Goal: Task Accomplishment & Management: Manage account settings

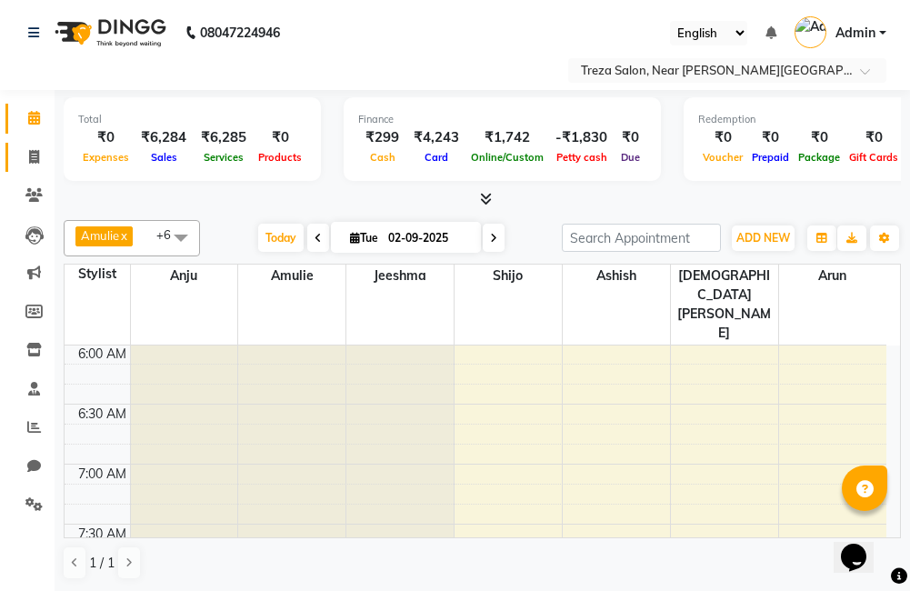
click at [29, 163] on icon at bounding box center [34, 157] width 10 height 14
select select "service"
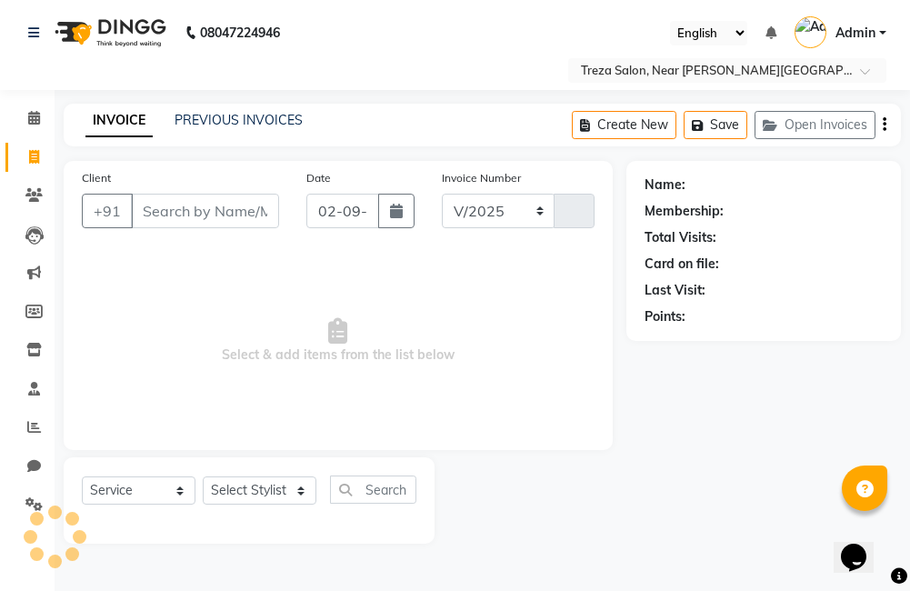
select select "7633"
type input "2511"
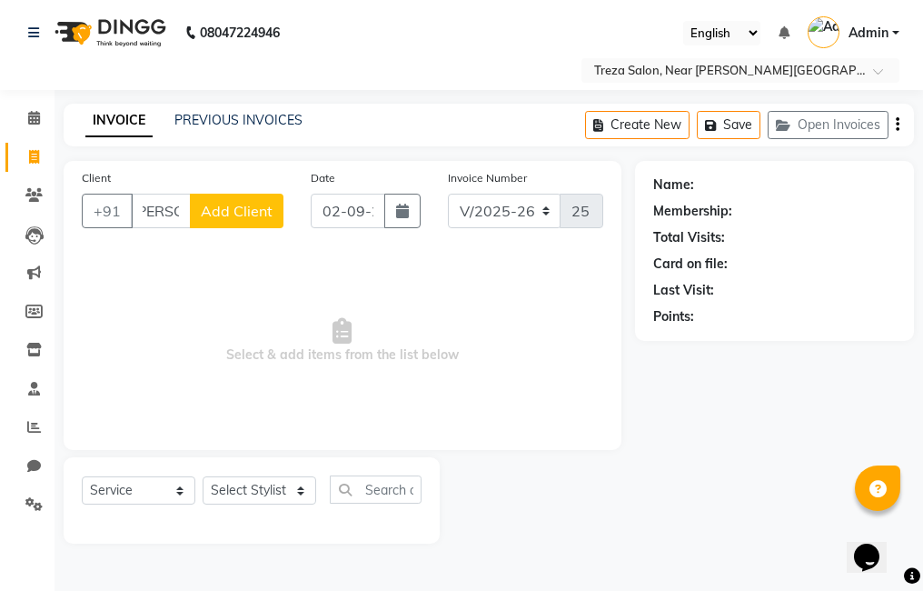
scroll to position [0, 17]
type input "vayshak"
click at [261, 222] on button "Add Client" at bounding box center [237, 211] width 94 height 35
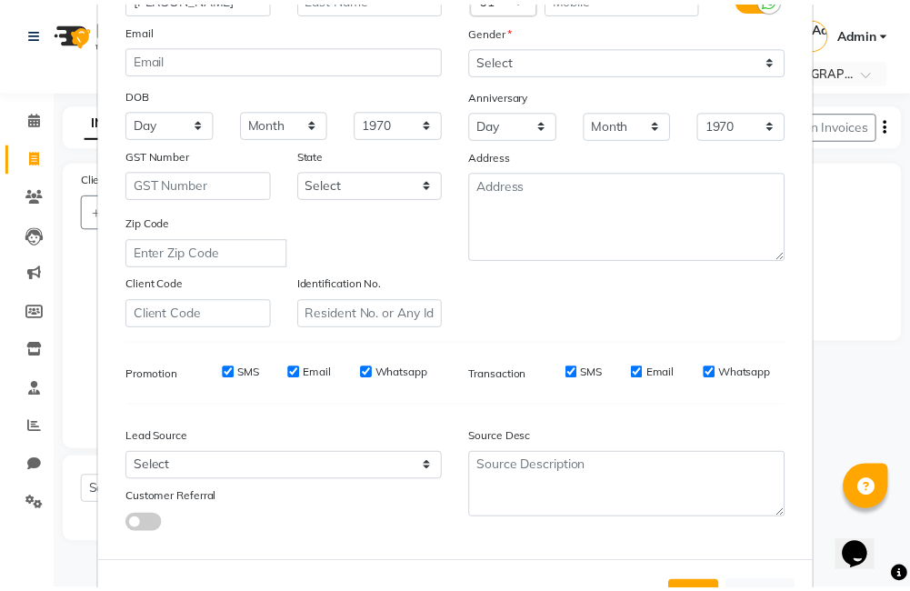
scroll to position [248, 0]
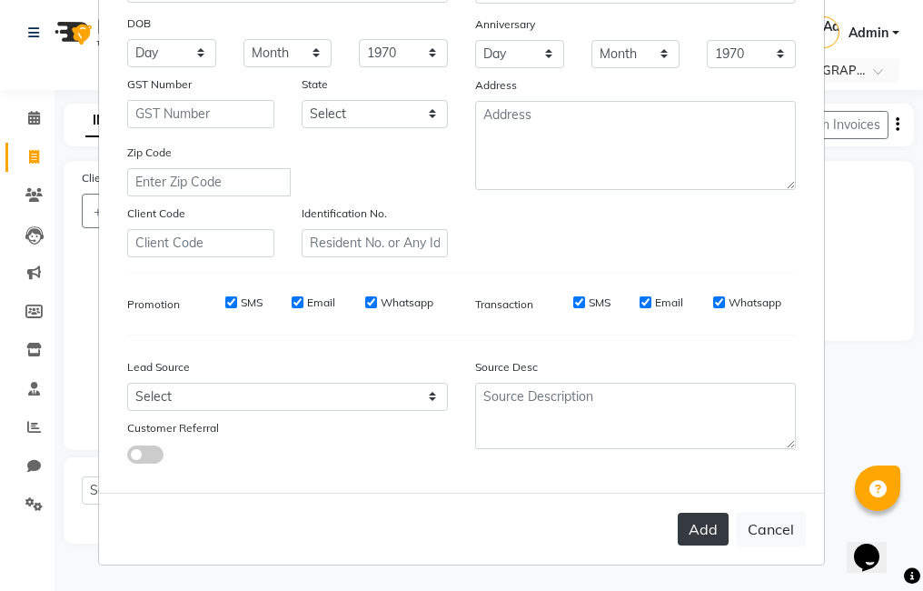
click at [697, 528] on button "Add" at bounding box center [703, 529] width 51 height 33
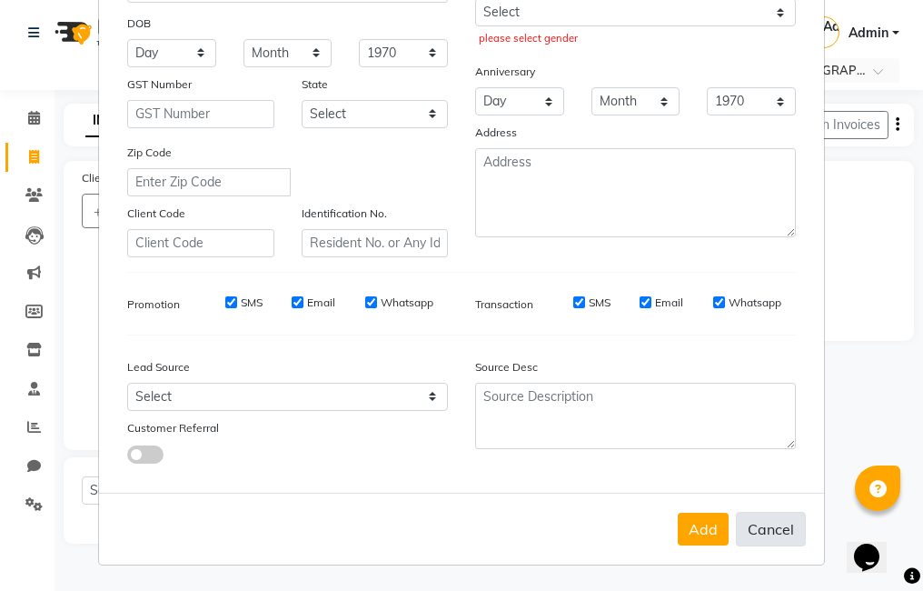
click at [769, 530] on button "Cancel" at bounding box center [771, 529] width 70 height 35
select select
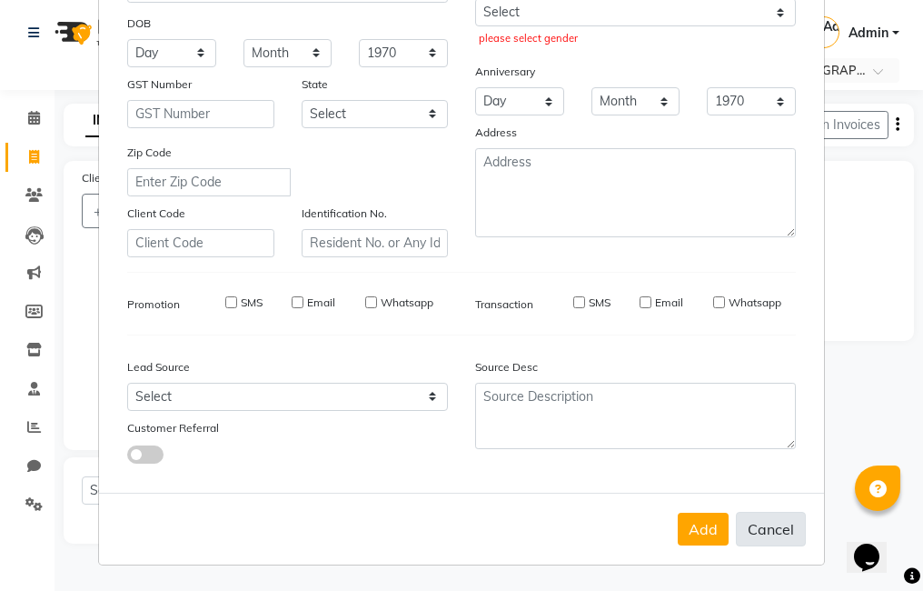
select select
checkbox input "false"
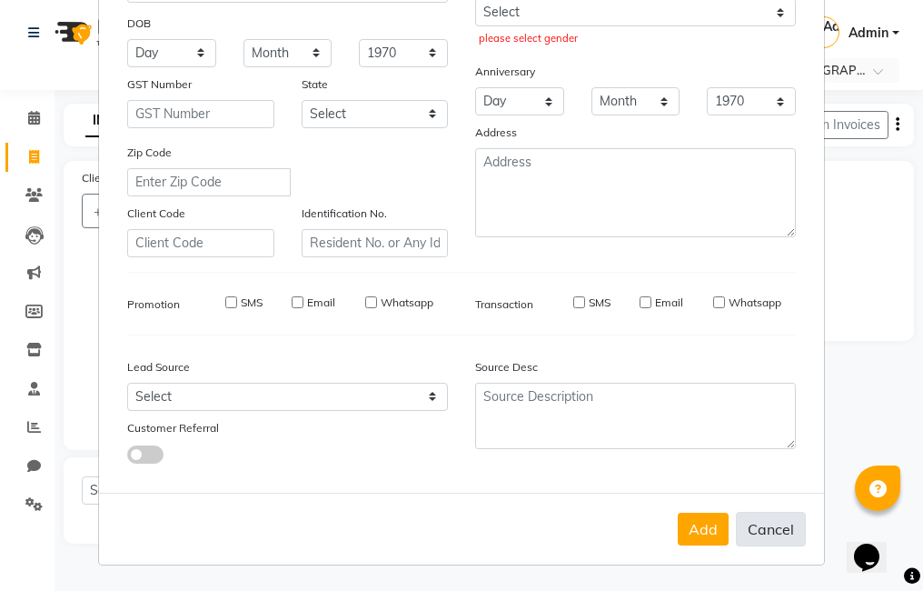
checkbox input "false"
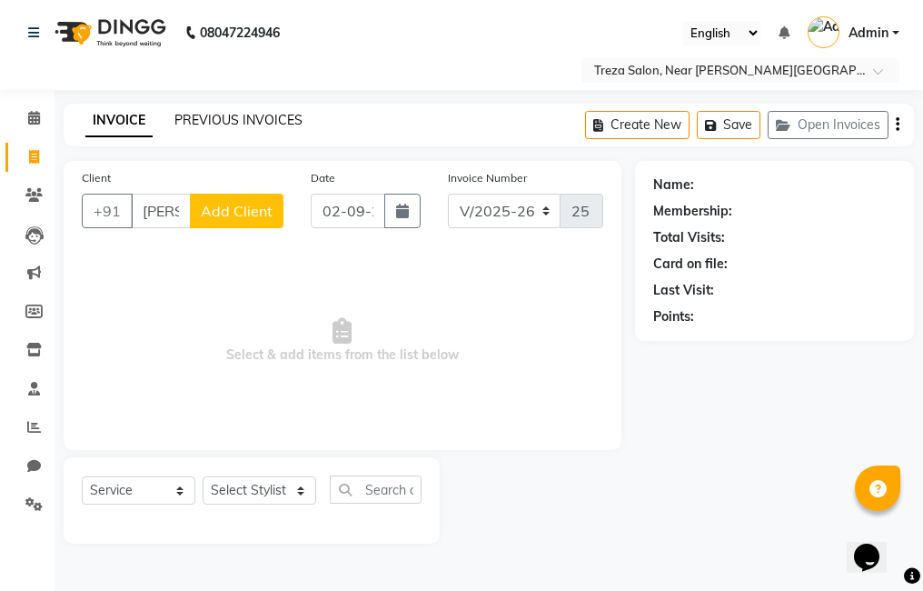
click at [235, 118] on link "PREVIOUS INVOICES" at bounding box center [238, 120] width 128 height 16
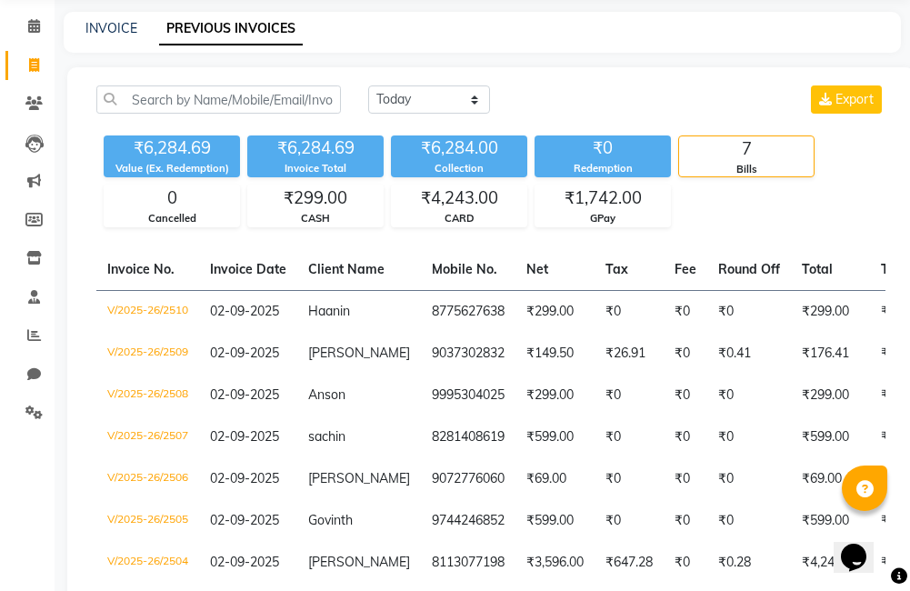
scroll to position [197, 0]
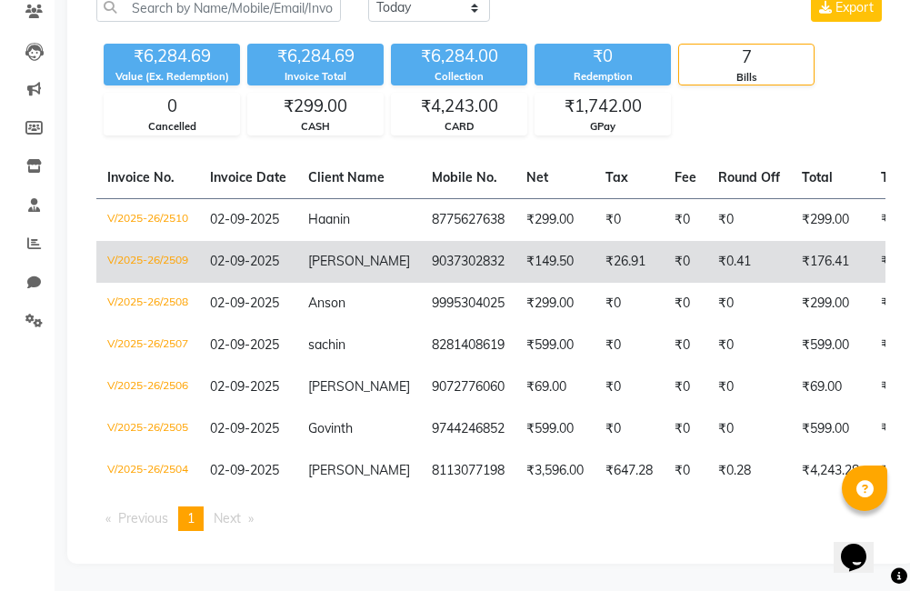
click at [446, 248] on td "9037302832" at bounding box center [468, 262] width 95 height 42
click at [432, 247] on td "9037302832" at bounding box center [468, 262] width 95 height 42
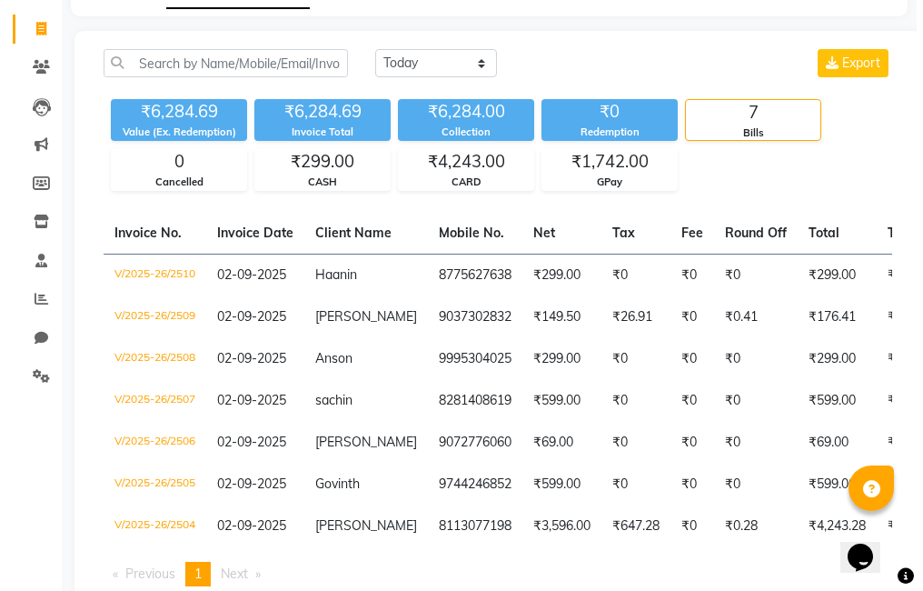
scroll to position [0, 0]
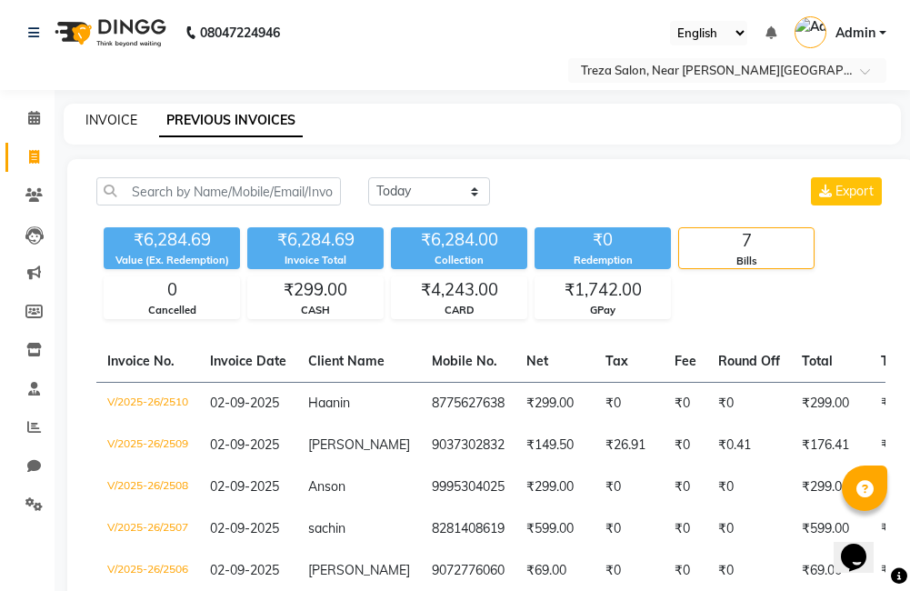
click at [99, 127] on link "INVOICE" at bounding box center [111, 120] width 52 height 16
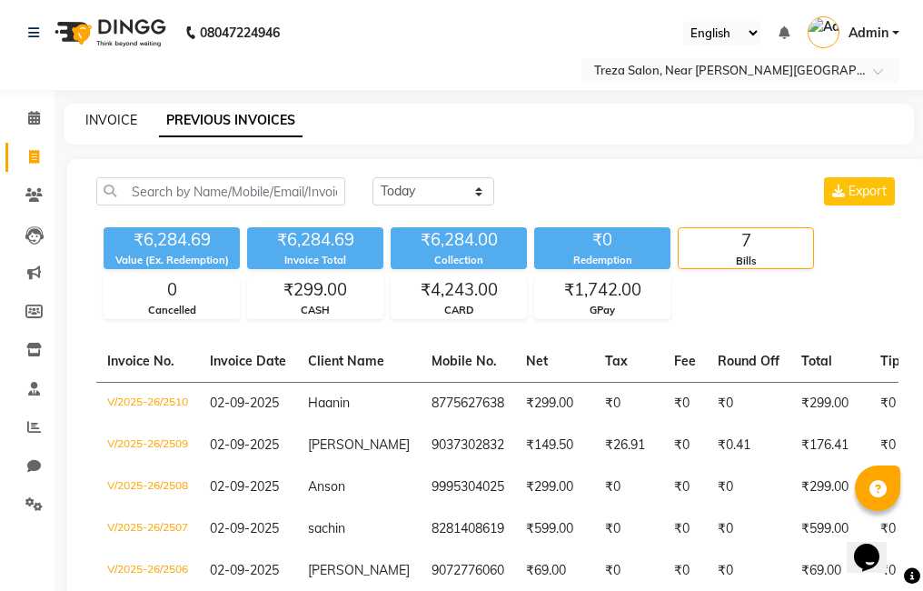
select select "7633"
select select "service"
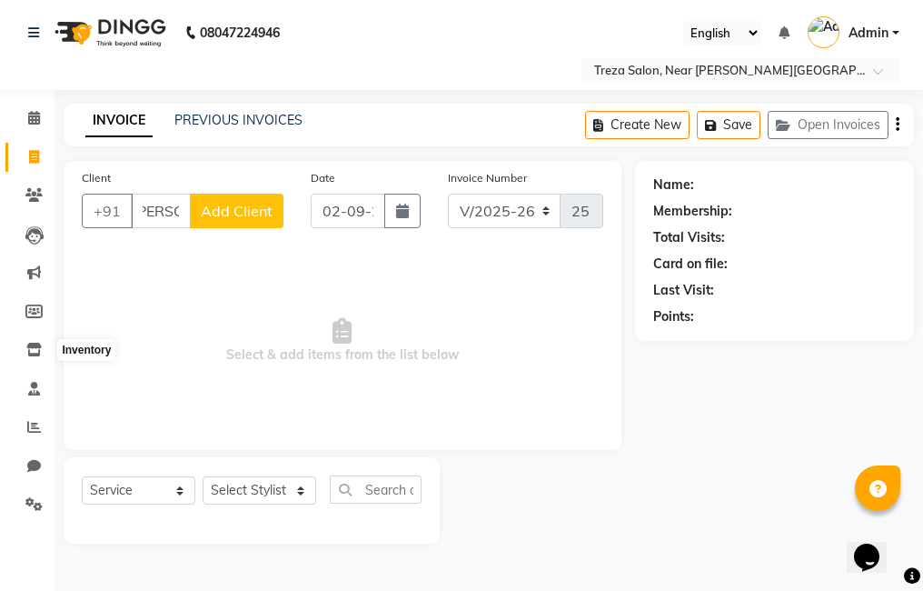
scroll to position [0, 17]
type input "vayshak"
click at [253, 215] on span "Add Client" at bounding box center [237, 211] width 72 height 18
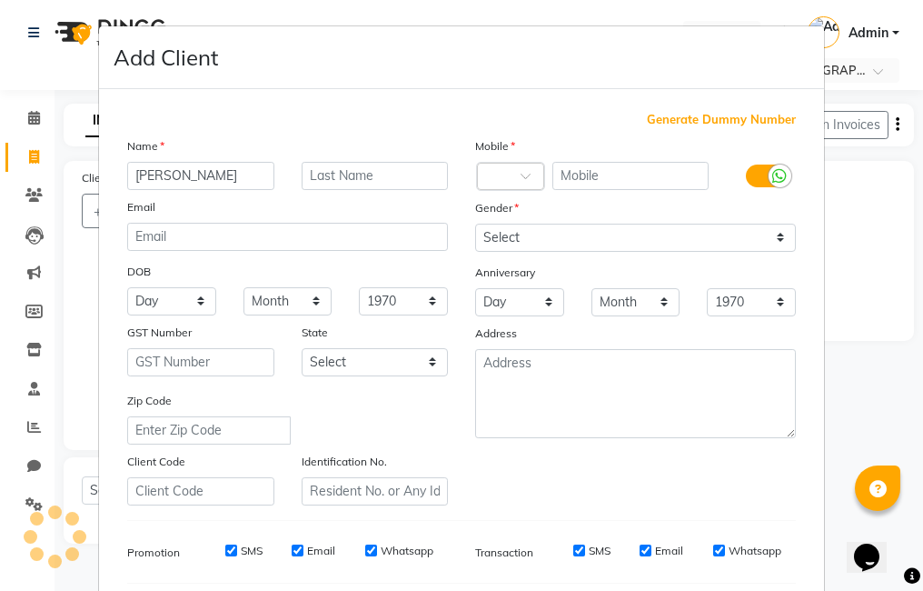
scroll to position [0, 0]
click at [736, 122] on span "Generate Dummy Number" at bounding box center [721, 120] width 149 height 18
type input "1337900000179"
checkbox input "false"
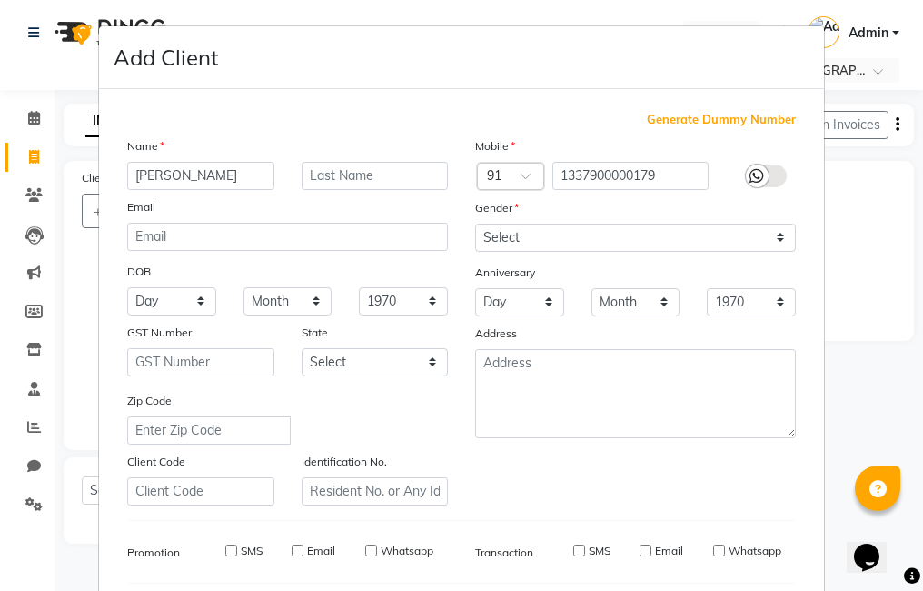
checkbox input "false"
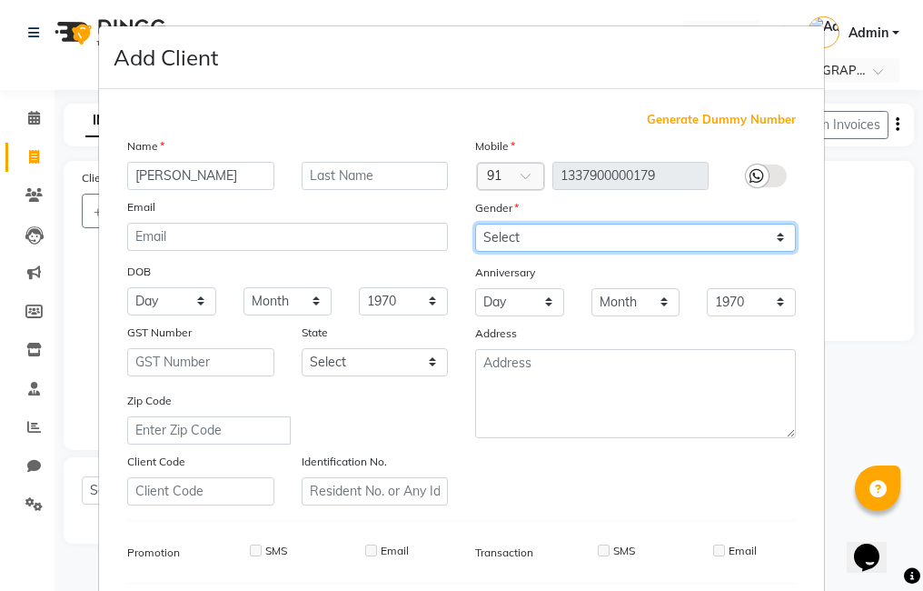
click at [658, 240] on select "Select Male Female Other Prefer Not To Say" at bounding box center [635, 238] width 321 height 28
select select "male"
click at [475, 224] on select "Select Male Female Other Prefer Not To Say" at bounding box center [635, 238] width 321 height 28
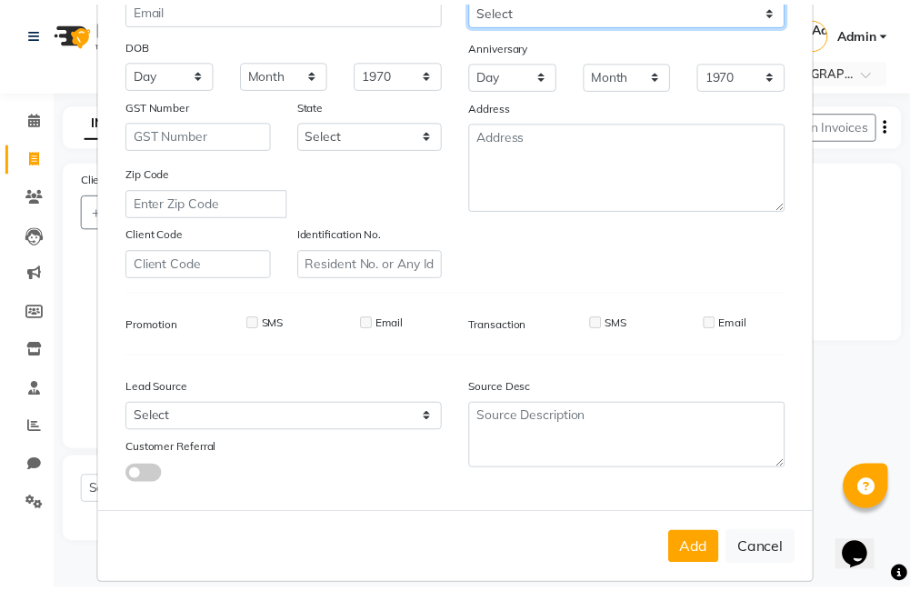
scroll to position [229, 0]
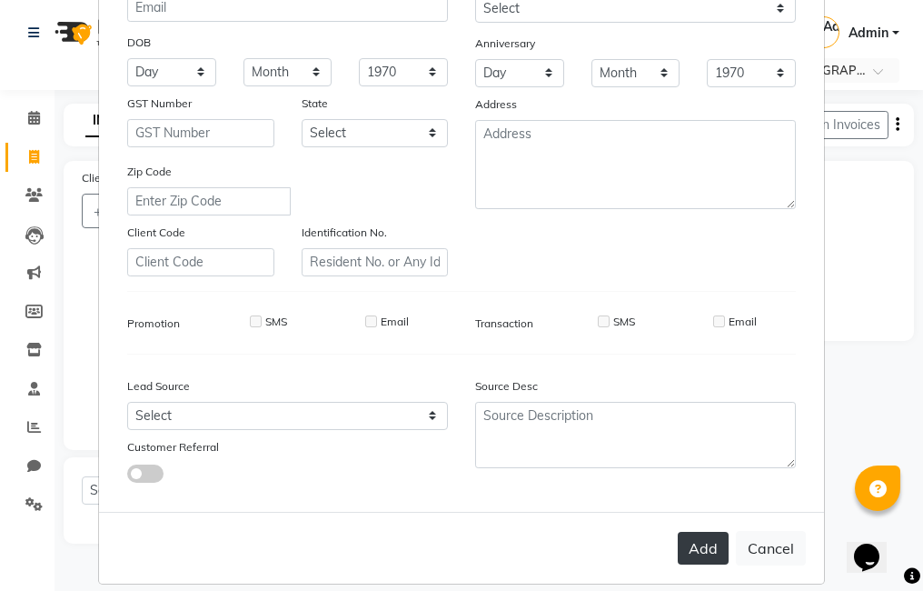
click at [691, 543] on button "Add" at bounding box center [703, 548] width 51 height 33
type input "1337900000179"
select select
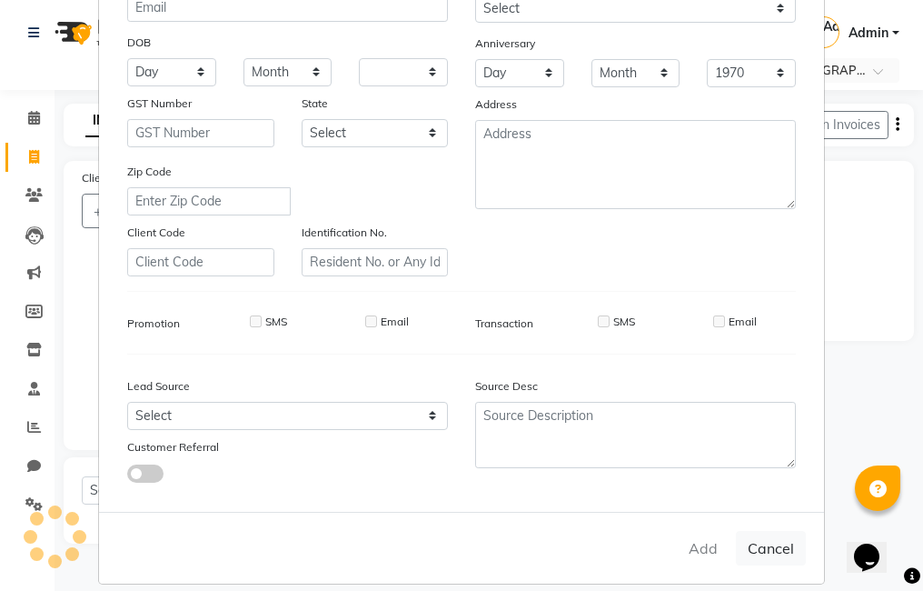
select select
checkbox input "false"
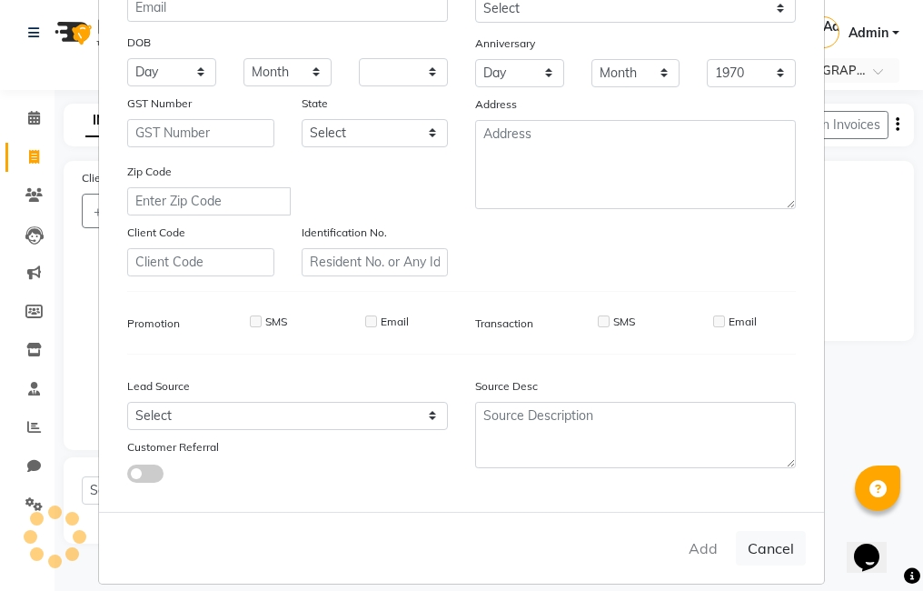
checkbox input "false"
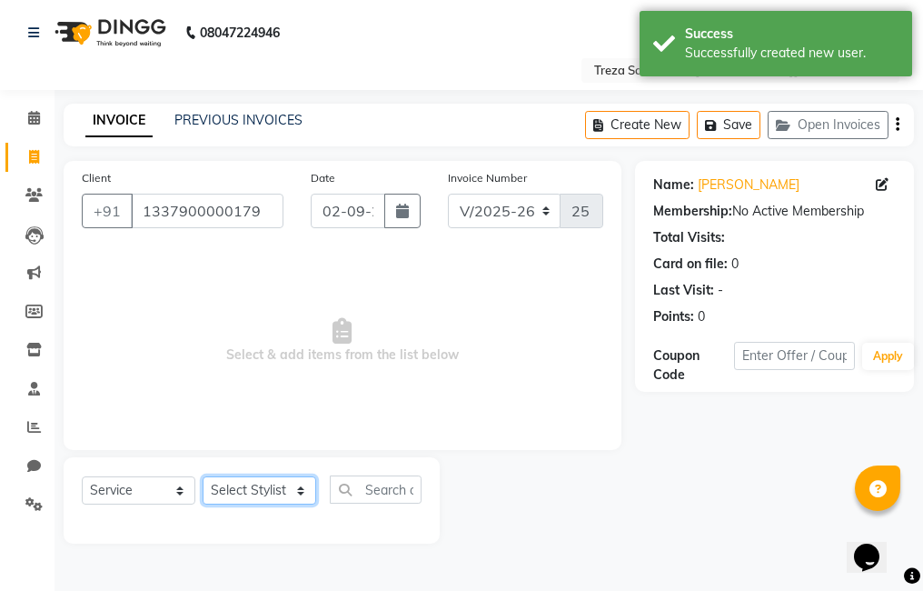
click at [244, 494] on select "Select Stylist Akhil krishna Akshay Amulie Anju Arun Ashish Jeeshma Krishna Pri…" at bounding box center [260, 490] width 114 height 28
select select "79935"
click at [203, 476] on select "Select Stylist Akhil krishna Akshay Amulie Anju Arun Ashish Jeeshma Krishna Pri…" at bounding box center [260, 490] width 114 height 28
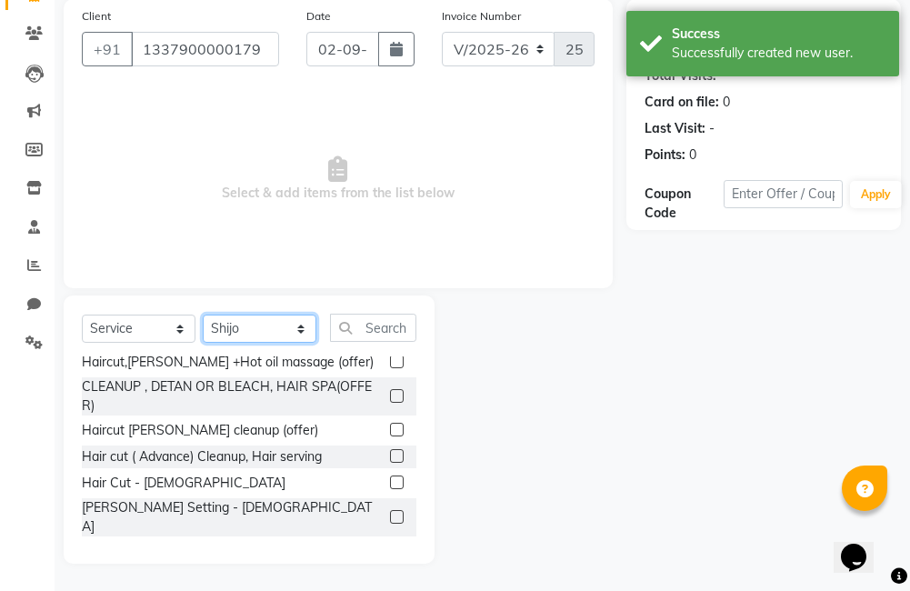
scroll to position [280, 0]
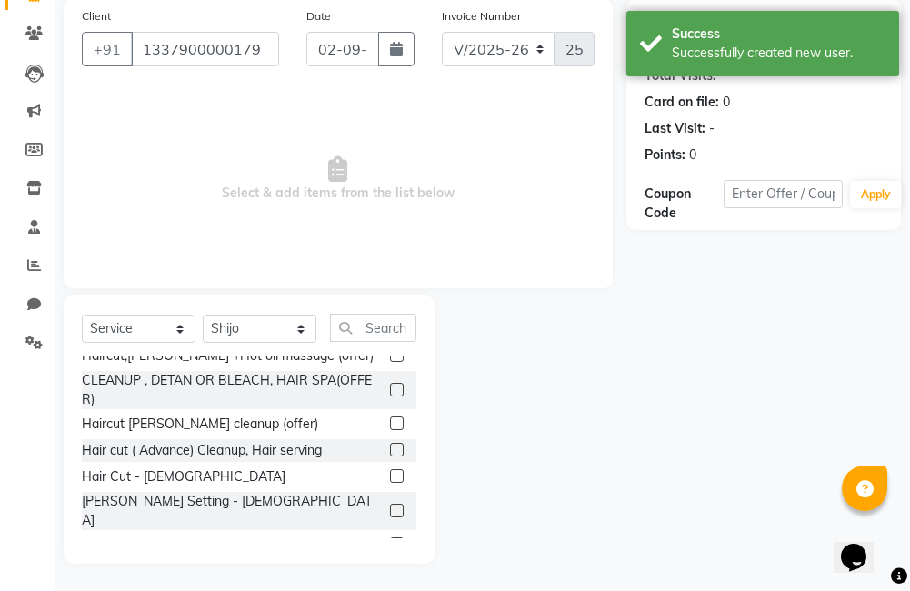
click at [390, 473] on label at bounding box center [397, 476] width 14 height 14
click at [390, 473] on input "checkbox" at bounding box center [396, 477] width 12 height 12
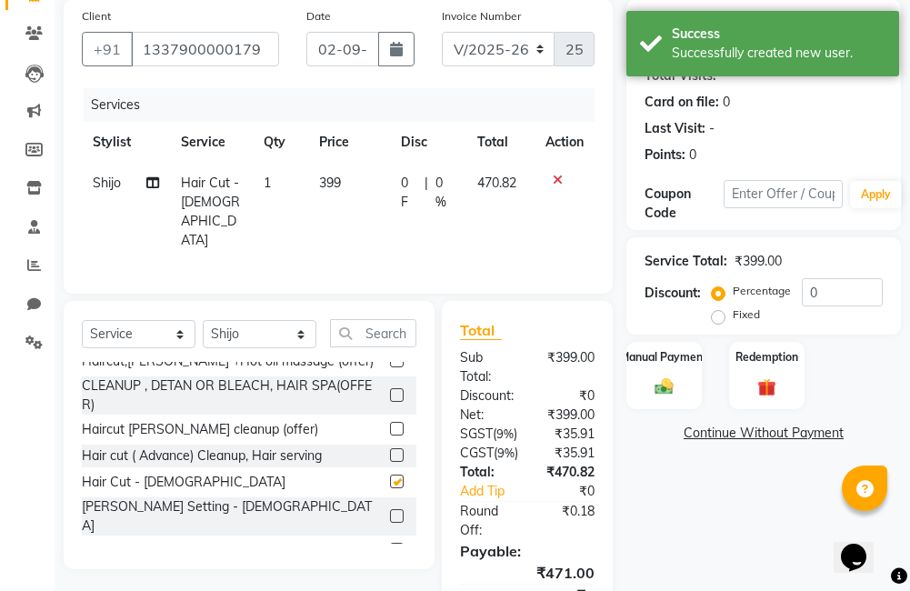
checkbox input "false"
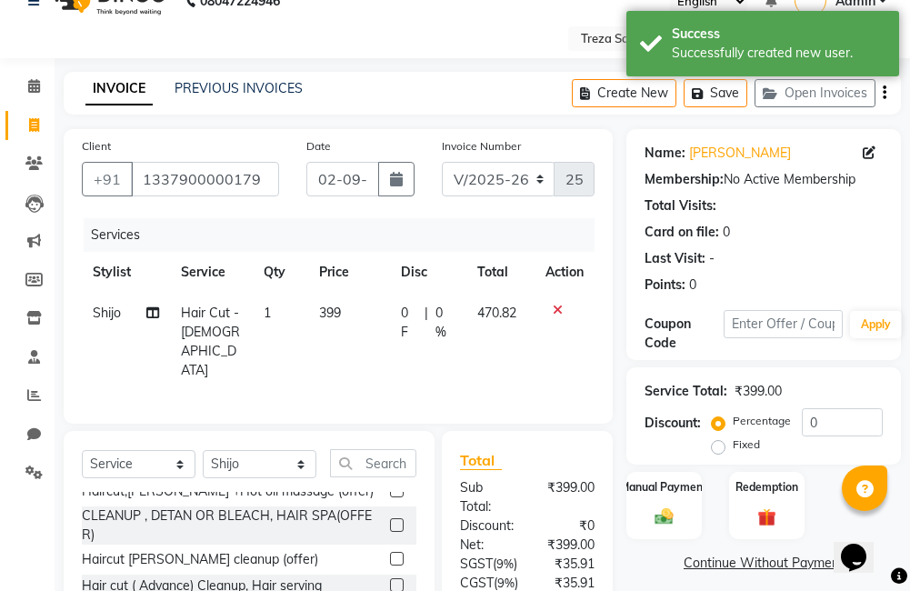
scroll to position [0, 0]
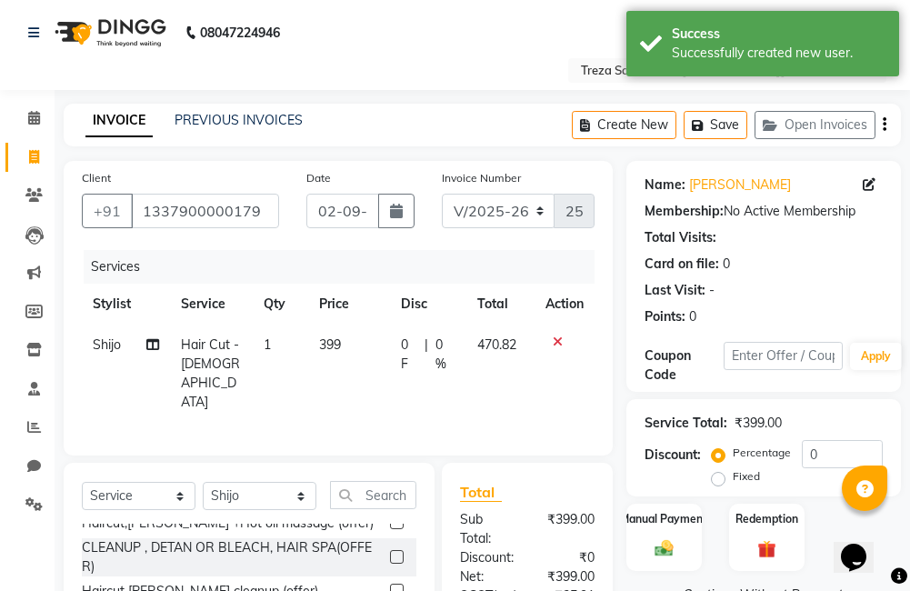
click at [883, 125] on icon "button" at bounding box center [884, 125] width 4 height 1
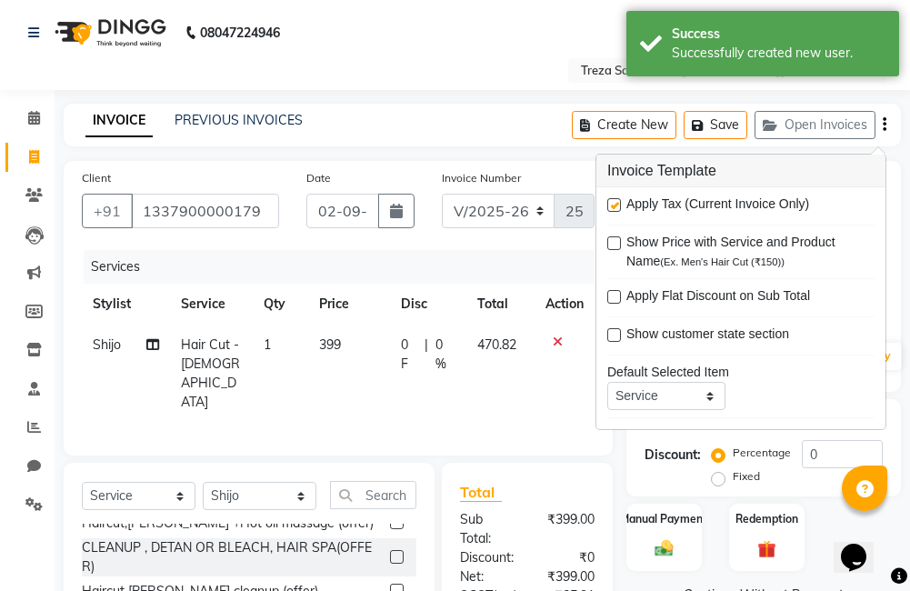
click at [615, 205] on label at bounding box center [614, 205] width 14 height 14
click at [615, 205] on input "checkbox" at bounding box center [613, 206] width 12 height 12
checkbox input "false"
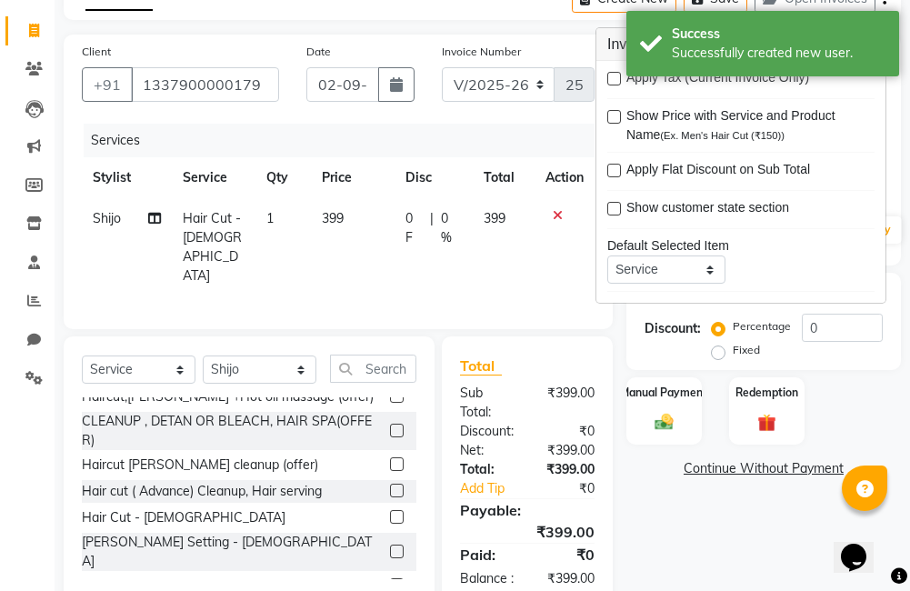
scroll to position [183, 0]
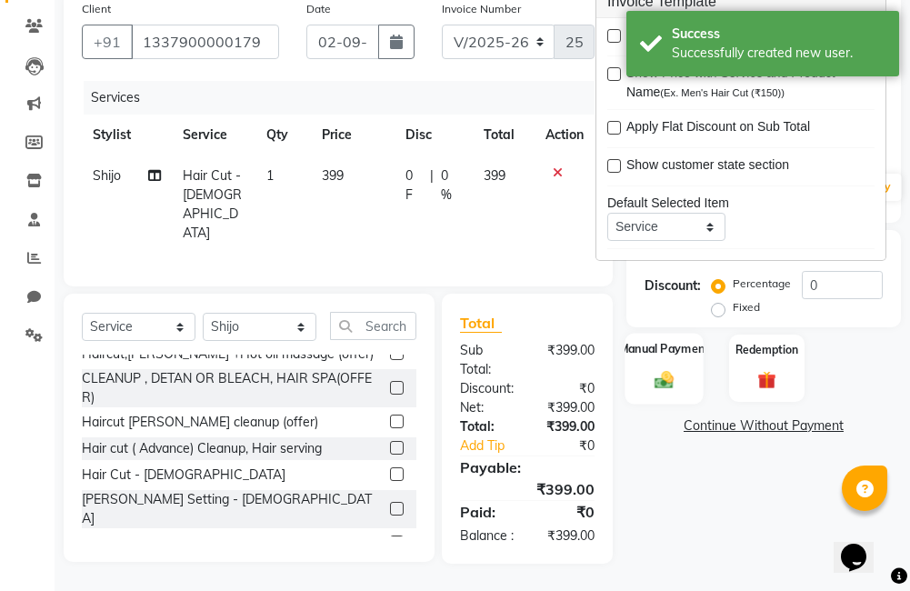
click at [646, 374] on div "Manual Payment" at bounding box center [663, 368] width 78 height 71
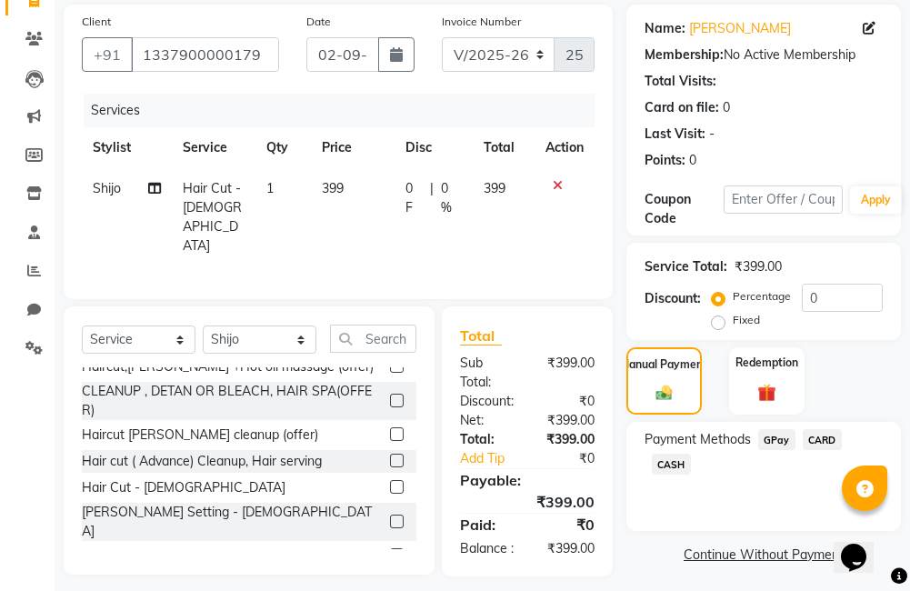
scroll to position [0, 0]
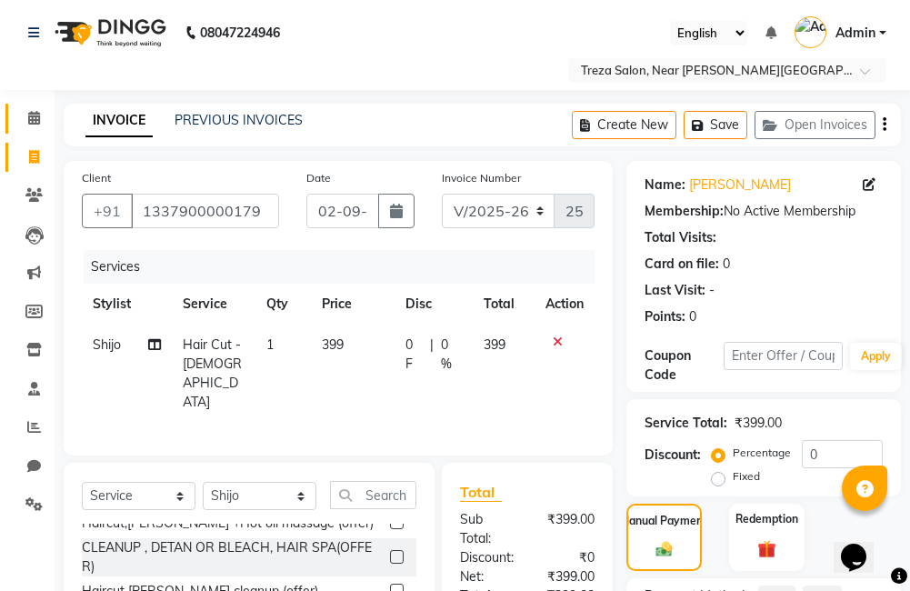
click at [35, 117] on icon at bounding box center [34, 118] width 12 height 14
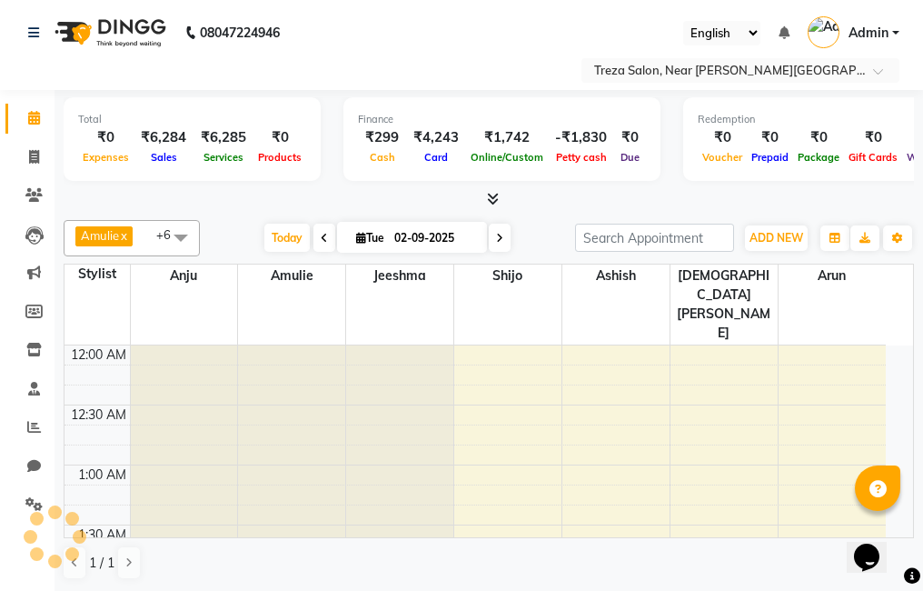
scroll to position [721, 0]
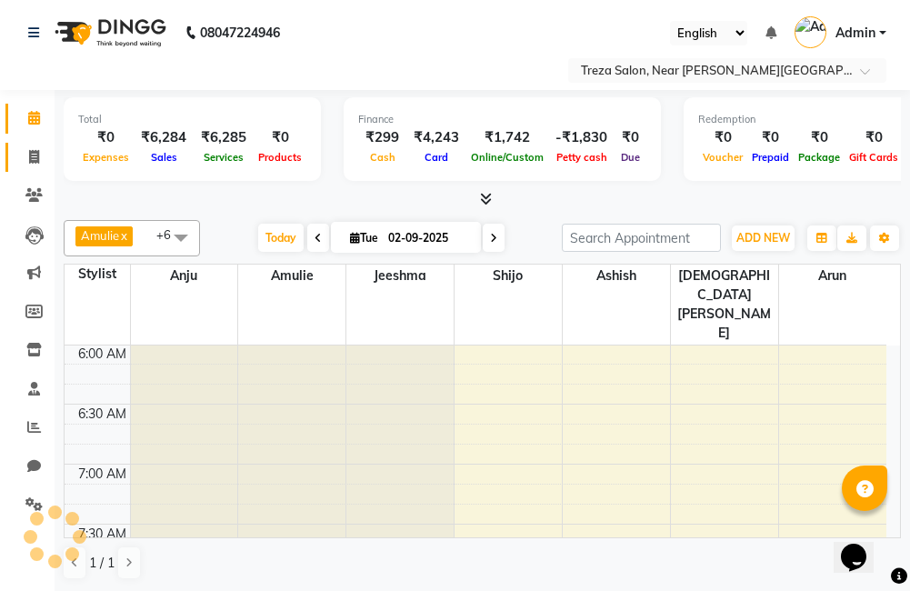
click at [34, 156] on icon at bounding box center [34, 157] width 10 height 14
select select "service"
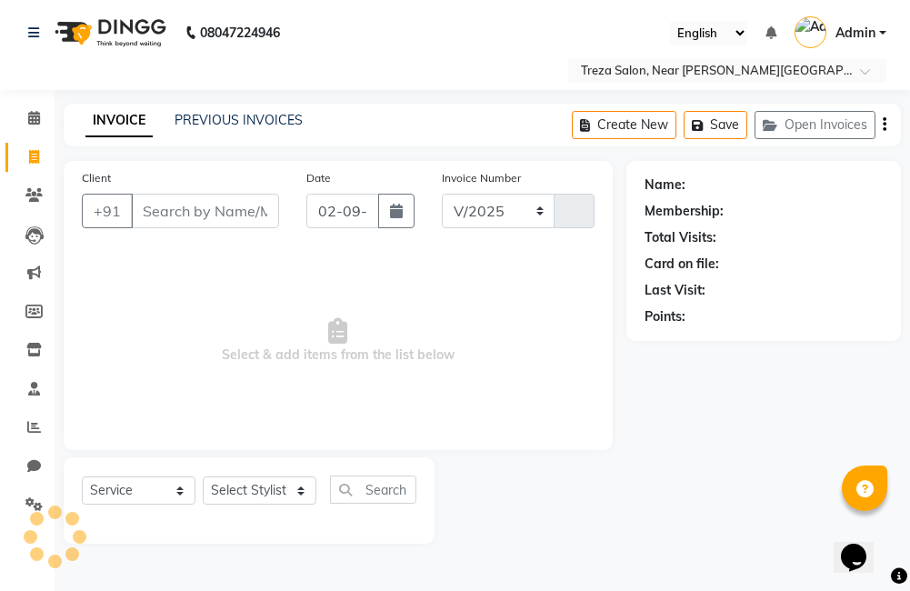
select select "7633"
type input "2511"
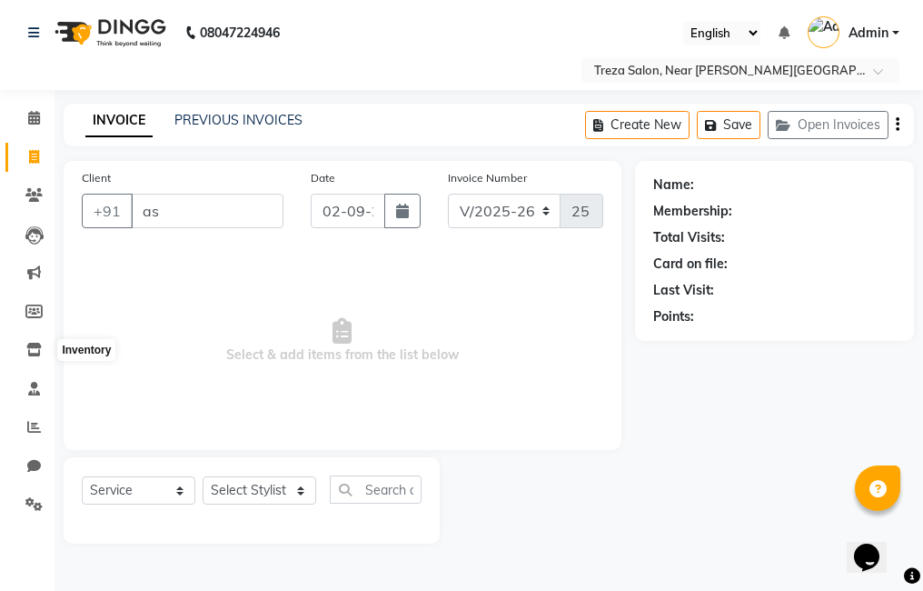
type input "a"
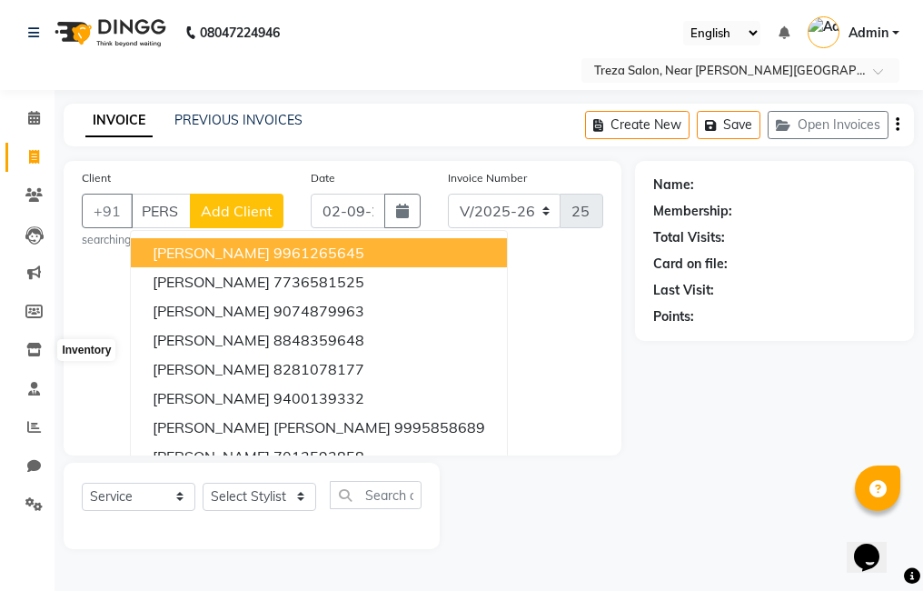
scroll to position [0, 17]
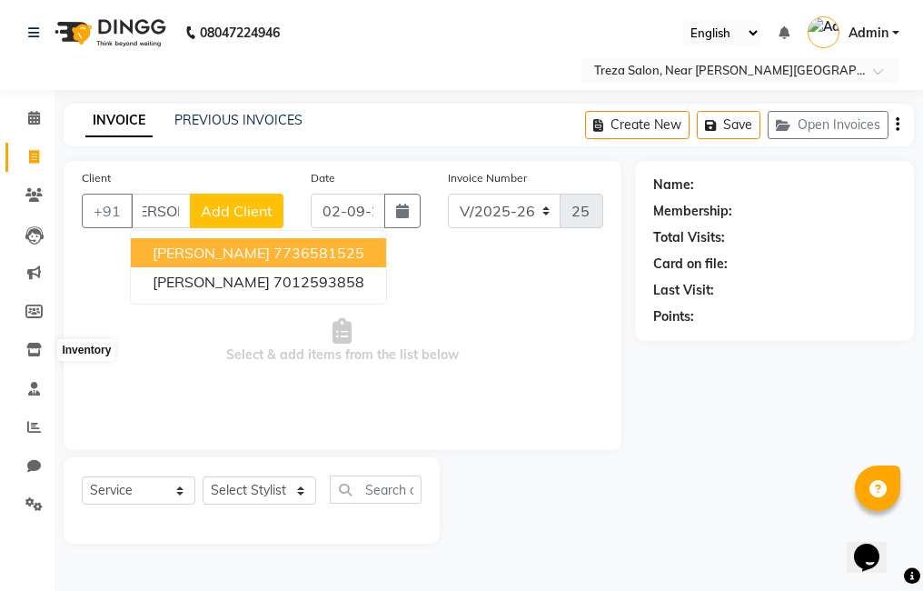
type input "Aswathi"
click at [264, 214] on span "Add Client" at bounding box center [237, 211] width 72 height 18
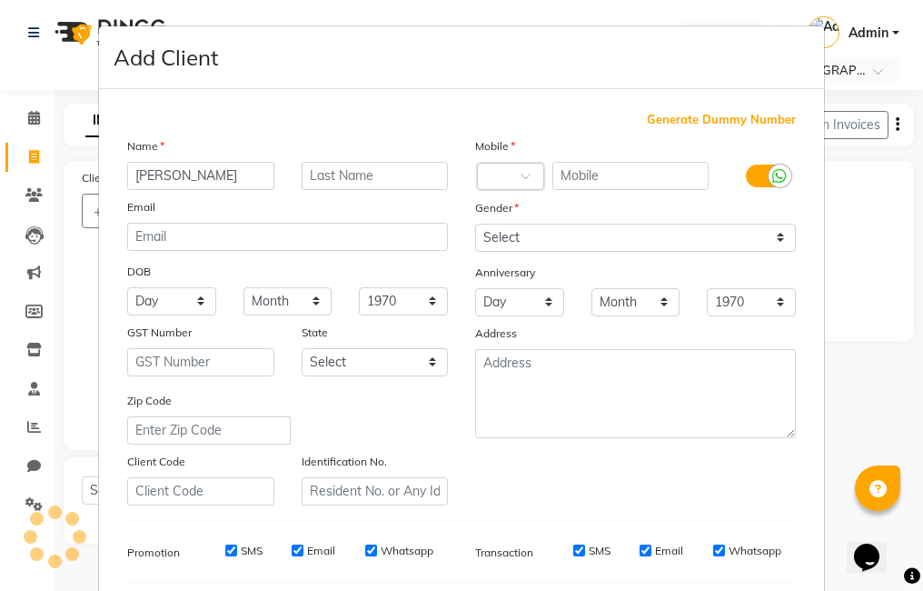
scroll to position [0, 0]
click at [744, 116] on span "Generate Dummy Number" at bounding box center [721, 120] width 149 height 18
type input "1337900000180"
checkbox input "false"
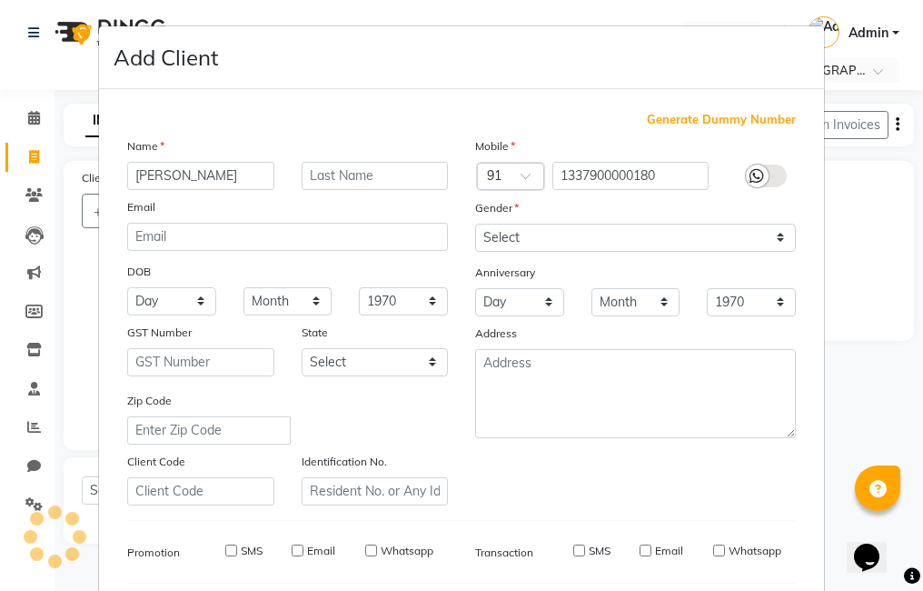
checkbox input "false"
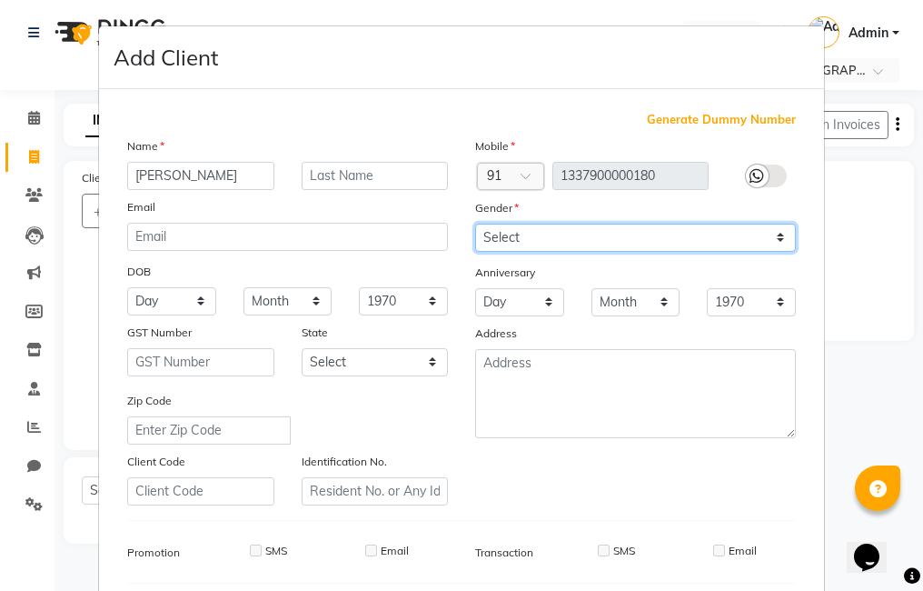
click at [622, 229] on select "Select Male Female Other Prefer Not To Say" at bounding box center [635, 238] width 321 height 28
select select "female"
click at [475, 224] on select "Select Male Female Other Prefer Not To Say" at bounding box center [635, 238] width 321 height 28
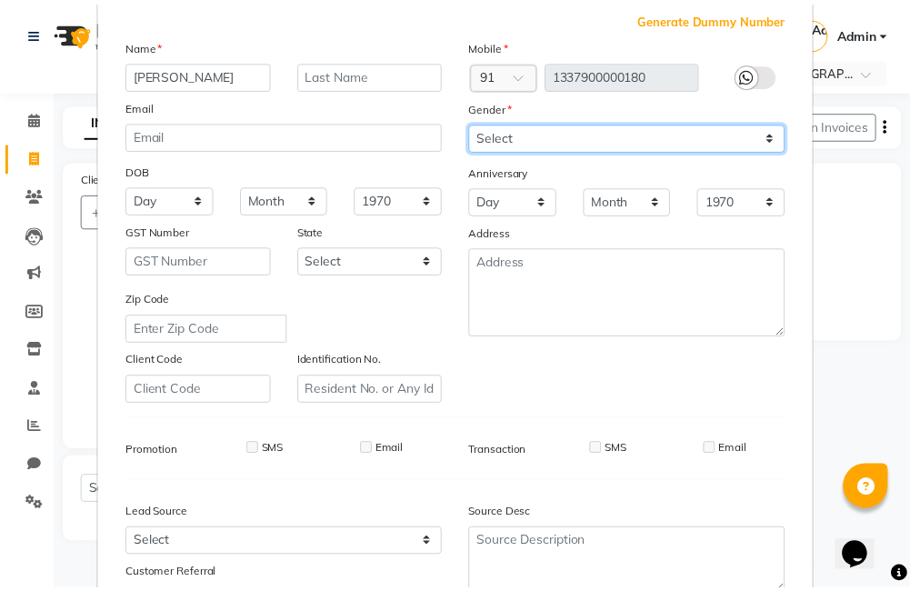
scroll to position [231, 0]
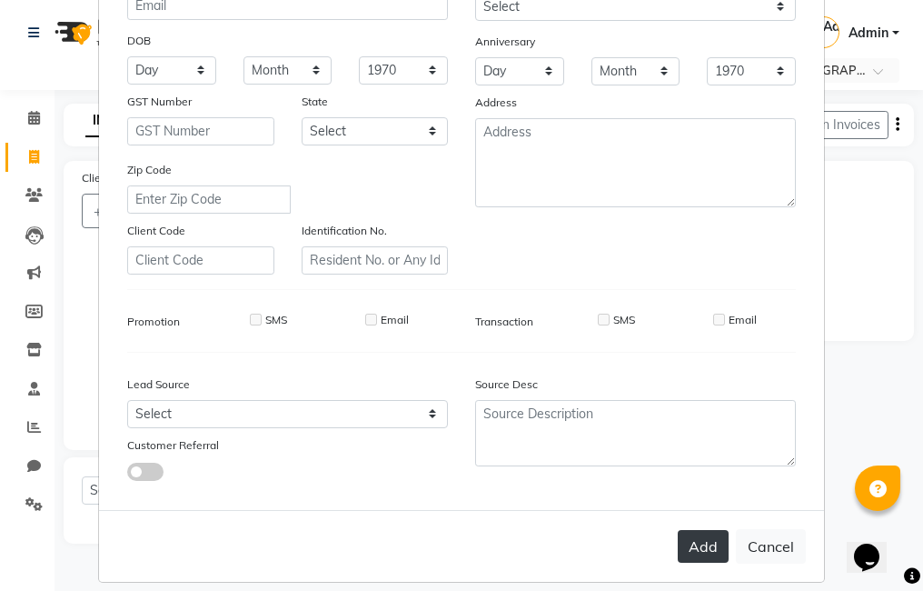
click at [706, 549] on button "Add" at bounding box center [703, 546] width 51 height 33
type input "1337900000180"
select select
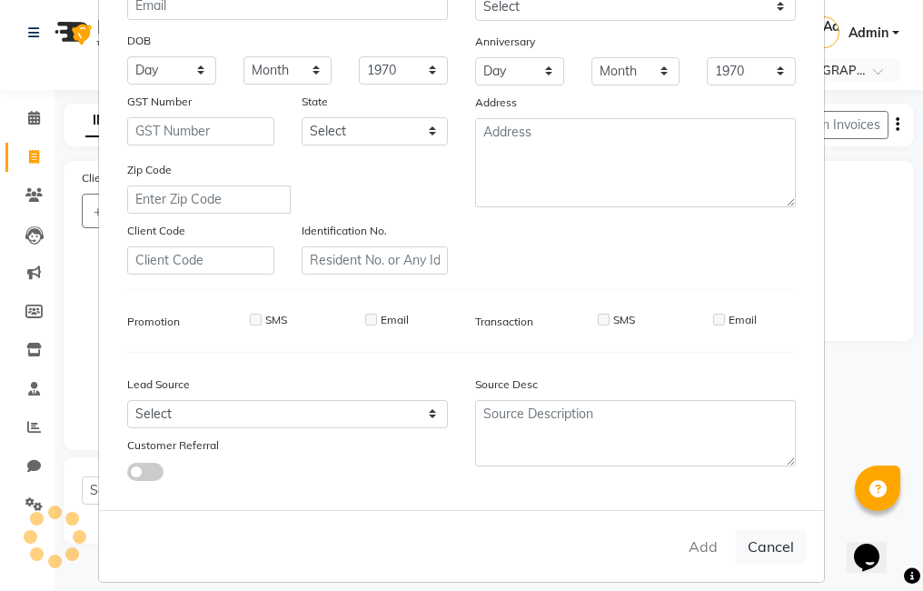
select select
checkbox input "false"
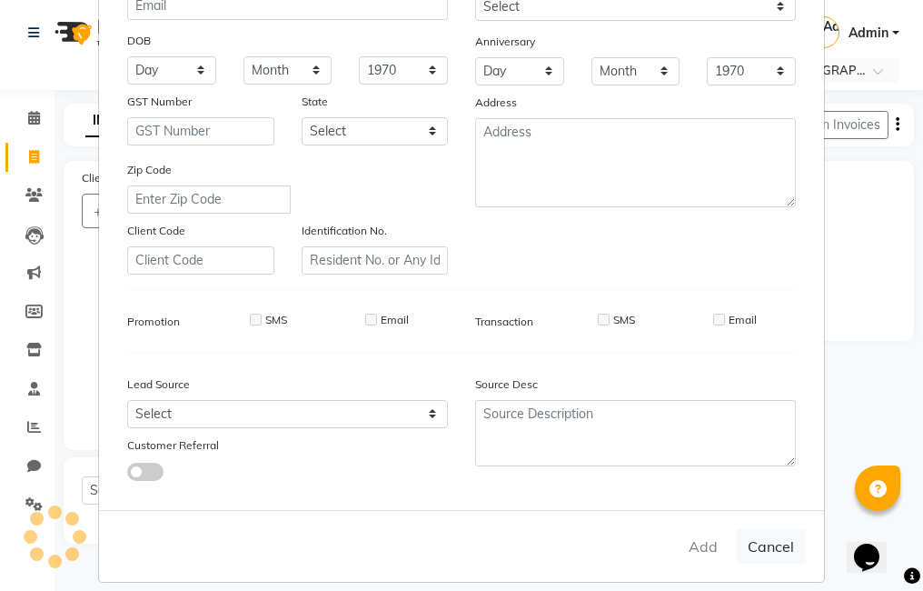
checkbox input "false"
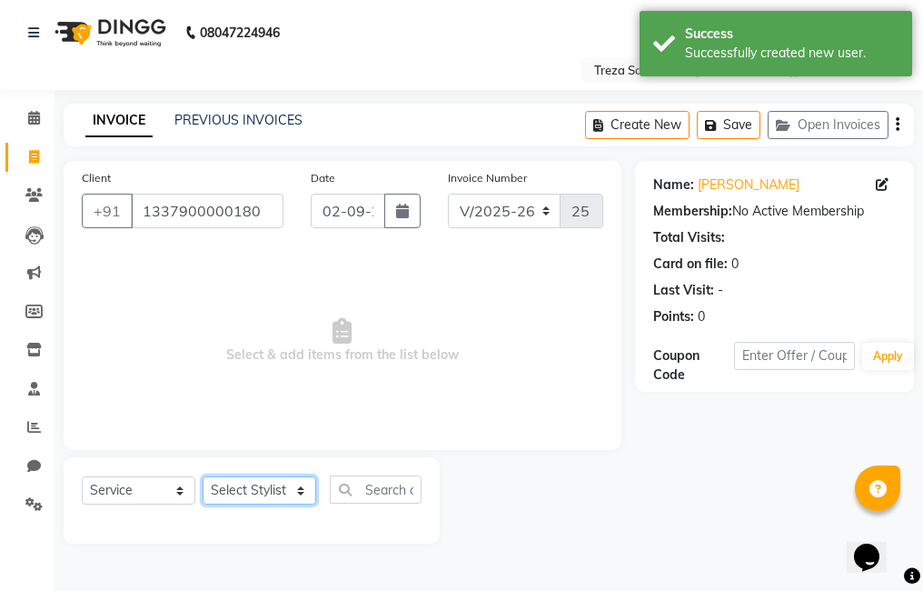
click at [261, 485] on select "Select Stylist Akhil krishna Akshay Amulie Anju Arun Ashish Jeeshma Krishna Pri…" at bounding box center [260, 490] width 114 height 28
select select "67449"
click at [203, 476] on select "Select Stylist Akhil krishna Akshay Amulie Anju Arun Ashish Jeeshma Krishna Pri…" at bounding box center [260, 490] width 114 height 28
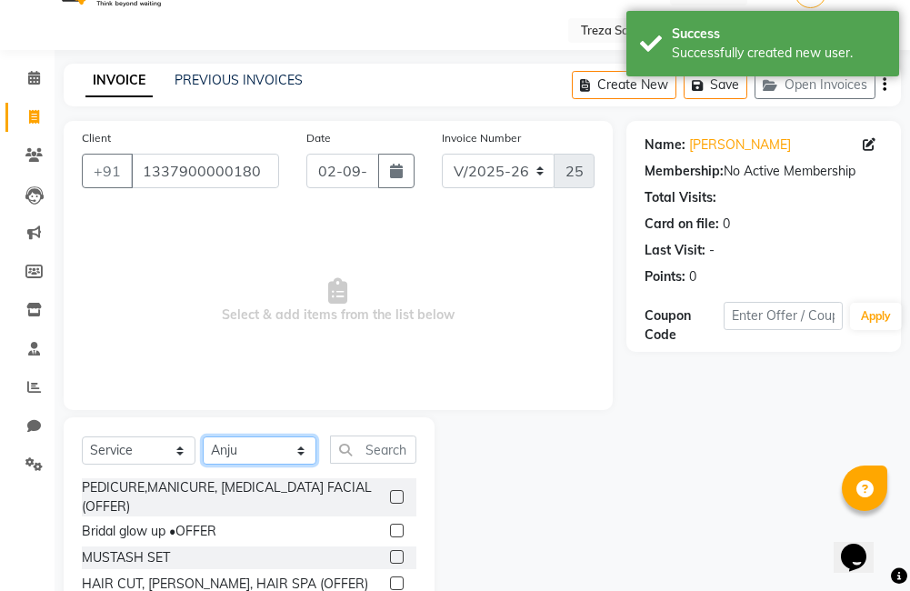
scroll to position [135, 0]
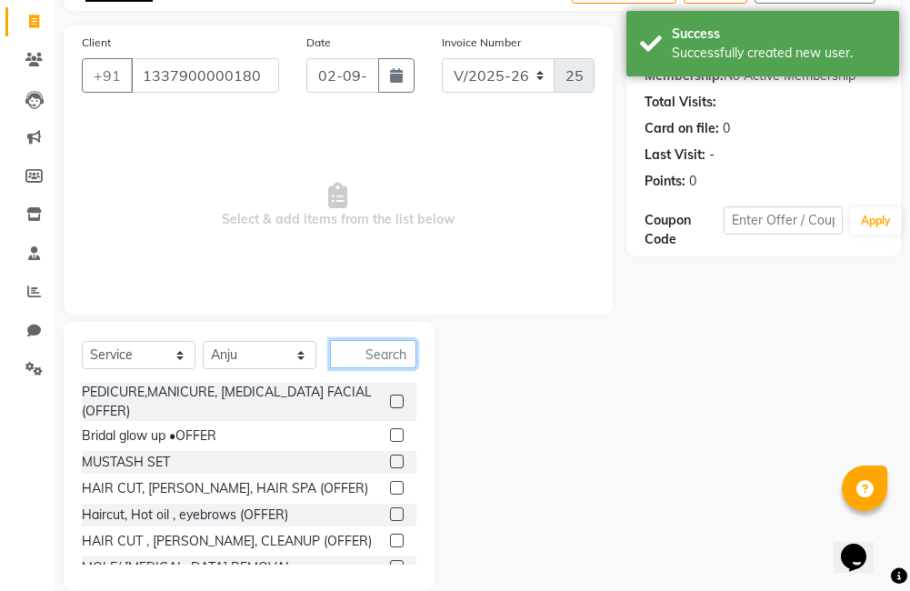
click at [373, 352] on input "text" at bounding box center [373, 354] width 86 height 28
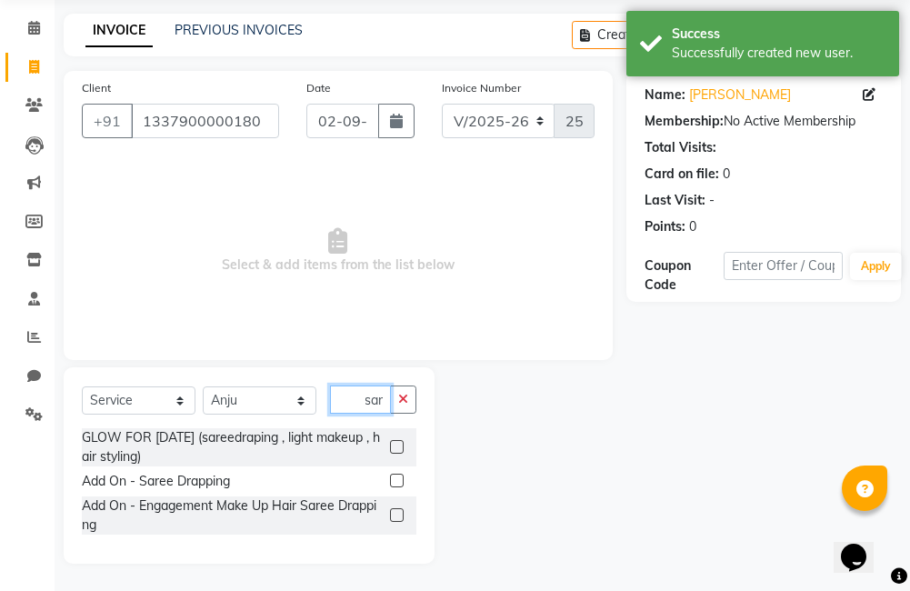
scroll to position [0, 7]
type input "sare"
click at [395, 474] on label at bounding box center [397, 480] width 14 height 14
click at [395, 475] on input "checkbox" at bounding box center [396, 481] width 12 height 12
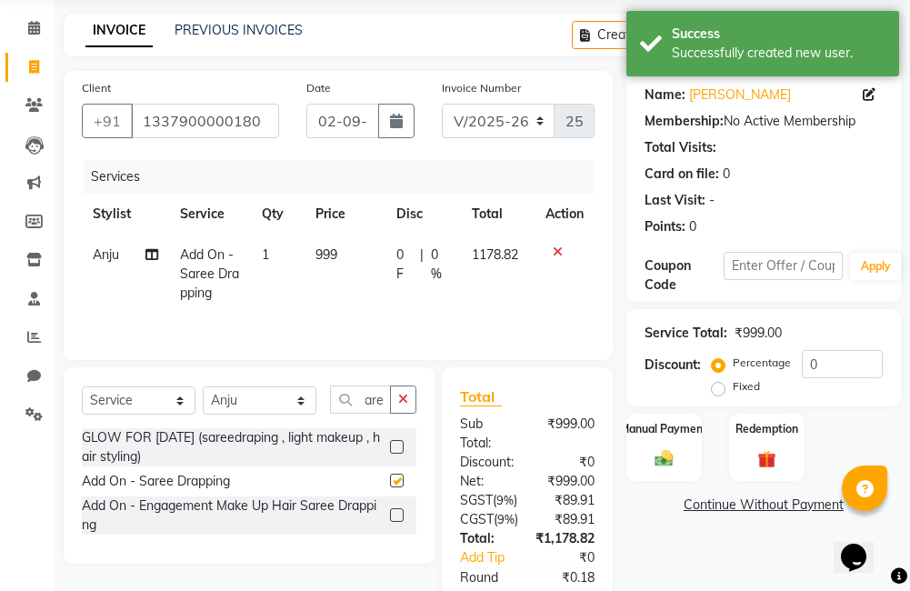
scroll to position [0, 0]
click at [396, 477] on label at bounding box center [397, 480] width 14 height 14
click at [396, 477] on input "checkbox" at bounding box center [396, 481] width 12 height 12
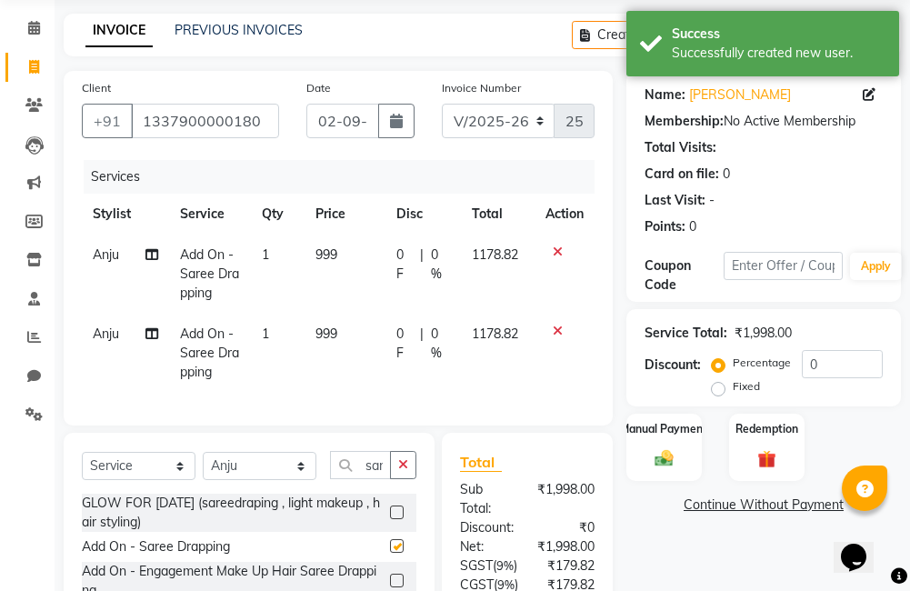
checkbox input "false"
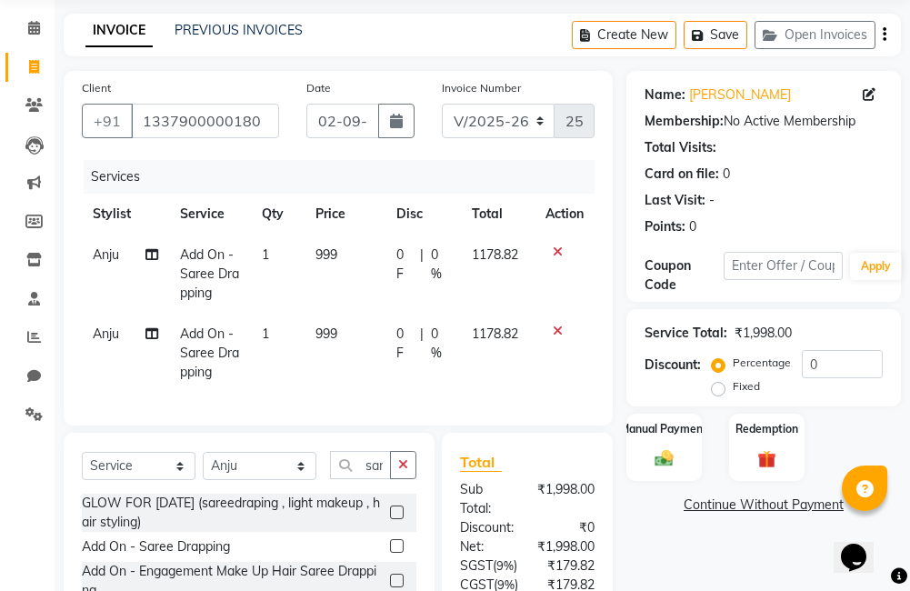
click at [98, 324] on td "Anju" at bounding box center [125, 353] width 87 height 79
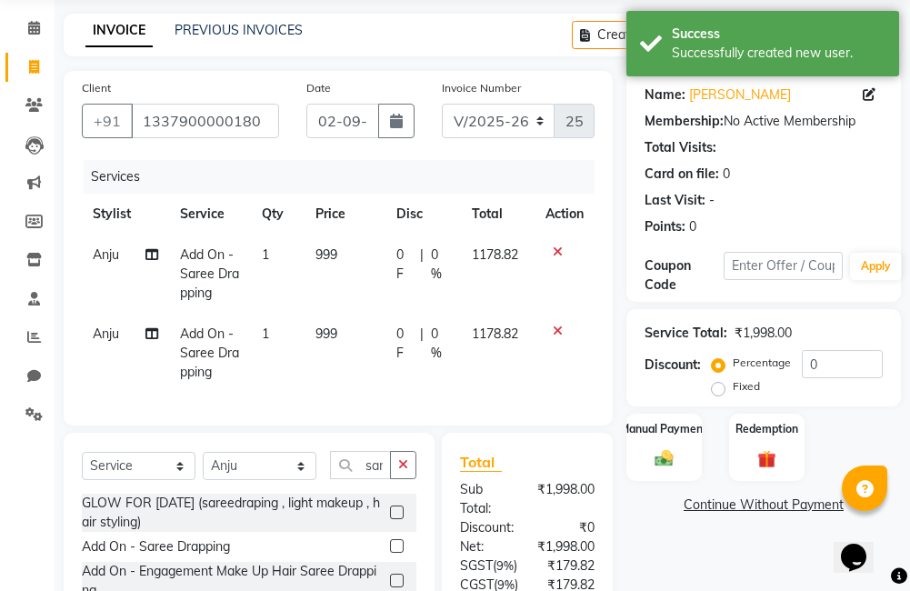
select select "67449"
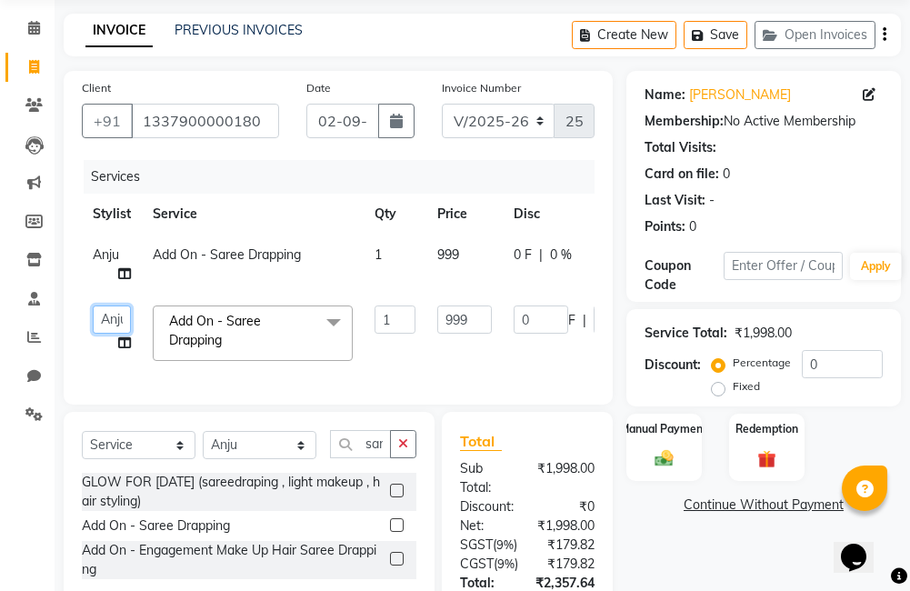
click at [108, 316] on select "Akhil krishna Akshay Amulie Anju Arun Ashish Jeeshma Krishna Priya Roshelle Shi…" at bounding box center [112, 319] width 38 height 28
select select "67451"
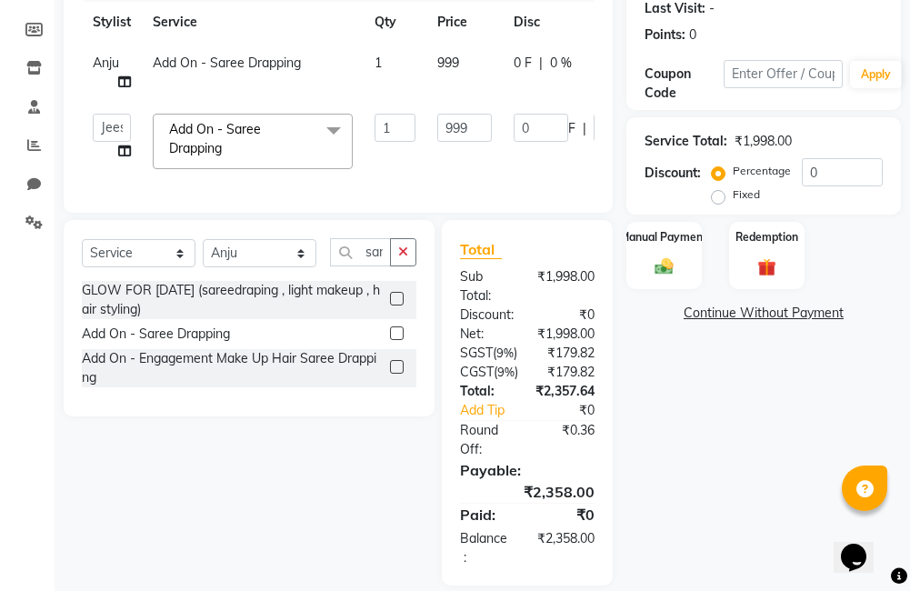
scroll to position [286, 0]
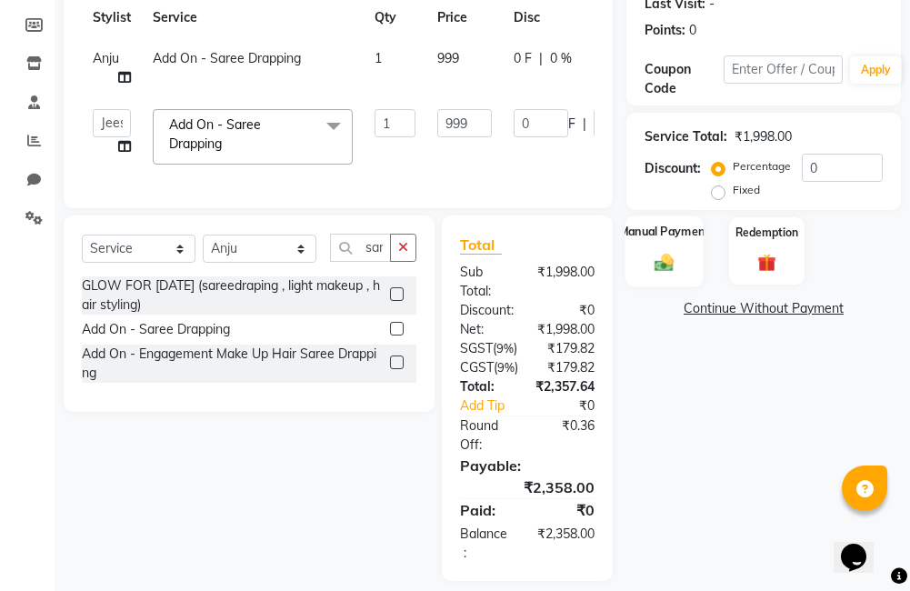
click at [650, 254] on img at bounding box center [664, 263] width 31 height 22
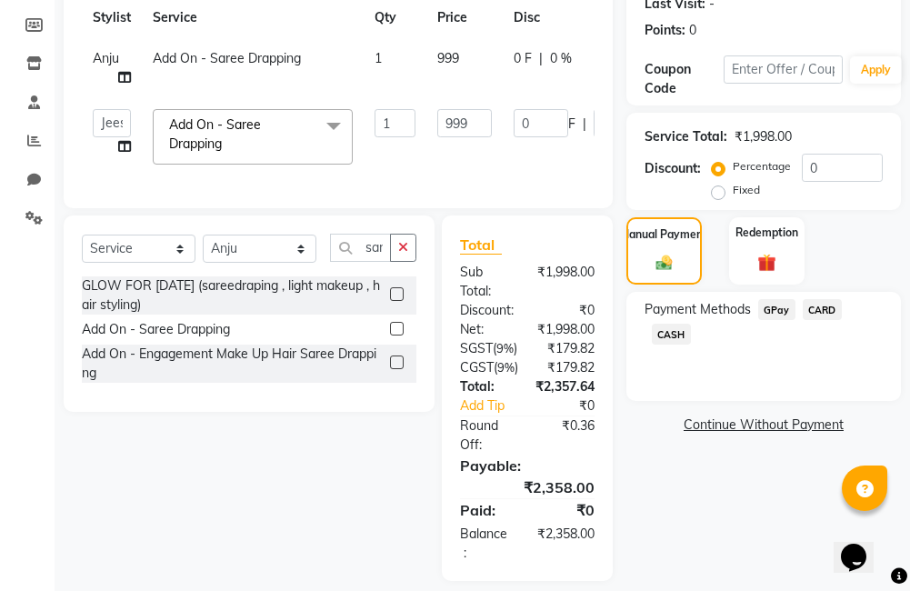
click at [777, 308] on span "GPay" at bounding box center [776, 309] width 37 height 21
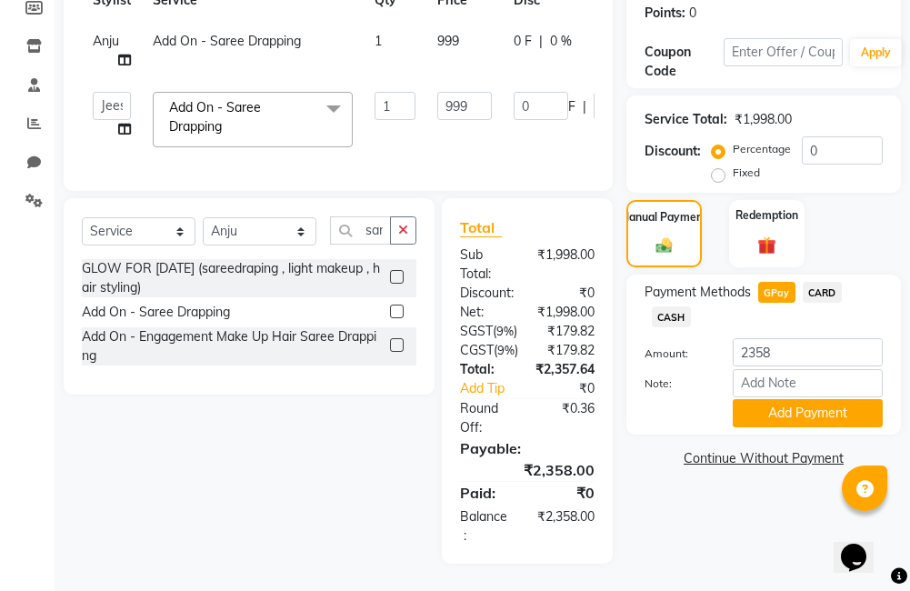
scroll to position [355, 0]
click at [814, 399] on button "Add Payment" at bounding box center [807, 413] width 150 height 28
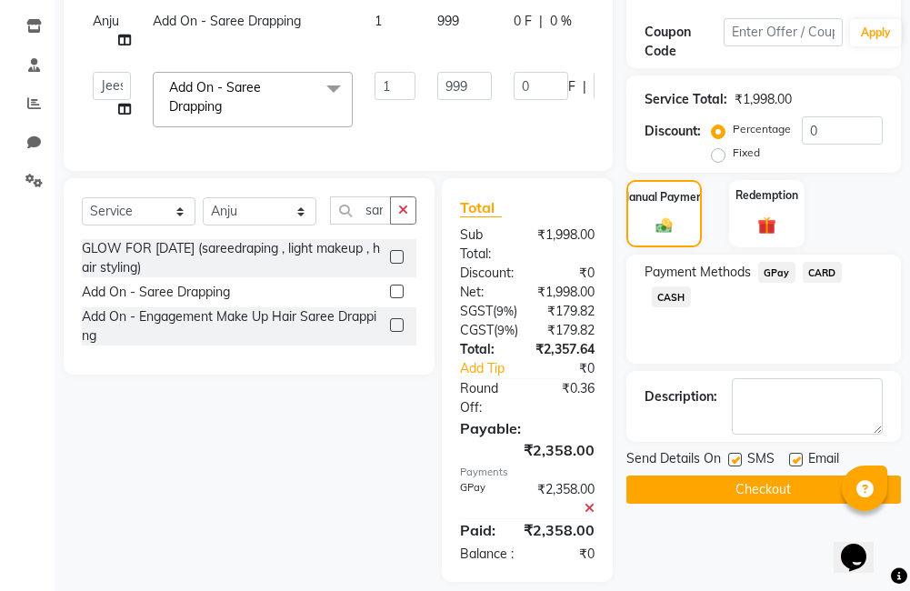
scroll to position [336, 0]
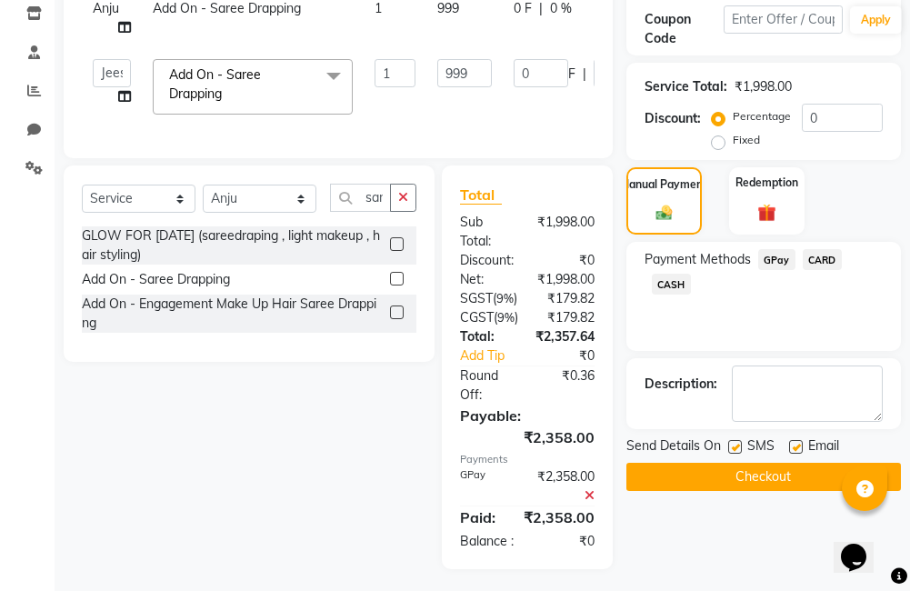
click at [788, 469] on button "Checkout" at bounding box center [763, 477] width 274 height 28
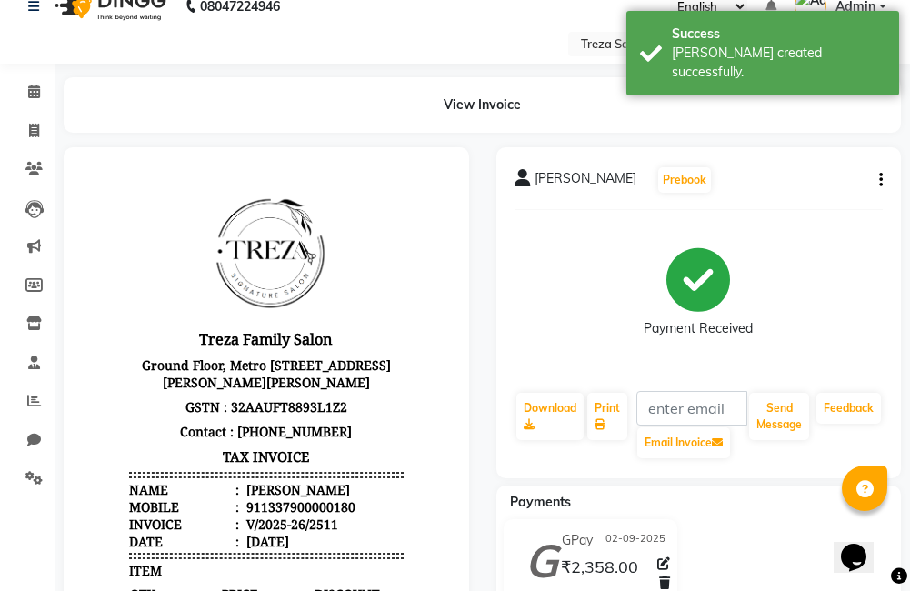
scroll to position [25, 0]
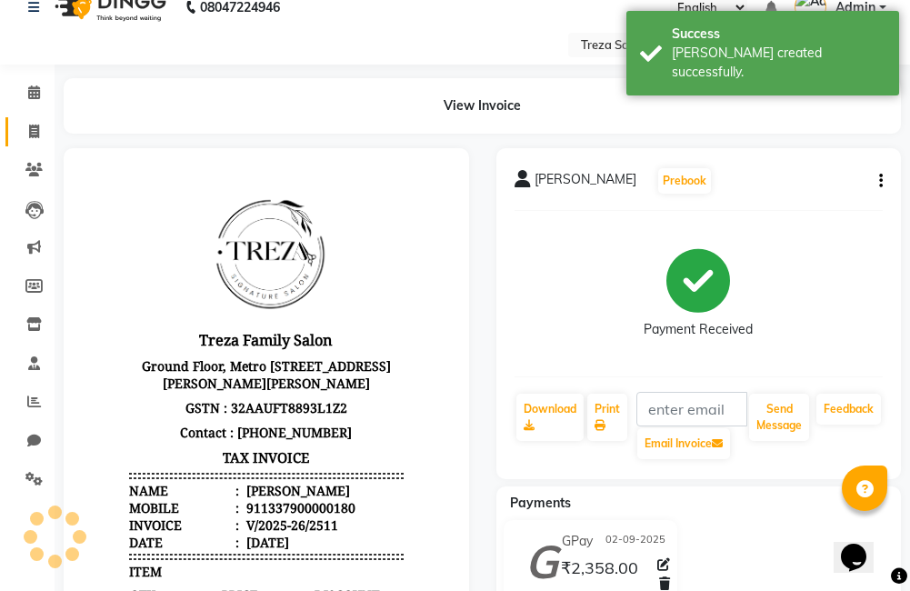
click at [34, 133] on icon at bounding box center [34, 132] width 10 height 14
select select "service"
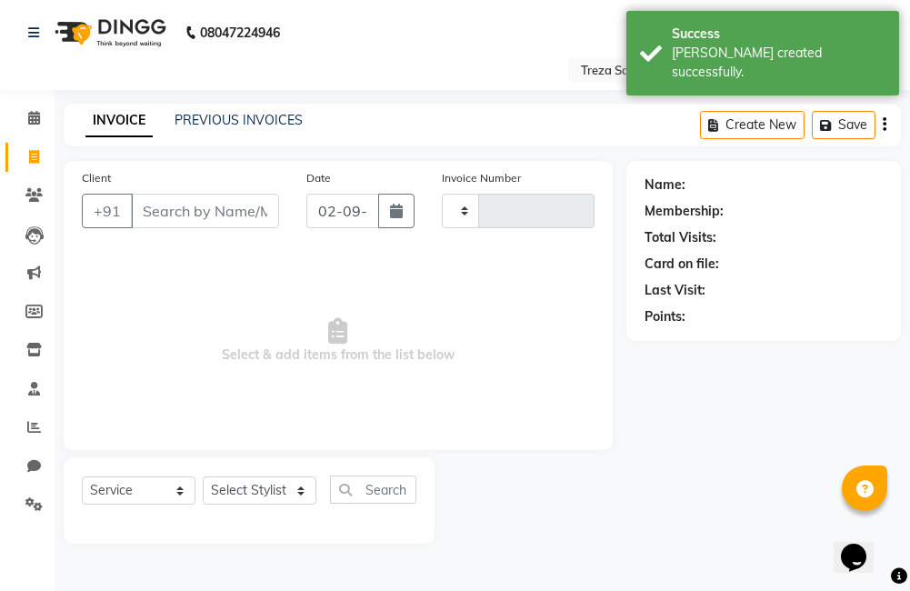
type input "2512"
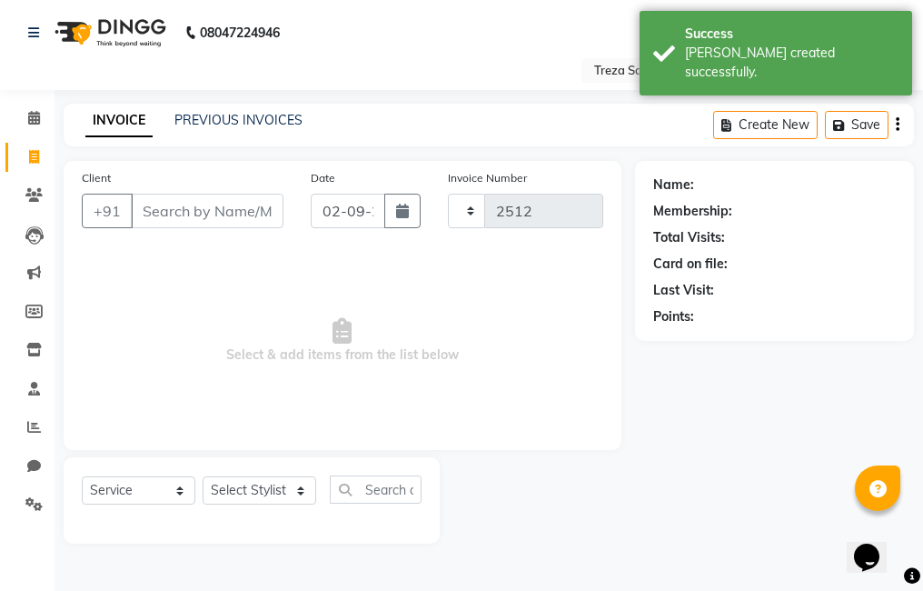
select select "7633"
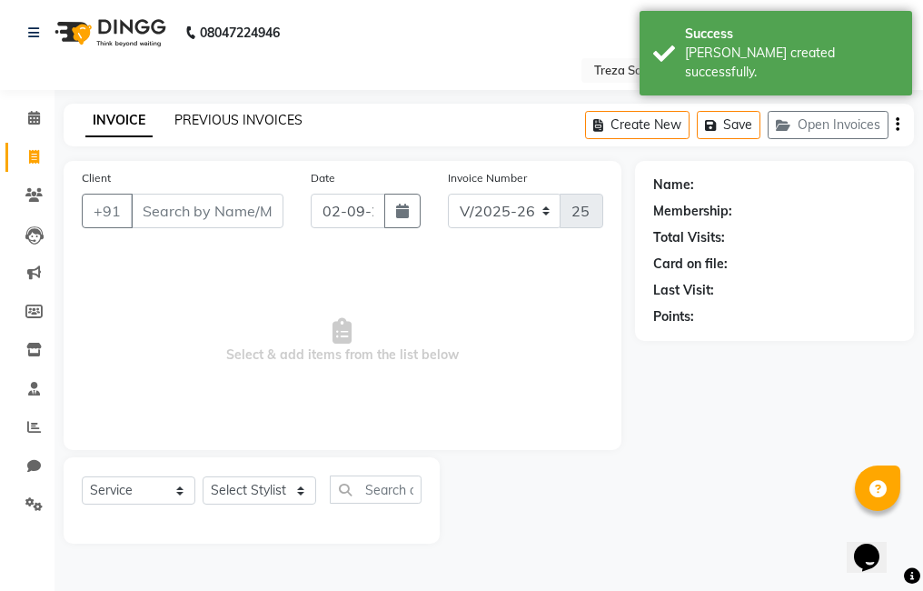
click at [244, 117] on link "PREVIOUS INVOICES" at bounding box center [238, 120] width 128 height 16
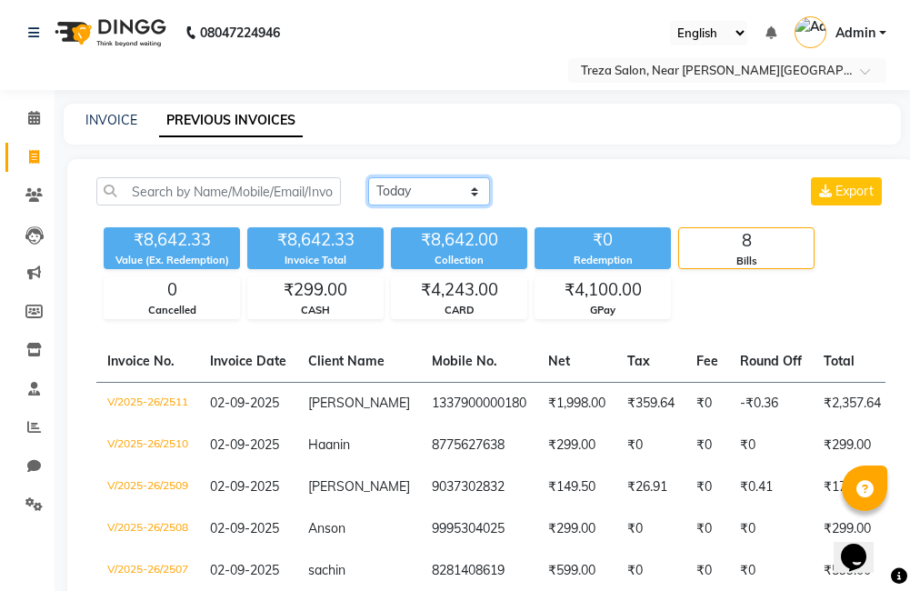
click at [442, 198] on select "Today Yesterday Custom Range" at bounding box center [429, 191] width 122 height 28
click at [368, 177] on select "Today Yesterday Custom Range" at bounding box center [429, 191] width 122 height 28
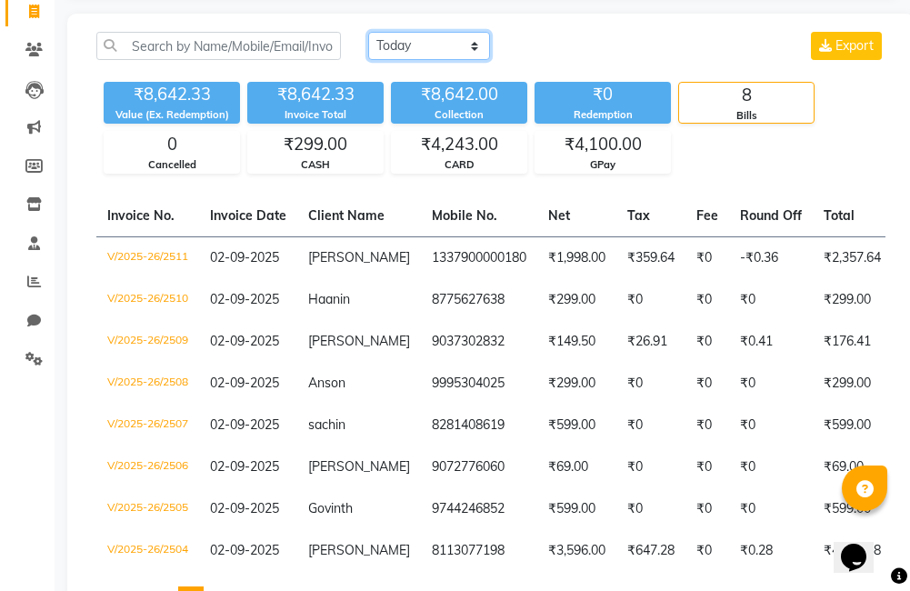
scroll to position [57, 0]
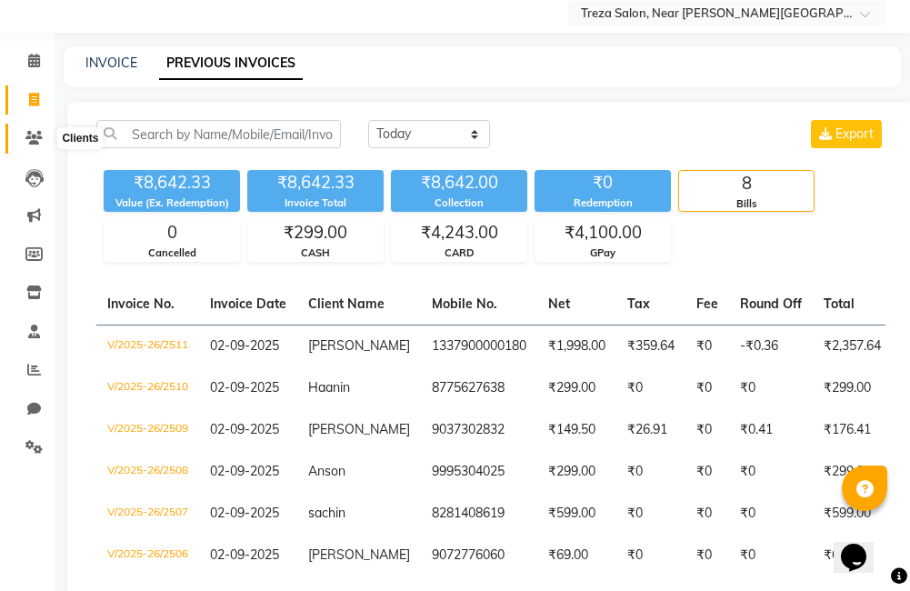
click at [36, 143] on icon at bounding box center [33, 138] width 17 height 14
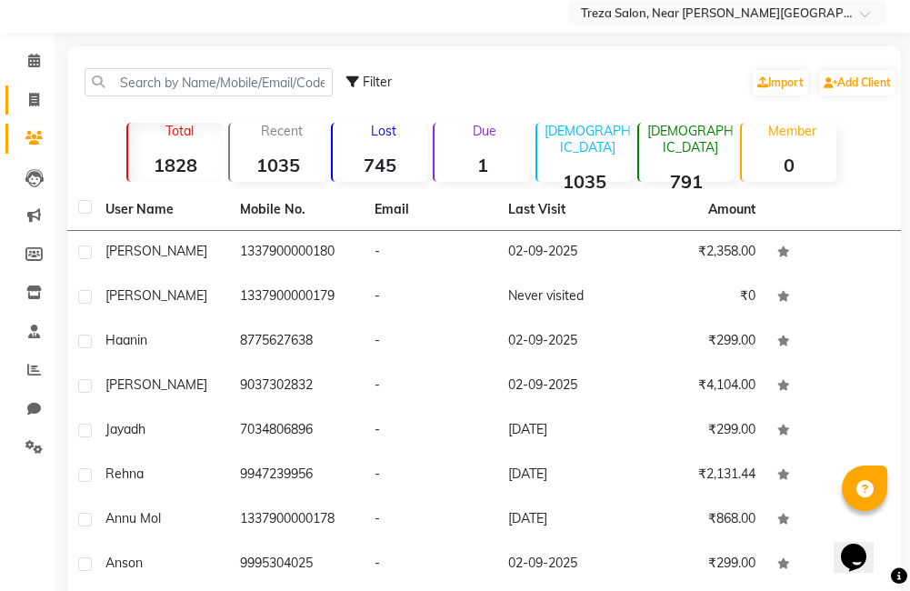
click at [35, 112] on link "Invoice" at bounding box center [27, 100] width 44 height 30
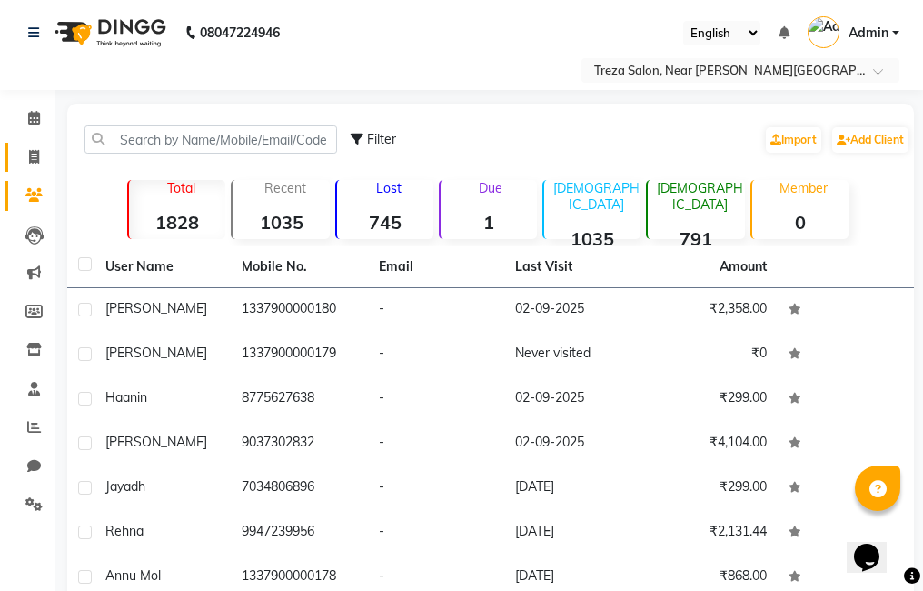
select select "7633"
select select "service"
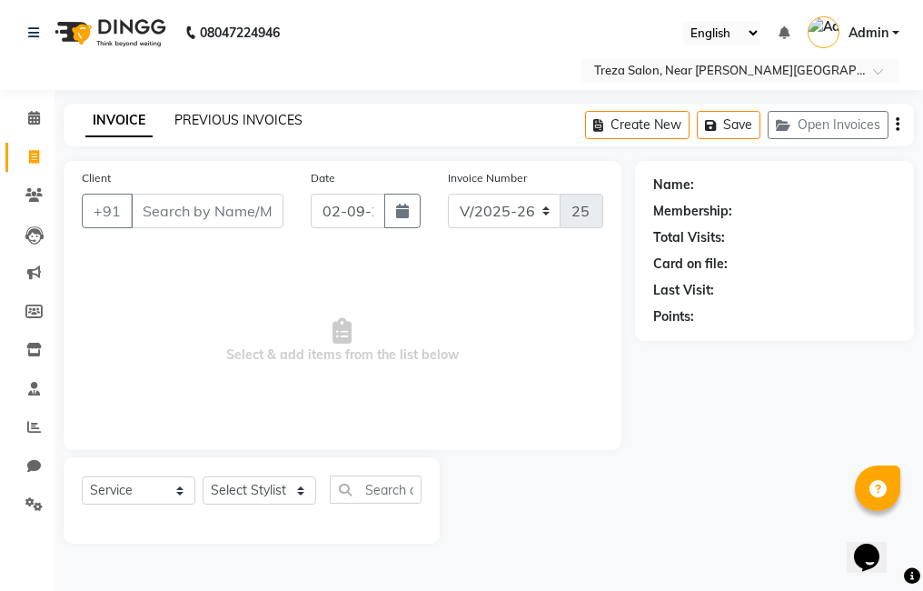
click at [234, 114] on link "PREVIOUS INVOICES" at bounding box center [238, 120] width 128 height 16
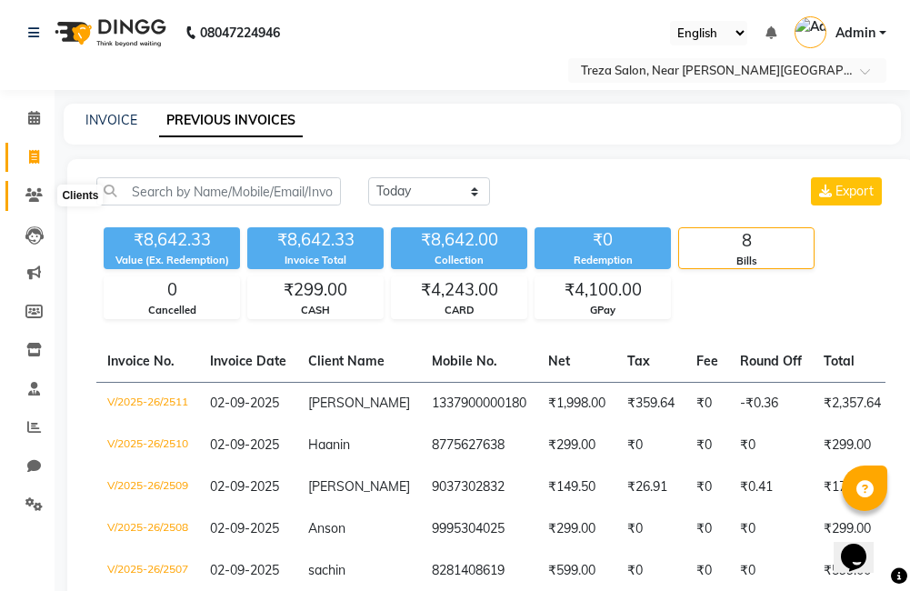
click at [33, 200] on icon at bounding box center [33, 195] width 17 height 14
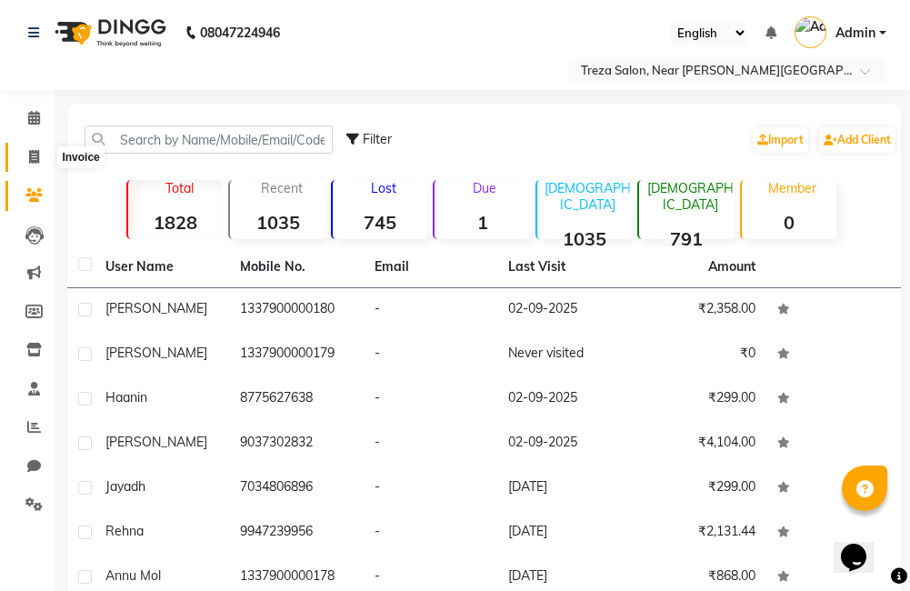
click at [35, 164] on span at bounding box center [34, 157] width 32 height 21
select select "service"
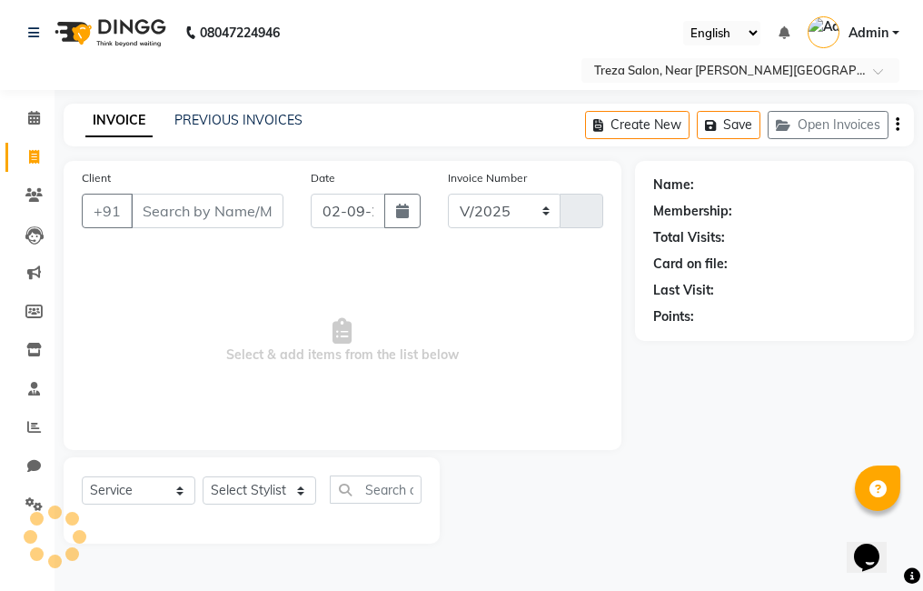
select select "7633"
type input "2512"
click at [227, 211] on input "Client" at bounding box center [207, 211] width 153 height 35
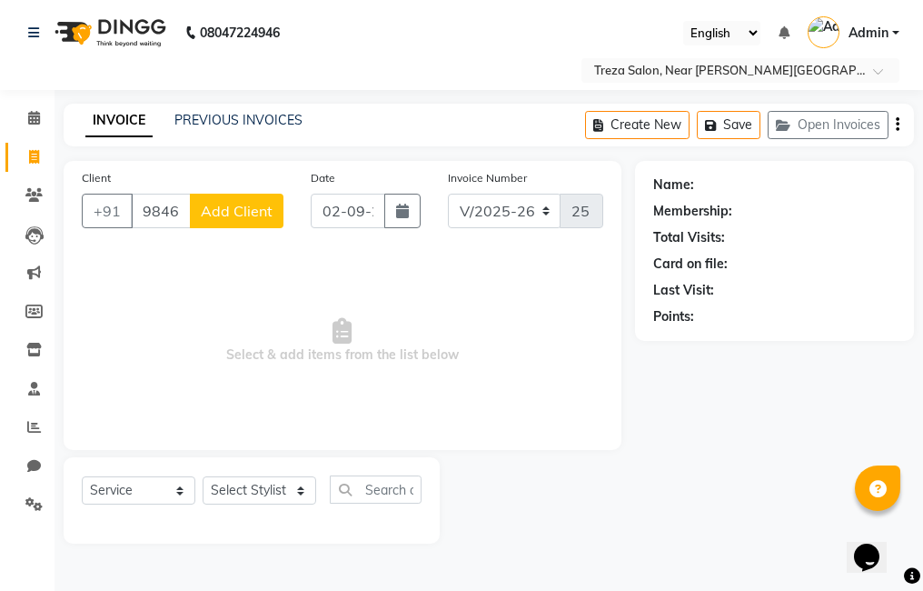
type input "9846955689"
click at [271, 195] on button "Add Client" at bounding box center [237, 211] width 94 height 35
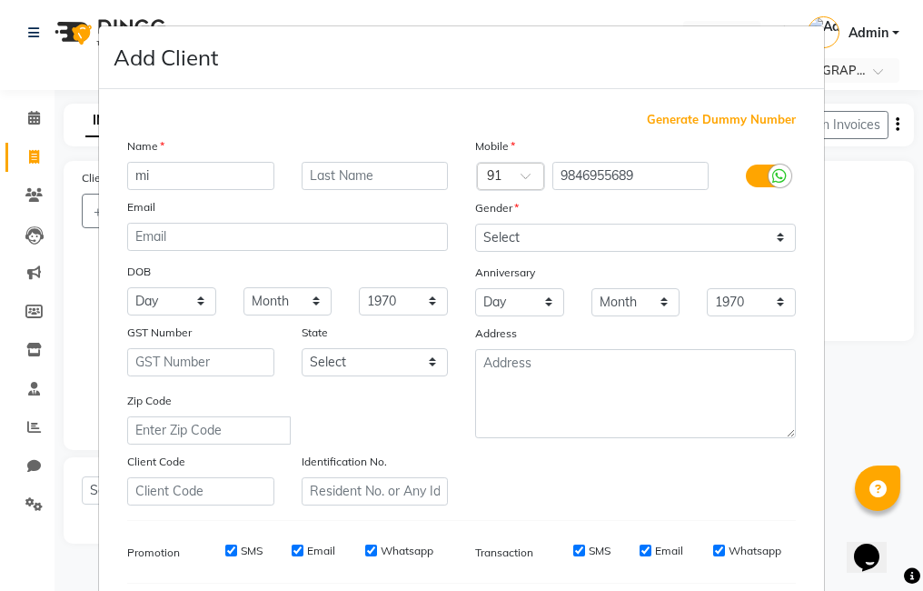
type input "m"
type input "Milan"
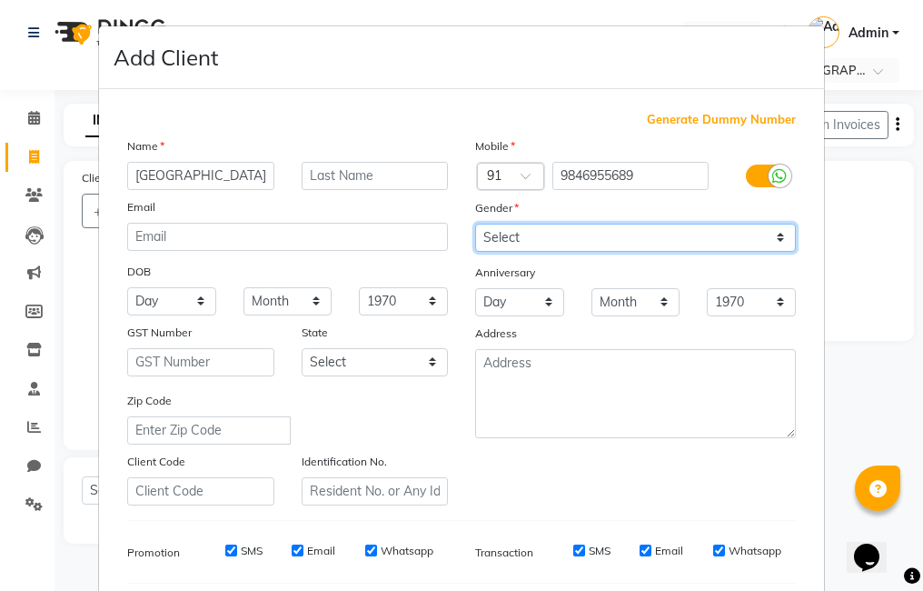
click at [573, 235] on select "Select Male Female Other Prefer Not To Say" at bounding box center [635, 238] width 321 height 28
select select "male"
click at [475, 224] on select "Select Male Female Other Prefer Not To Say" at bounding box center [635, 238] width 321 height 28
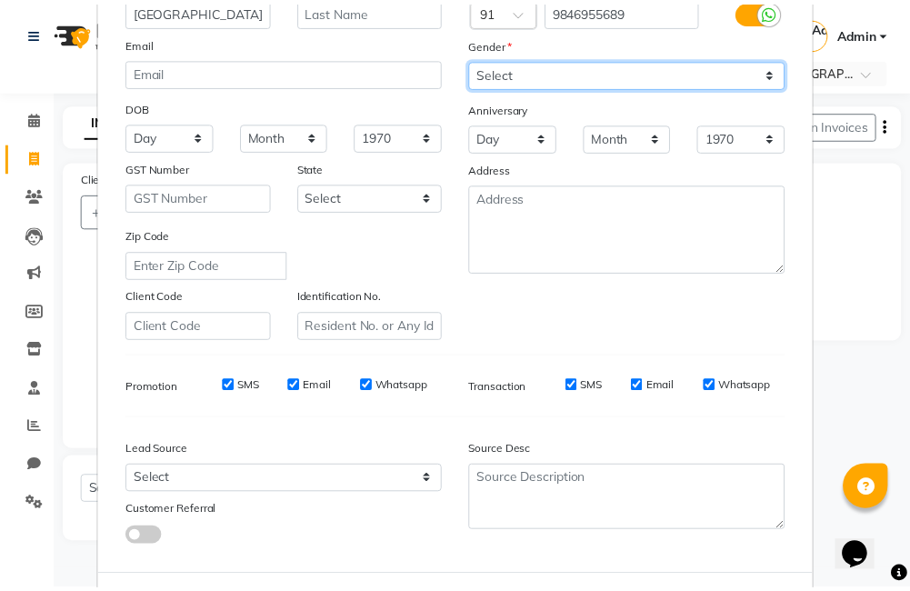
scroll to position [248, 0]
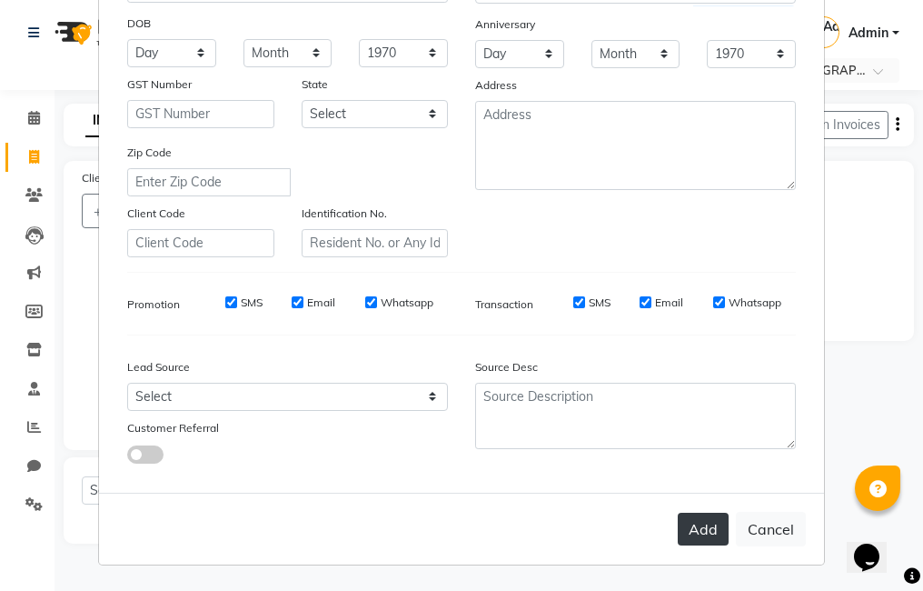
click at [710, 531] on button "Add" at bounding box center [703, 529] width 51 height 33
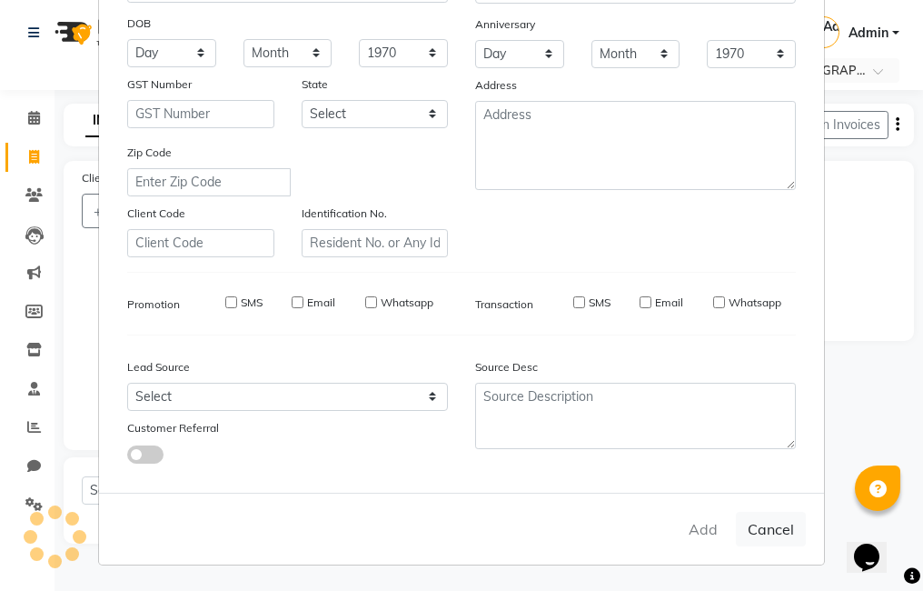
select select
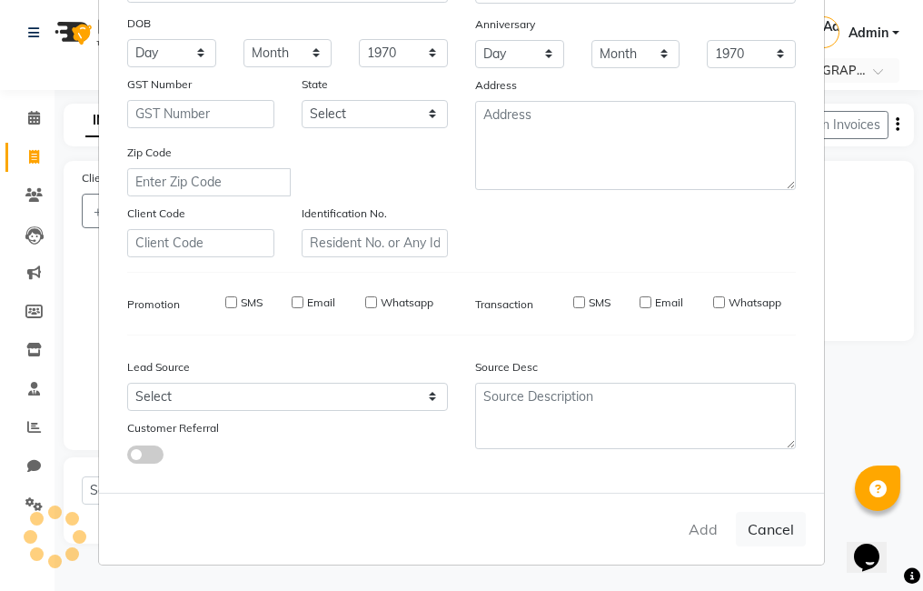
select select
checkbox input "false"
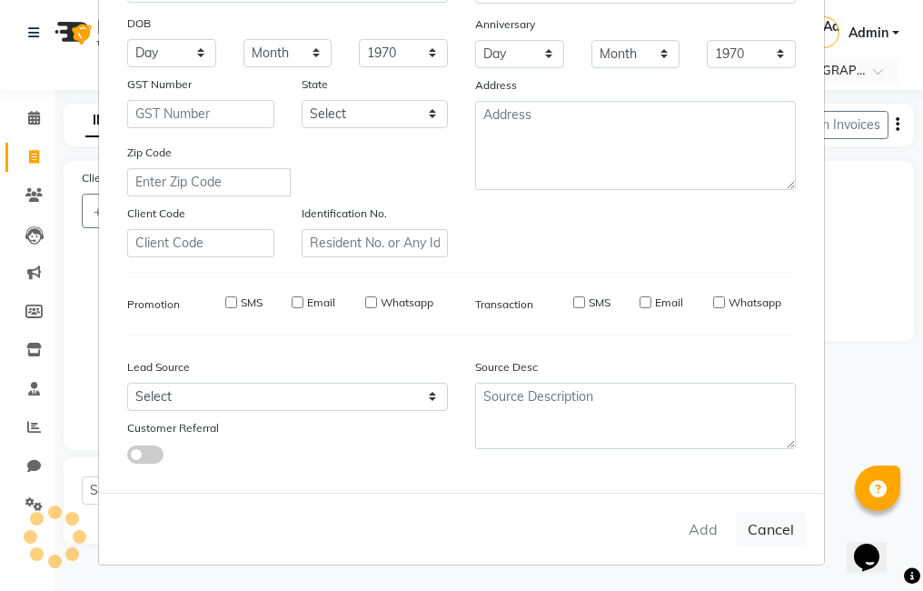
checkbox input "false"
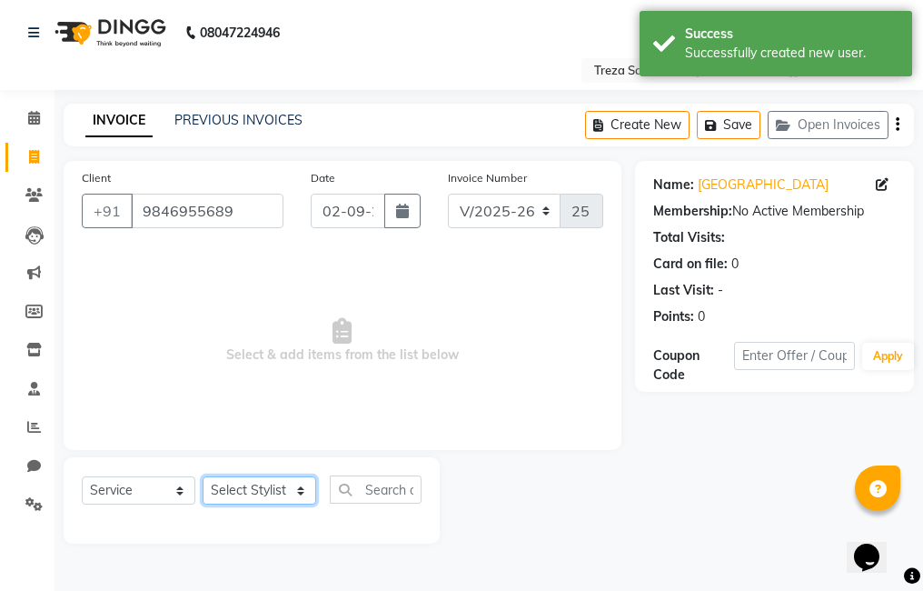
click at [239, 495] on select "Select Stylist Akhil krishna Akshay Amulie Anju Arun Ashish Jeeshma Krishna Pri…" at bounding box center [260, 490] width 114 height 28
select select "79935"
click at [203, 476] on select "Select Stylist Akhil krishna Akshay Amulie Anju Arun Ashish Jeeshma Krishna Pri…" at bounding box center [260, 490] width 114 height 28
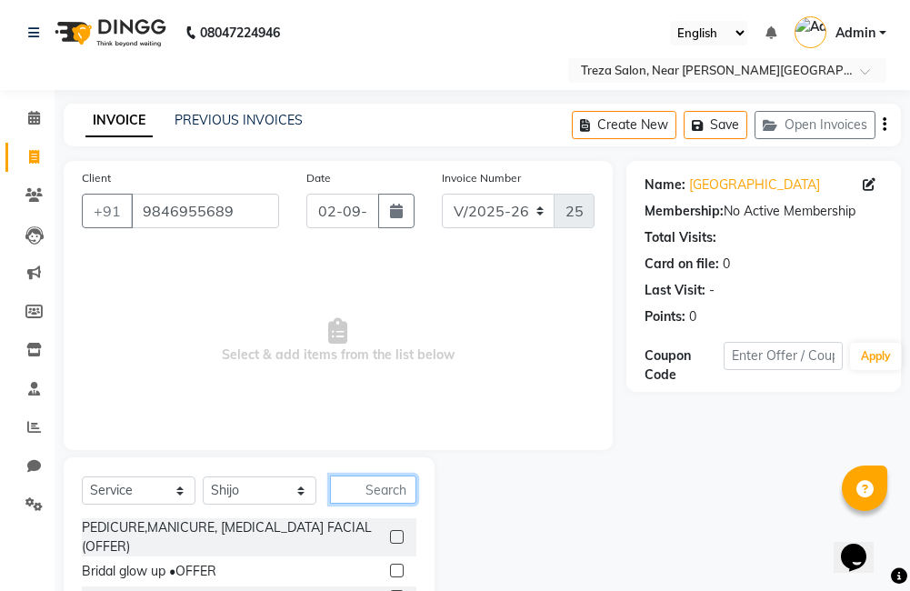
drag, startPoint x: 375, startPoint y: 486, endPoint x: 371, endPoint y: 494, distance: 9.4
click at [374, 493] on input "text" at bounding box center [373, 489] width 86 height 28
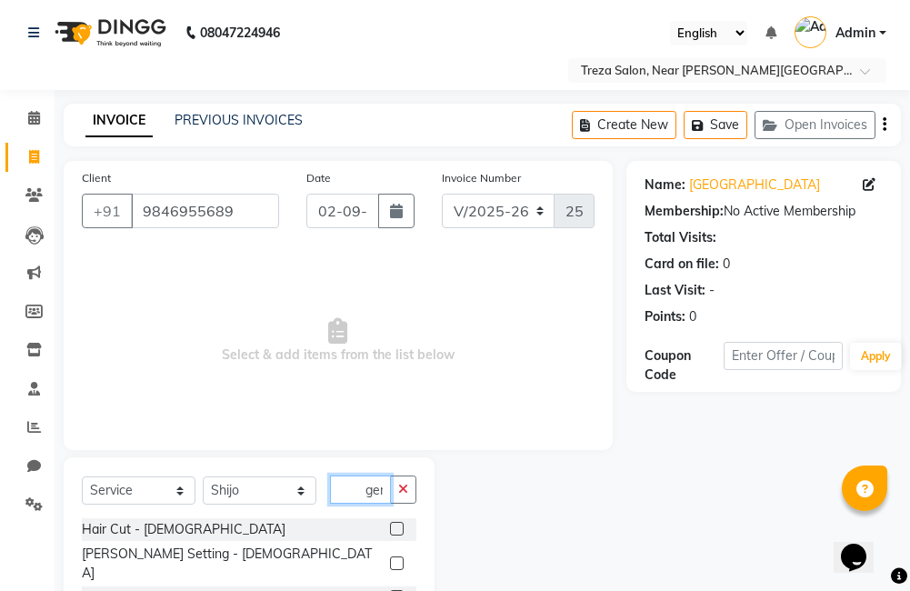
scroll to position [0, 15]
type input "gents"
click at [390, 529] on label at bounding box center [397, 529] width 14 height 14
click at [390, 529] on input "checkbox" at bounding box center [396, 529] width 12 height 12
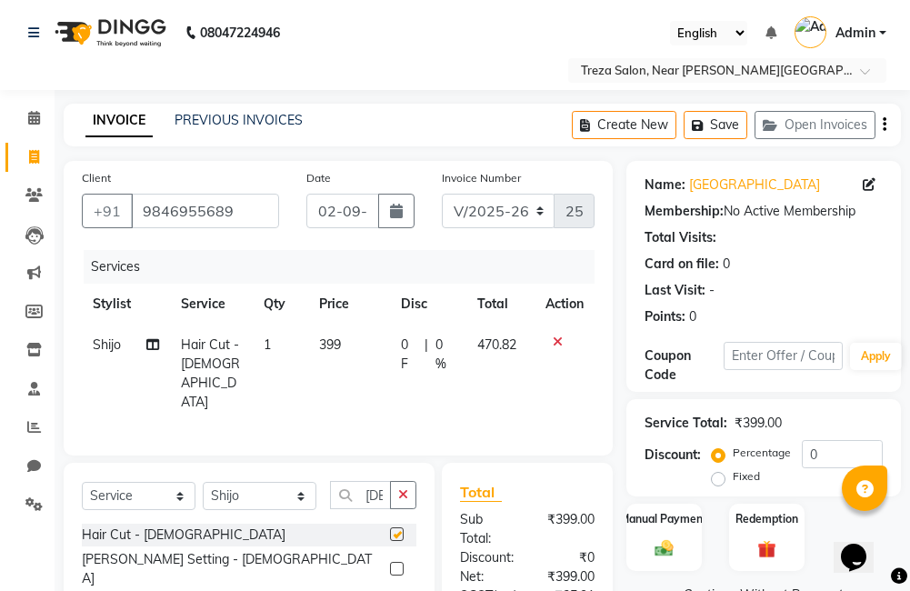
checkbox input "false"
click at [882, 125] on icon "button" at bounding box center [884, 125] width 4 height 1
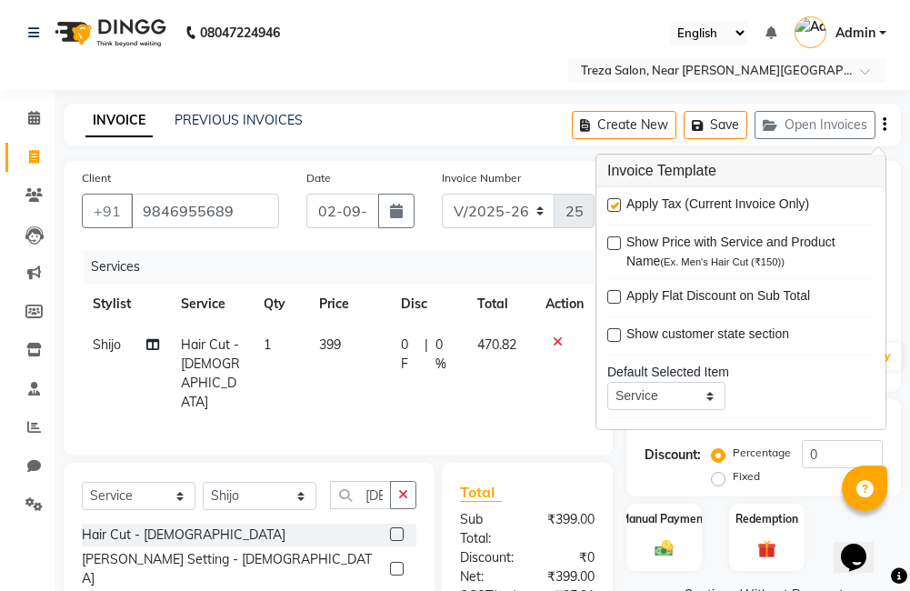
click at [613, 206] on label at bounding box center [614, 205] width 14 height 14
click at [613, 206] on input "checkbox" at bounding box center [613, 206] width 12 height 12
checkbox input "false"
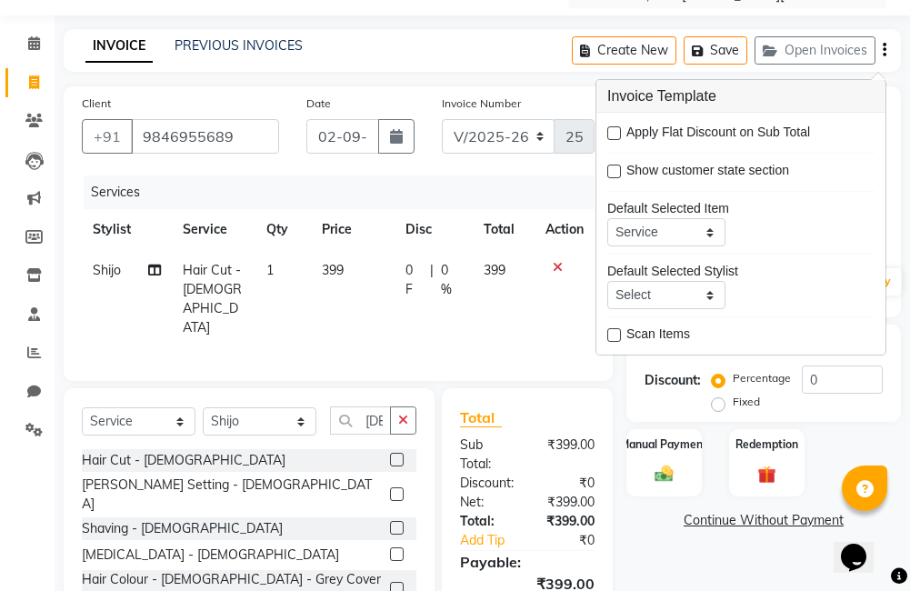
scroll to position [183, 0]
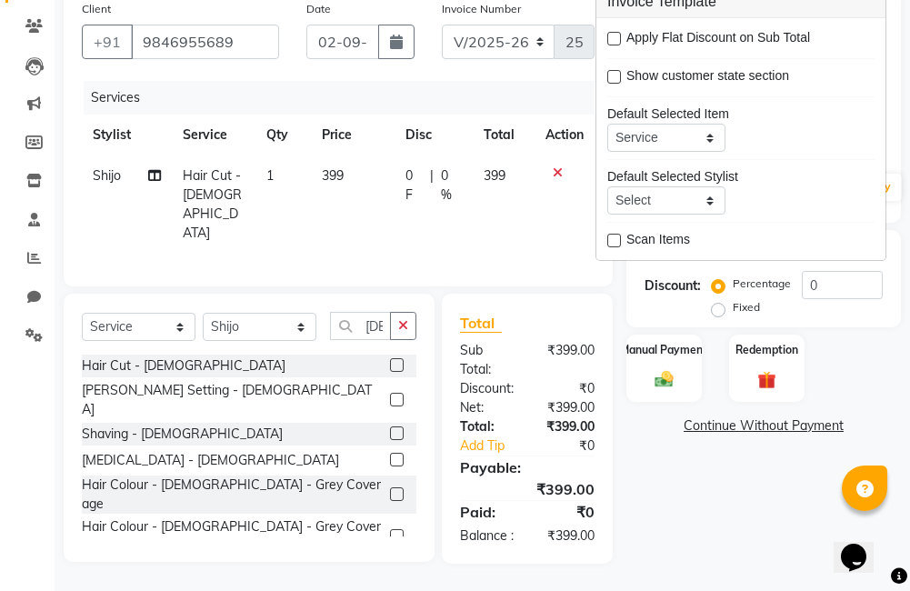
click at [692, 453] on div "Name: Milan Membership: No Active Membership Total Visits: Card on file: 0 Last…" at bounding box center [770, 278] width 288 height 572
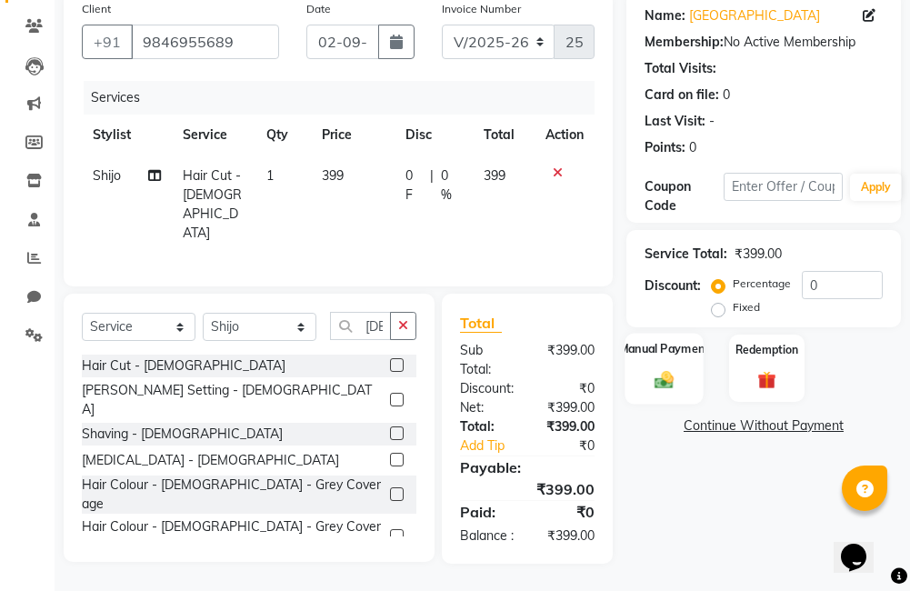
click at [682, 348] on div "Manual Payment" at bounding box center [663, 368] width 78 height 71
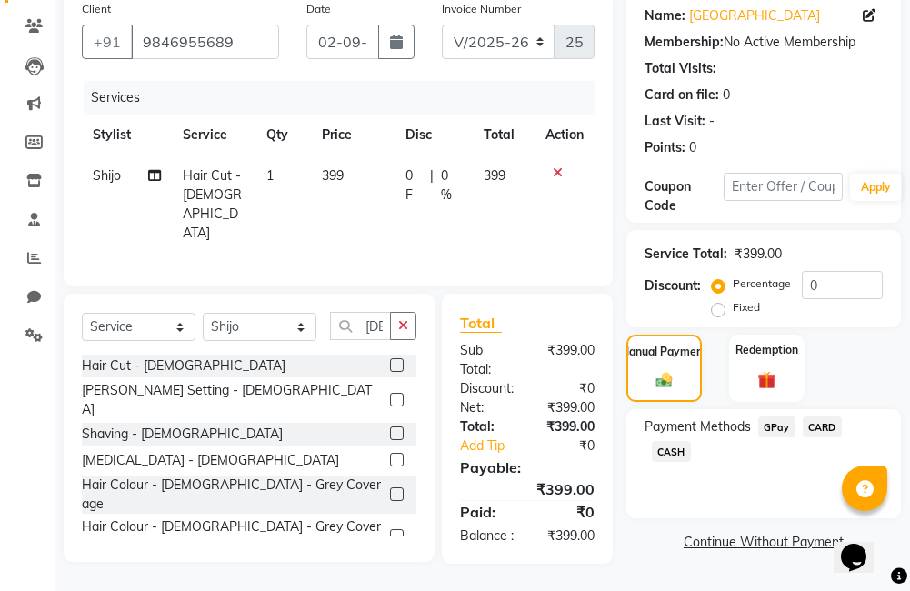
click at [685, 441] on span "CASH" at bounding box center [671, 451] width 39 height 21
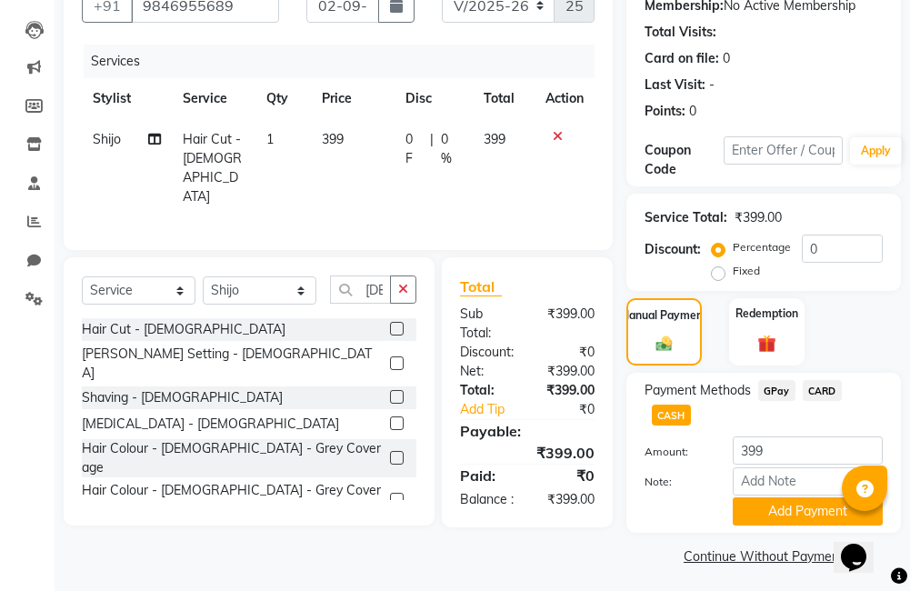
scroll to position [212, 0]
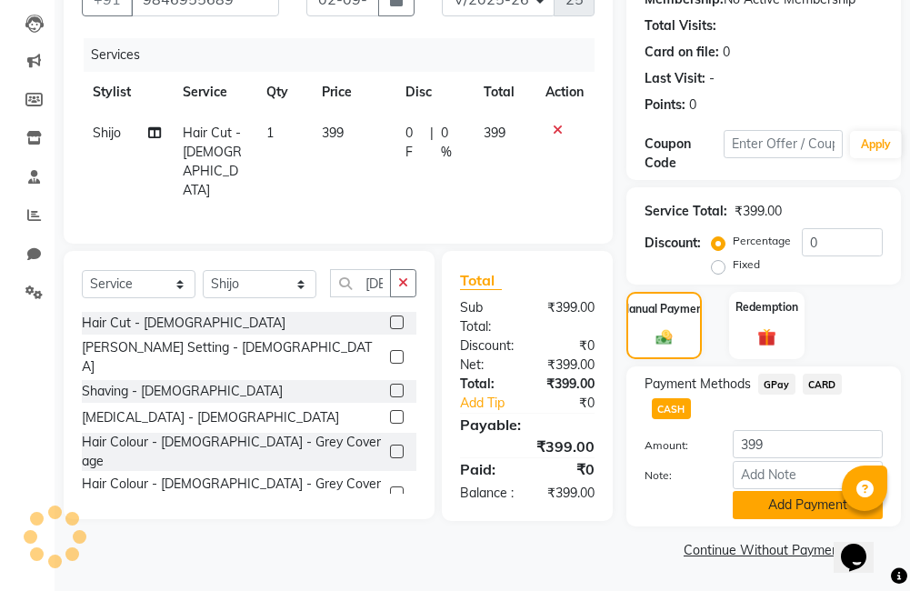
click at [773, 497] on button "Add Payment" at bounding box center [807, 505] width 150 height 28
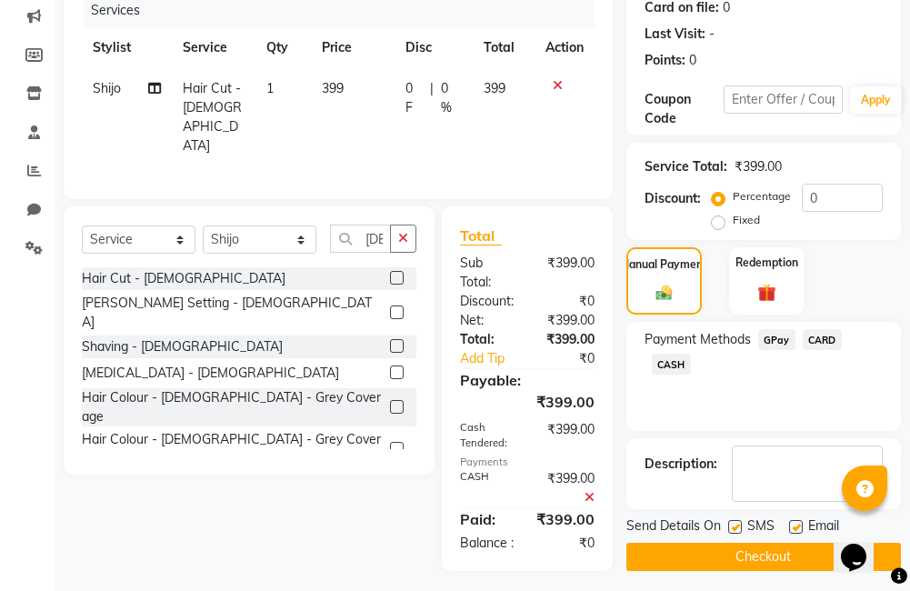
scroll to position [277, 0]
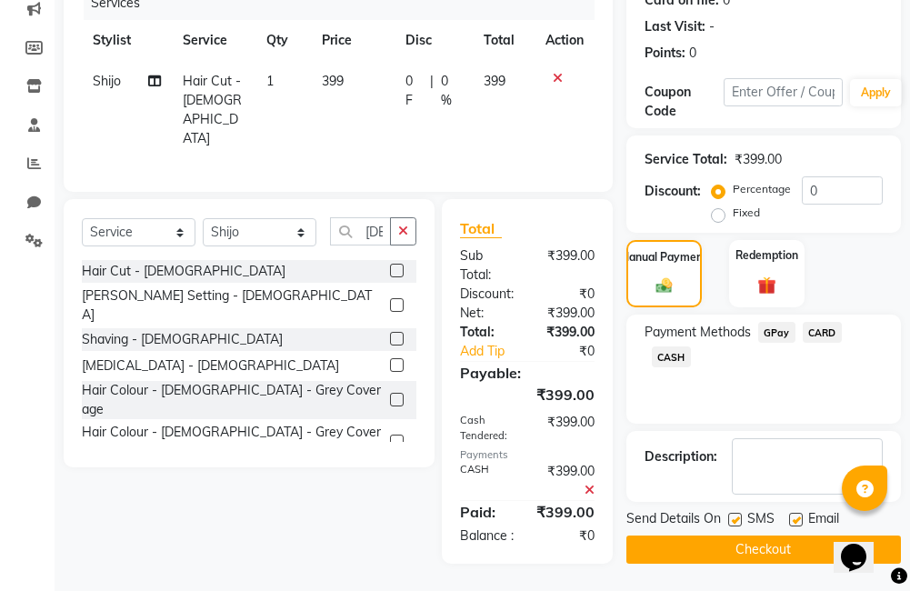
click at [712, 544] on button "Checkout" at bounding box center [763, 549] width 274 height 28
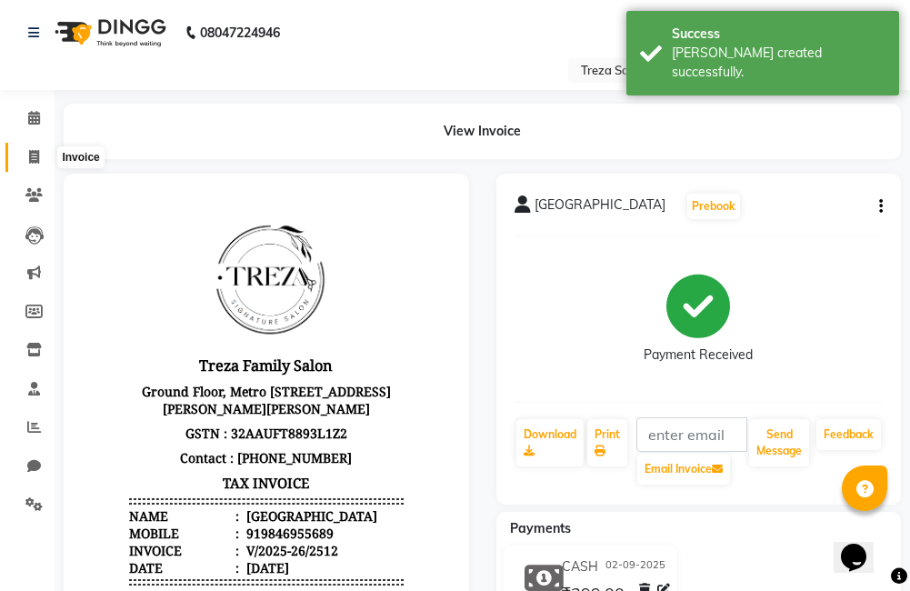
click at [25, 153] on span at bounding box center [34, 157] width 32 height 21
select select "service"
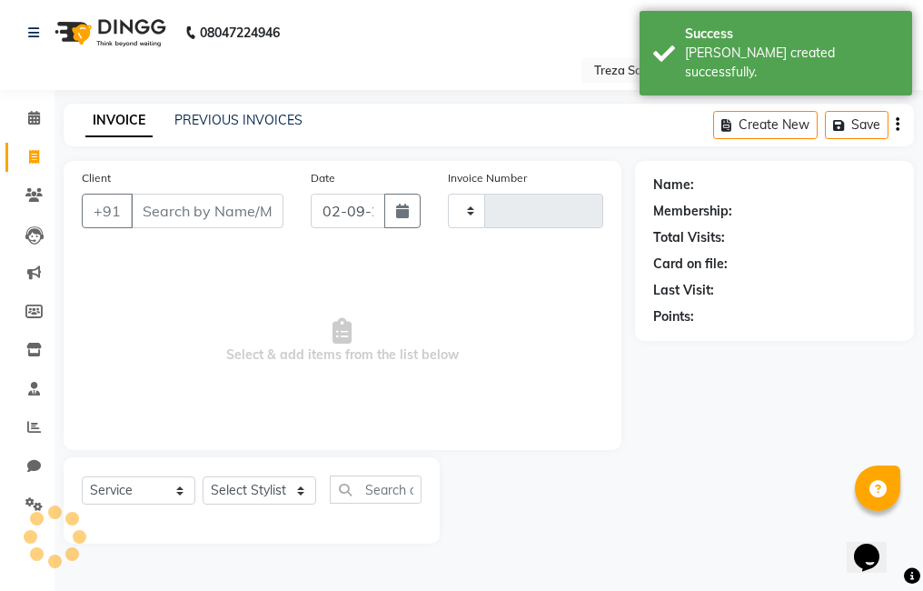
type input "2513"
select select "7633"
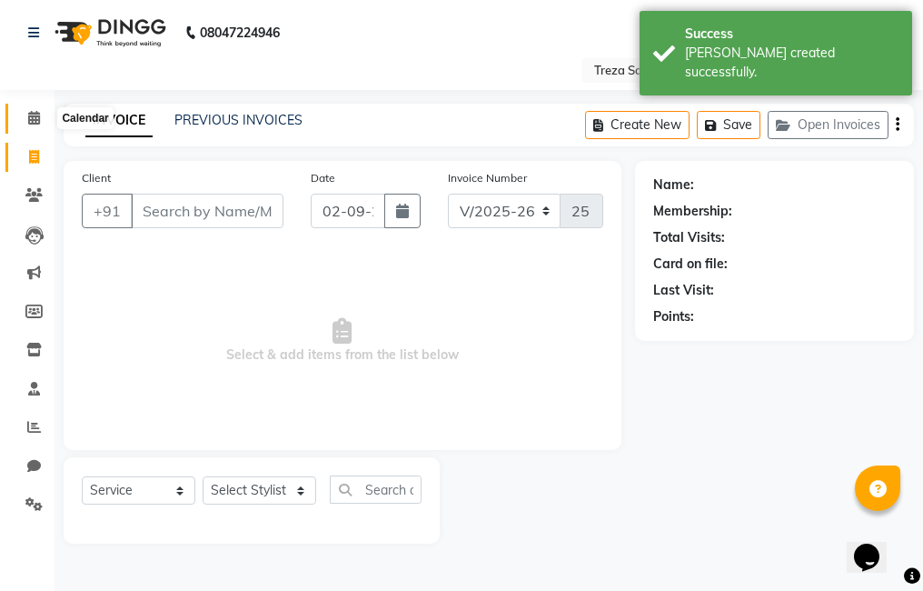
click at [33, 118] on icon at bounding box center [34, 118] width 12 height 14
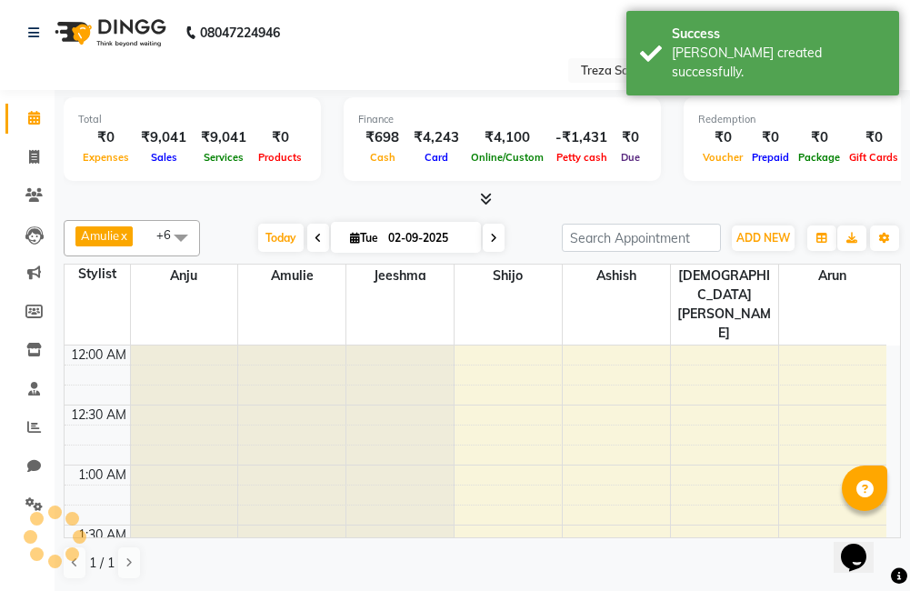
scroll to position [721, 0]
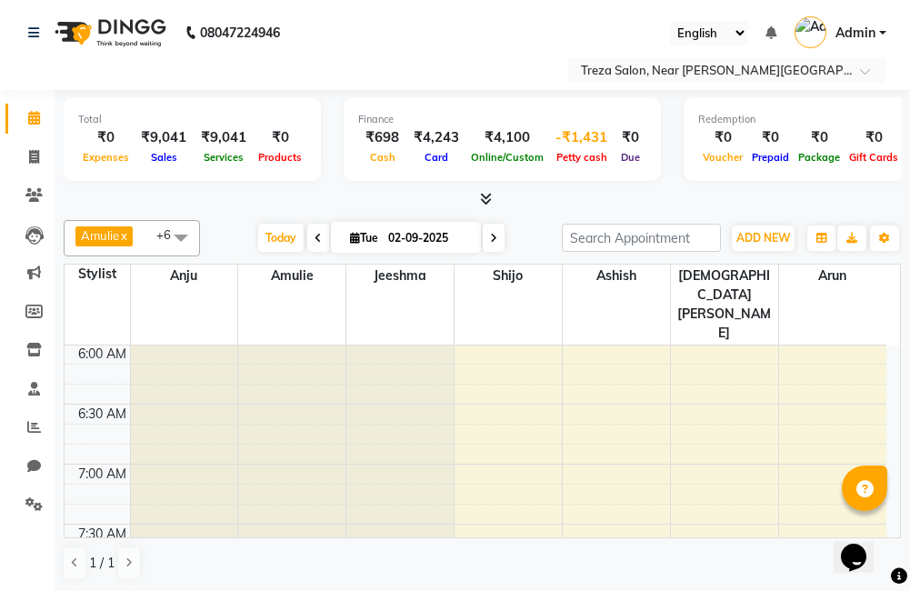
click at [570, 143] on div "-₹1,431" at bounding box center [581, 137] width 66 height 21
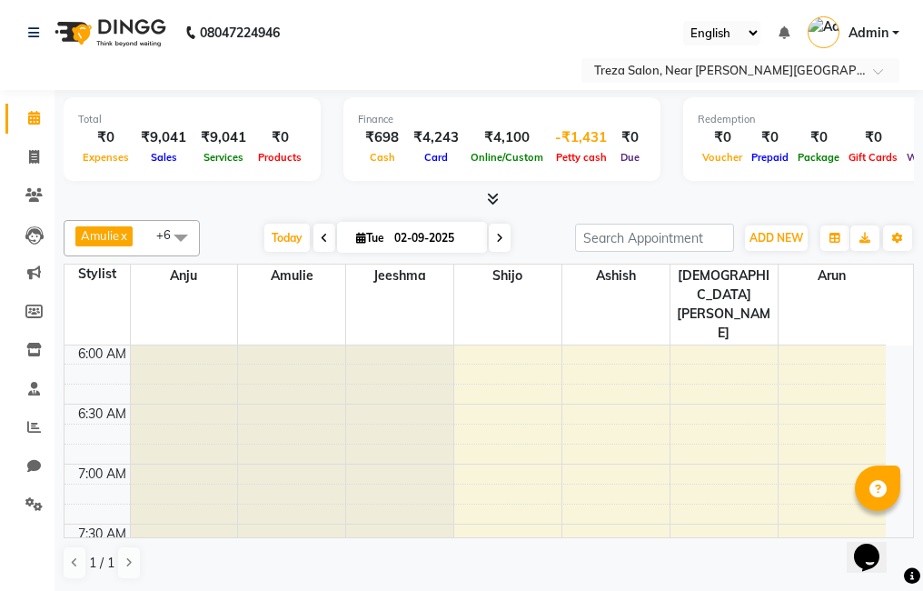
select select "6763"
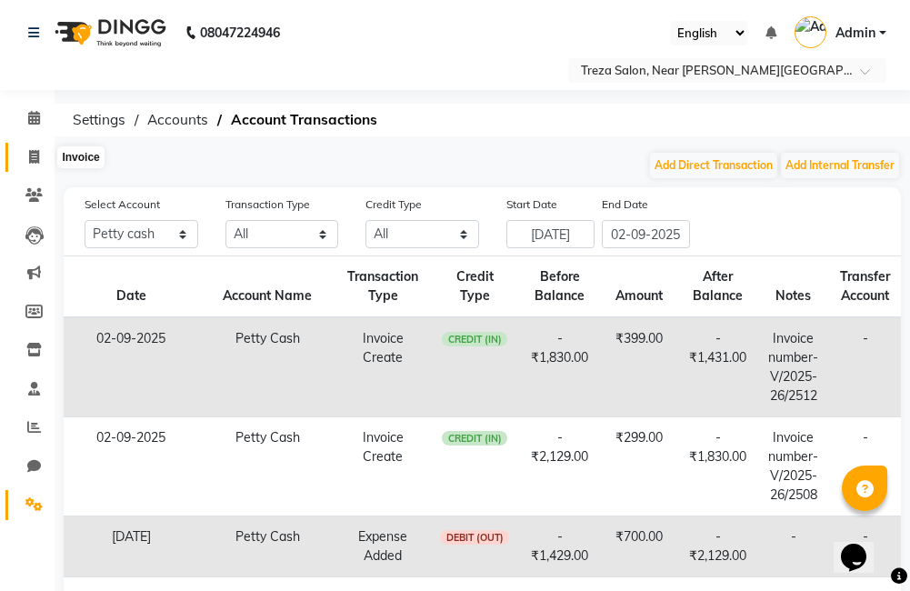
click at [41, 153] on span at bounding box center [34, 157] width 32 height 21
select select "service"
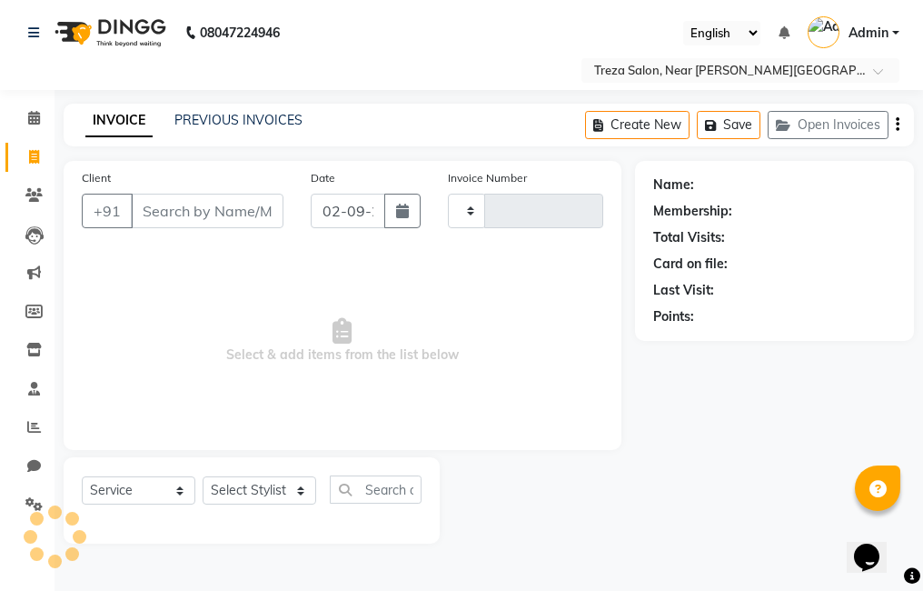
type input "2513"
select select "7633"
click at [36, 124] on icon at bounding box center [34, 118] width 12 height 14
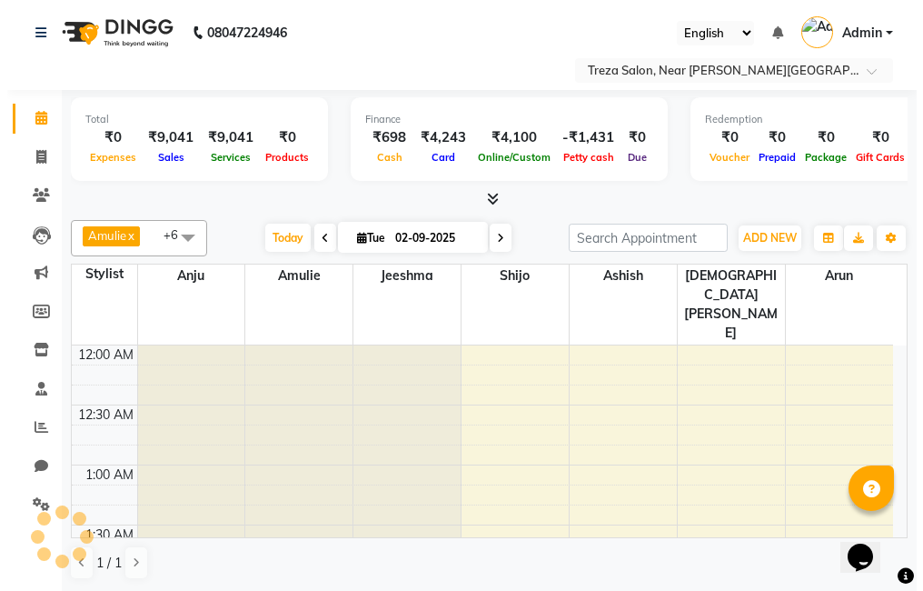
scroll to position [721, 0]
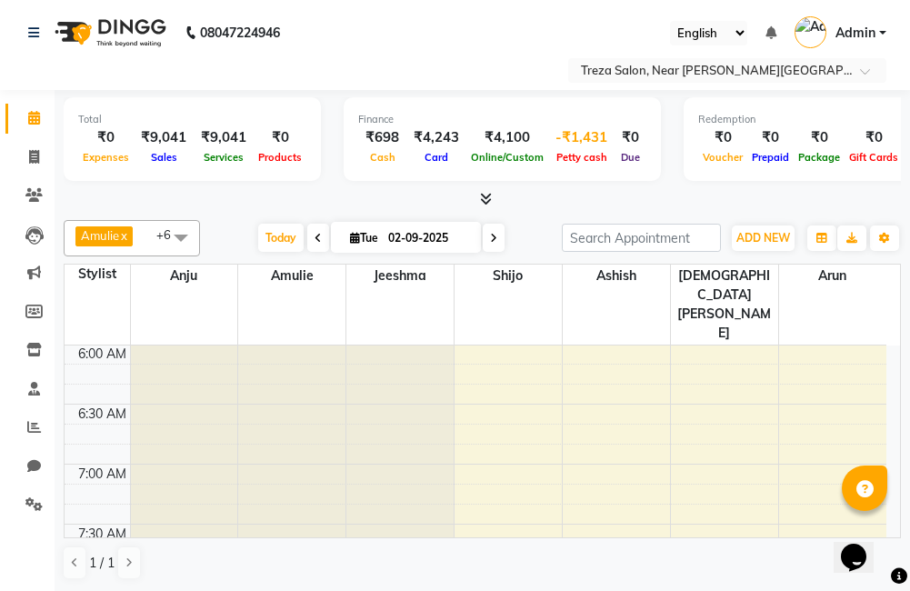
click at [584, 157] on span "Petty cash" at bounding box center [582, 157] width 60 height 13
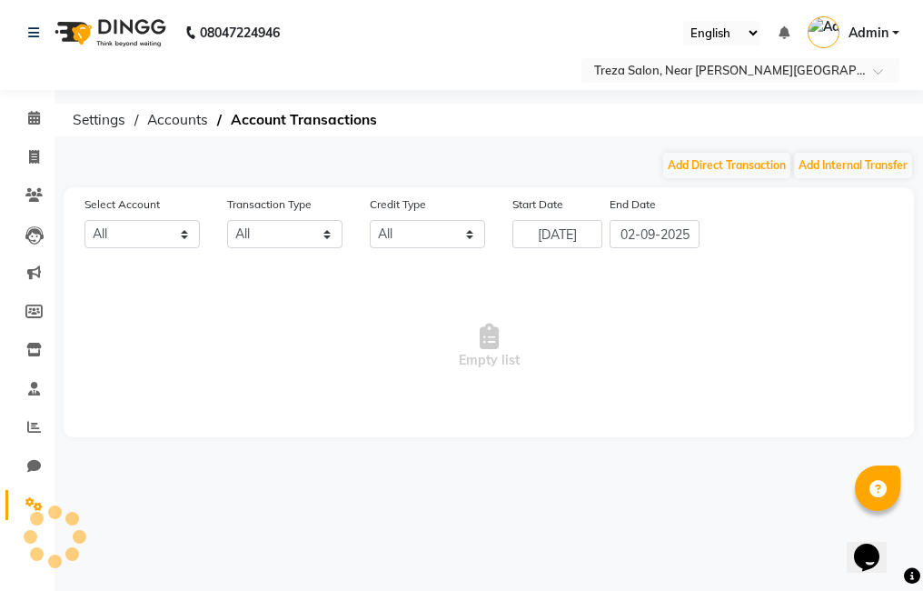
select select "6763"
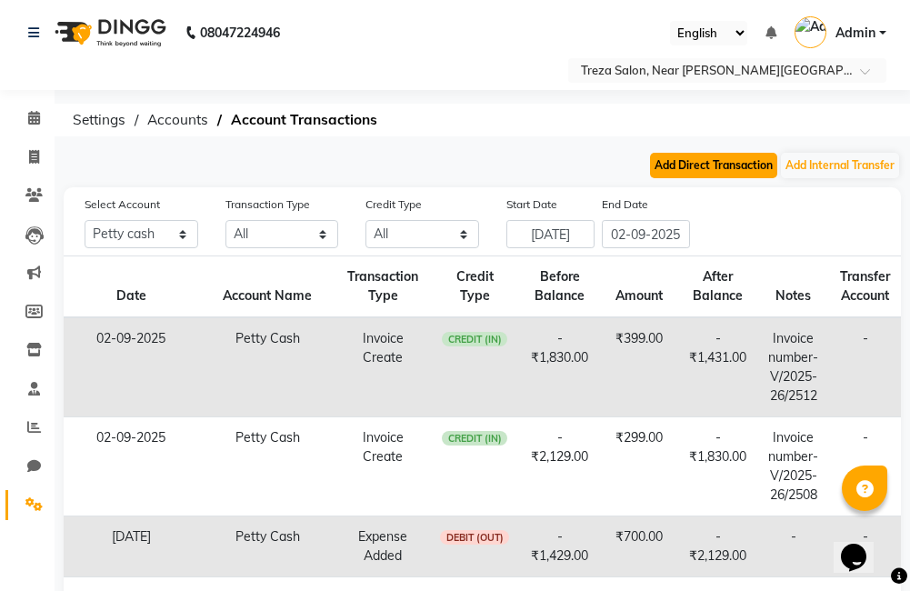
click at [719, 171] on button "Add Direct Transaction" at bounding box center [713, 165] width 127 height 25
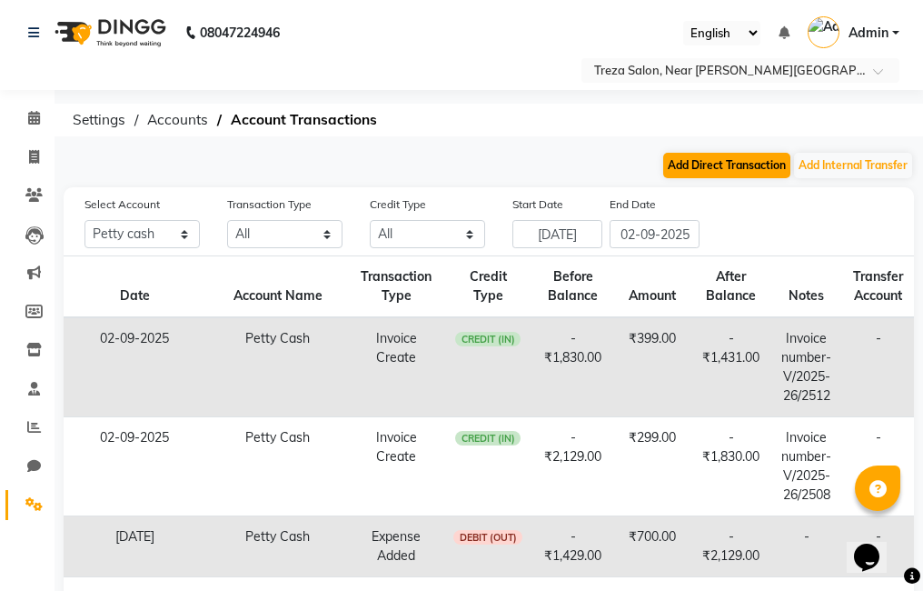
select select "direct"
select select "6763"
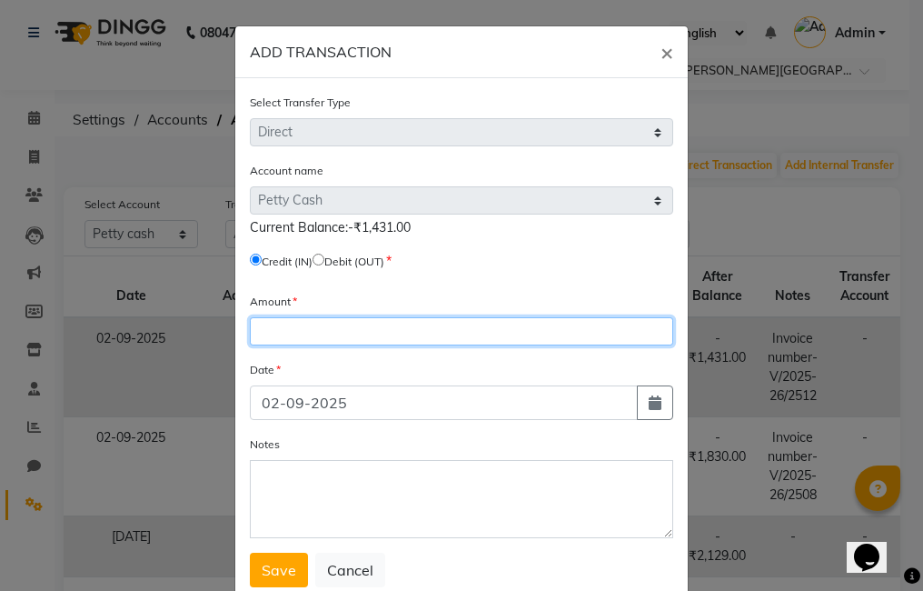
click at [334, 340] on input "number" at bounding box center [461, 331] width 423 height 28
type input "2131"
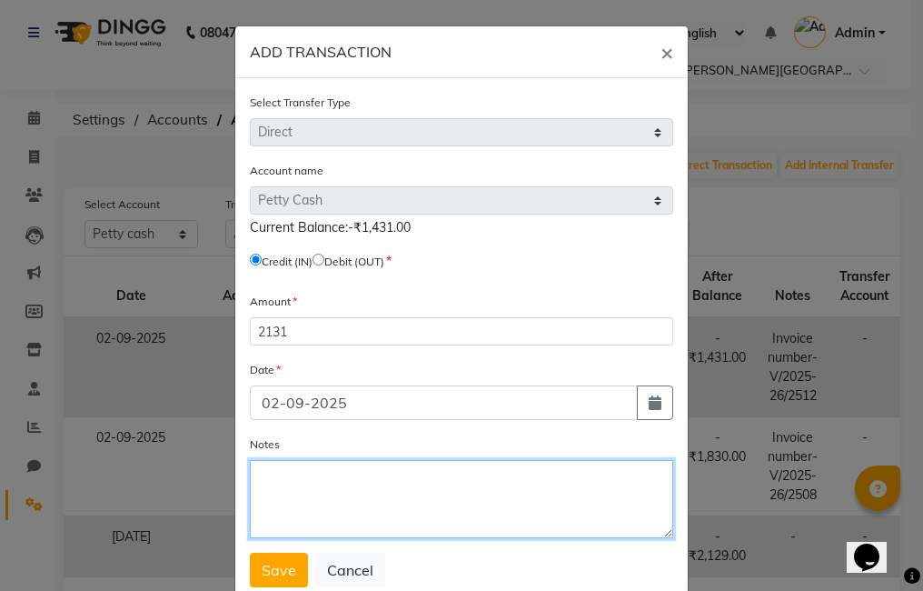
click at [328, 486] on textarea "Notes" at bounding box center [461, 499] width 423 height 78
type textarea "m"
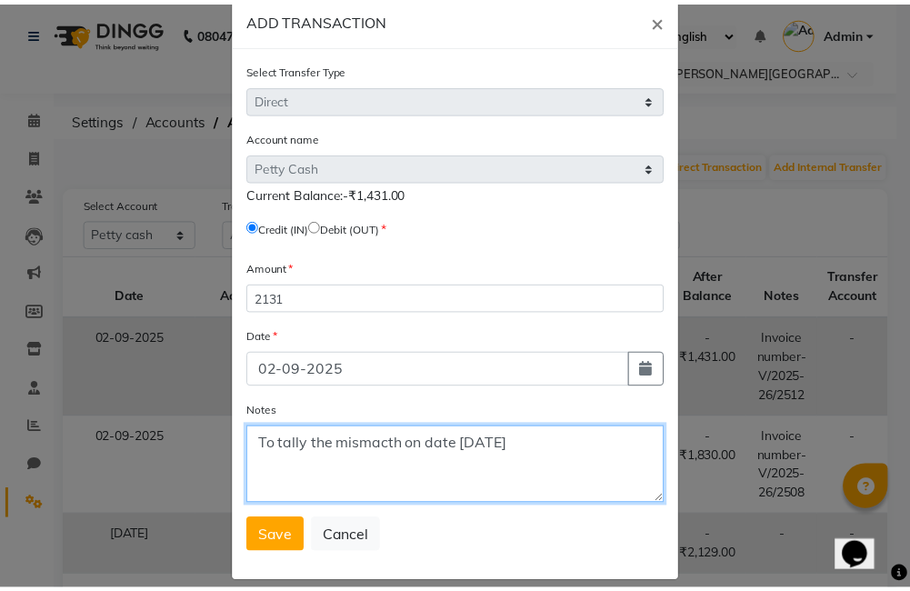
scroll to position [52, 0]
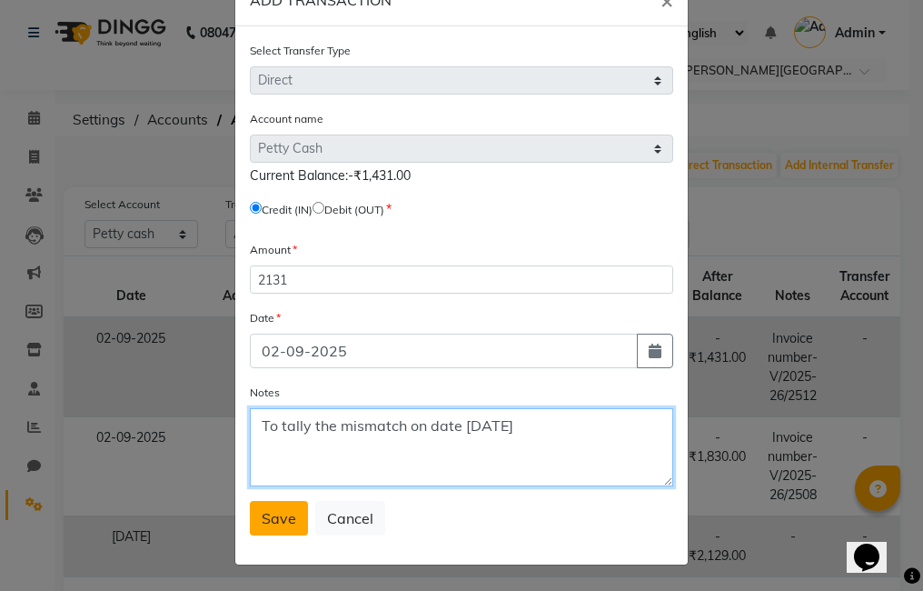
type textarea "To tally the mismatch on date 31/08/2025"
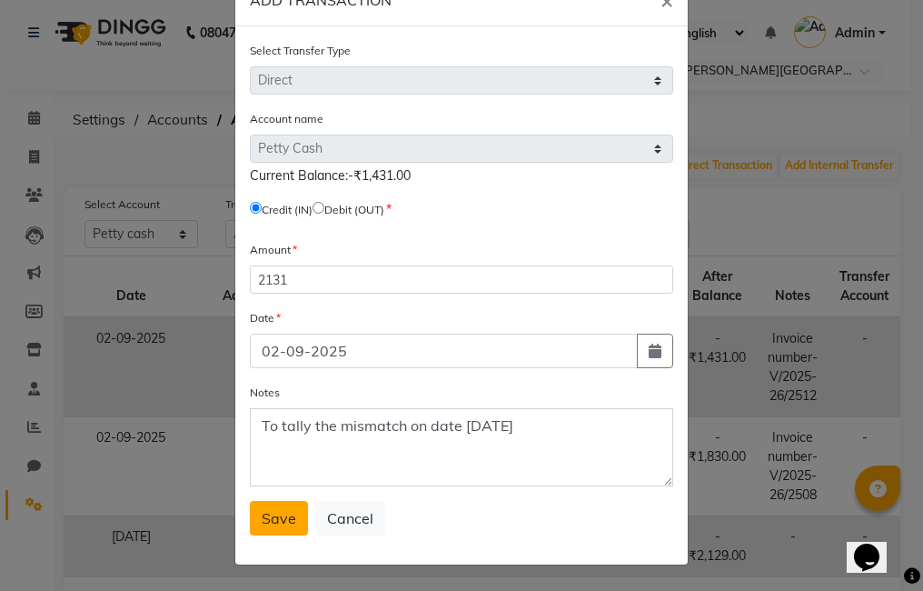
click at [281, 521] on span "Save" at bounding box center [279, 518] width 35 height 18
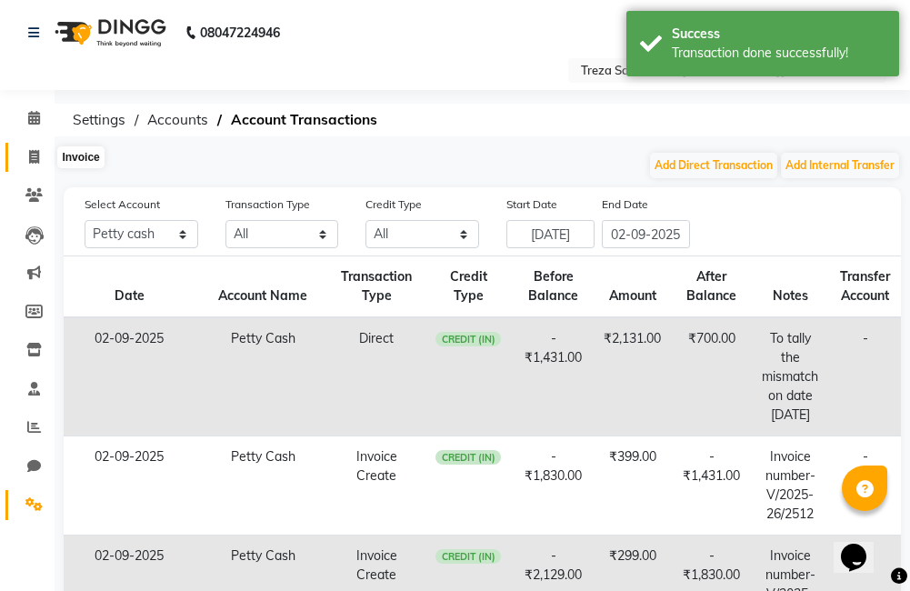
click at [30, 151] on icon at bounding box center [34, 157] width 10 height 14
select select "service"
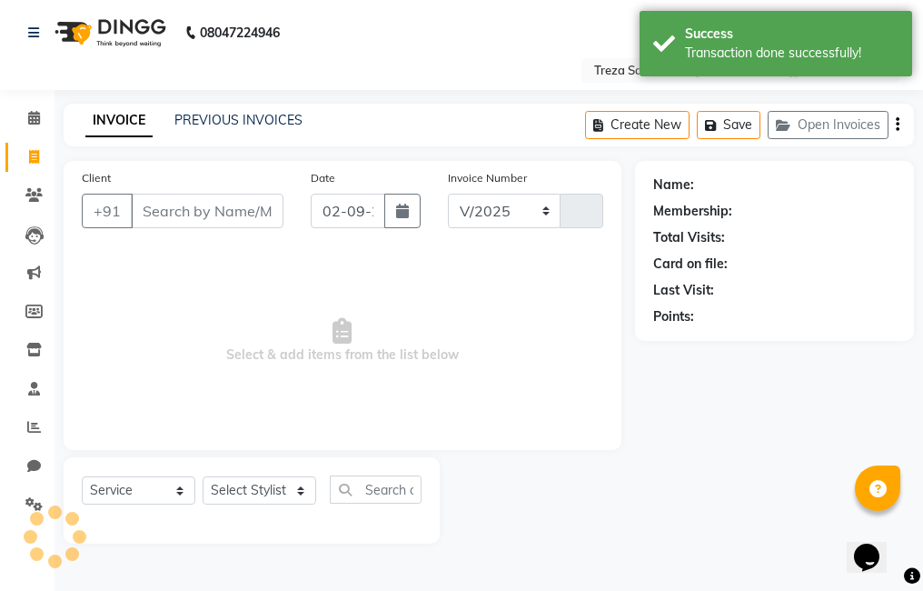
select select "7633"
type input "2513"
click at [38, 120] on icon at bounding box center [34, 118] width 12 height 14
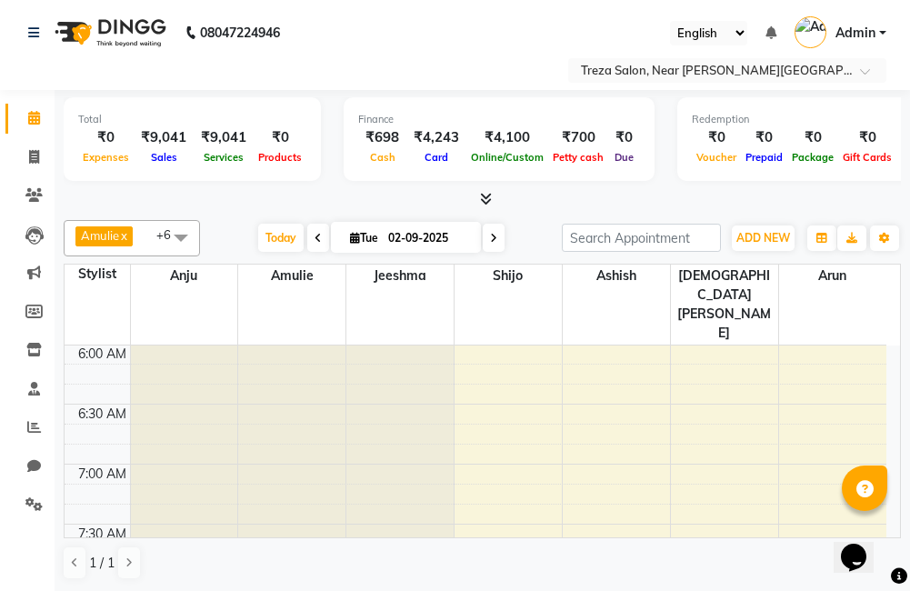
scroll to position [1, 0]
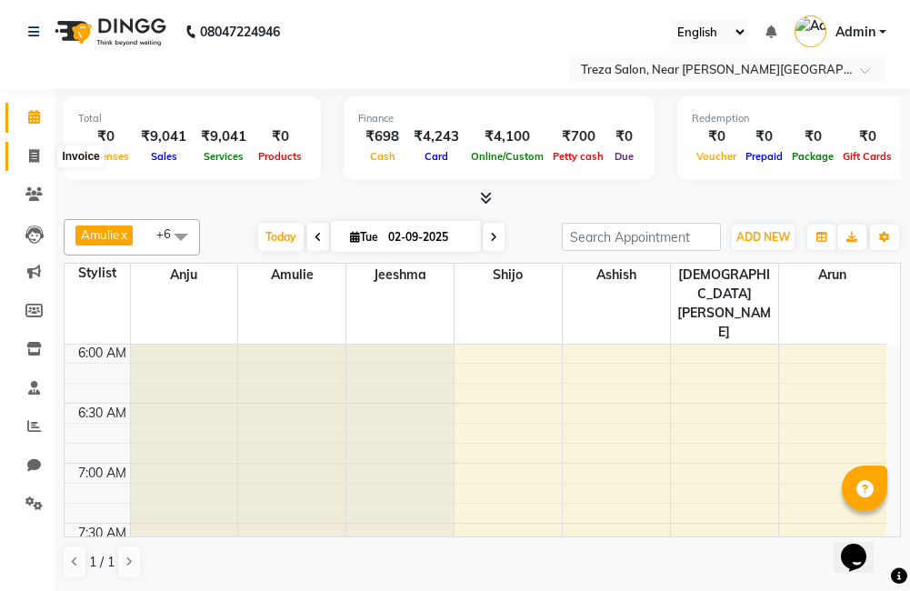
click at [26, 151] on span at bounding box center [34, 156] width 32 height 21
select select "7633"
select select "service"
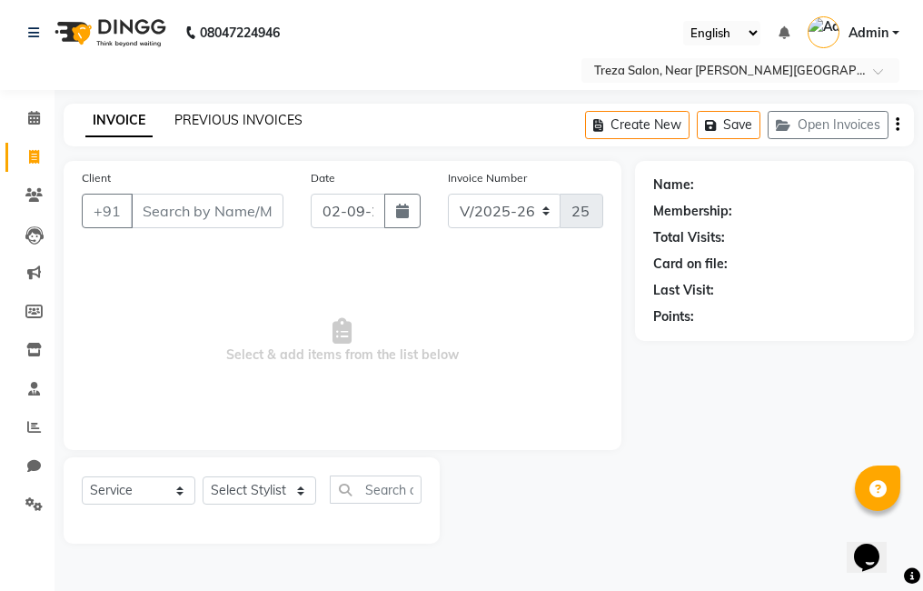
click at [292, 126] on link "PREVIOUS INVOICES" at bounding box center [238, 120] width 128 height 16
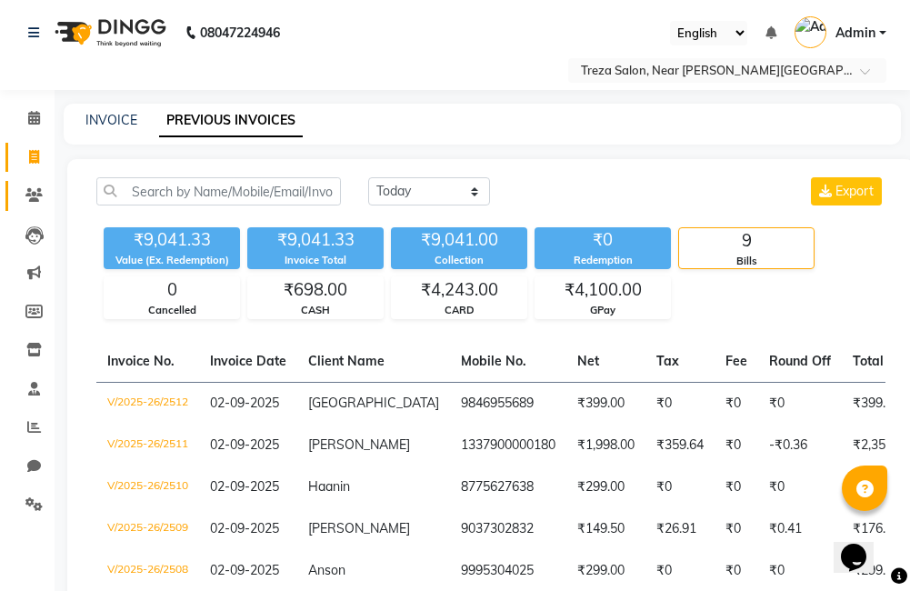
drag, startPoint x: 42, startPoint y: 184, endPoint x: 52, endPoint y: 180, distance: 10.6
click at [42, 184] on link "Clients" at bounding box center [27, 196] width 44 height 30
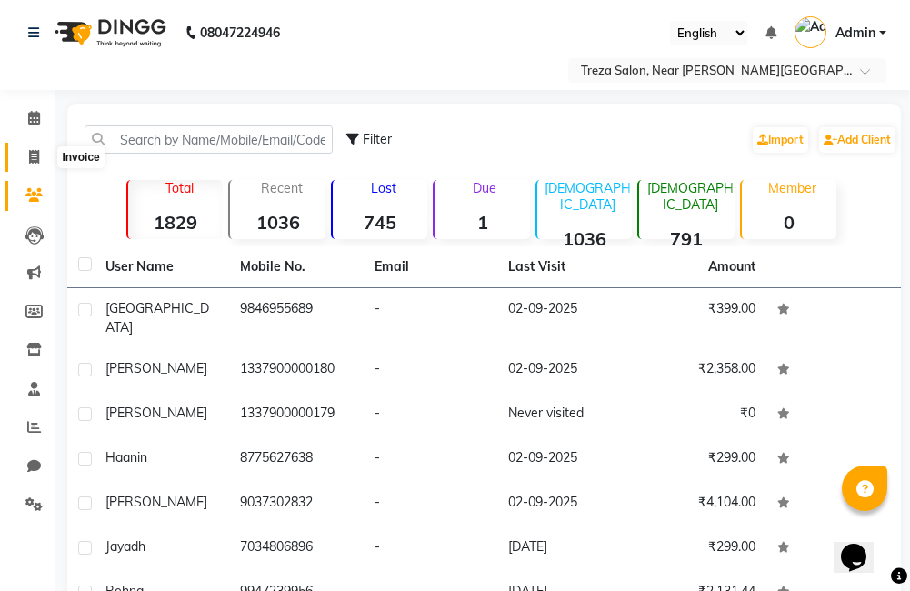
click at [35, 157] on icon at bounding box center [34, 157] width 10 height 14
select select "service"
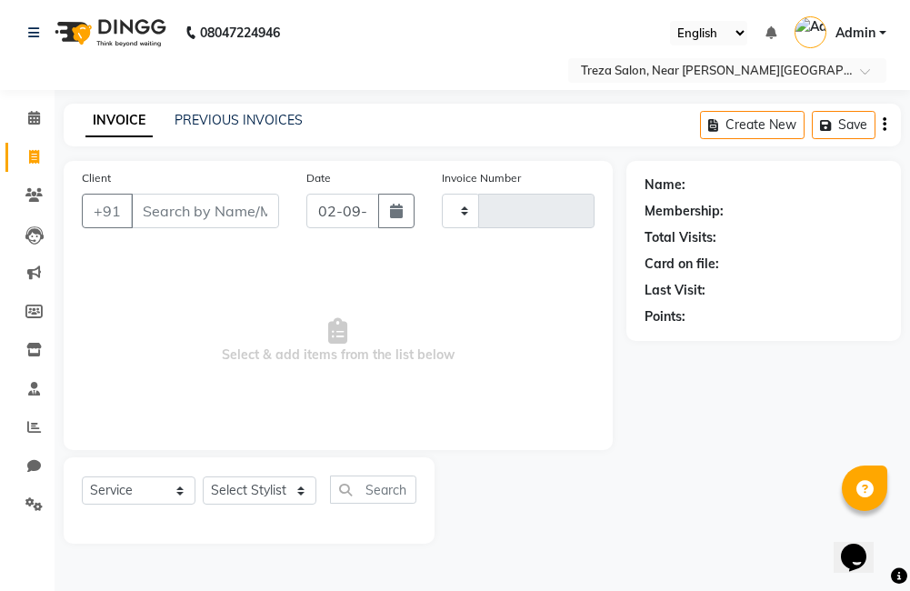
type input "2513"
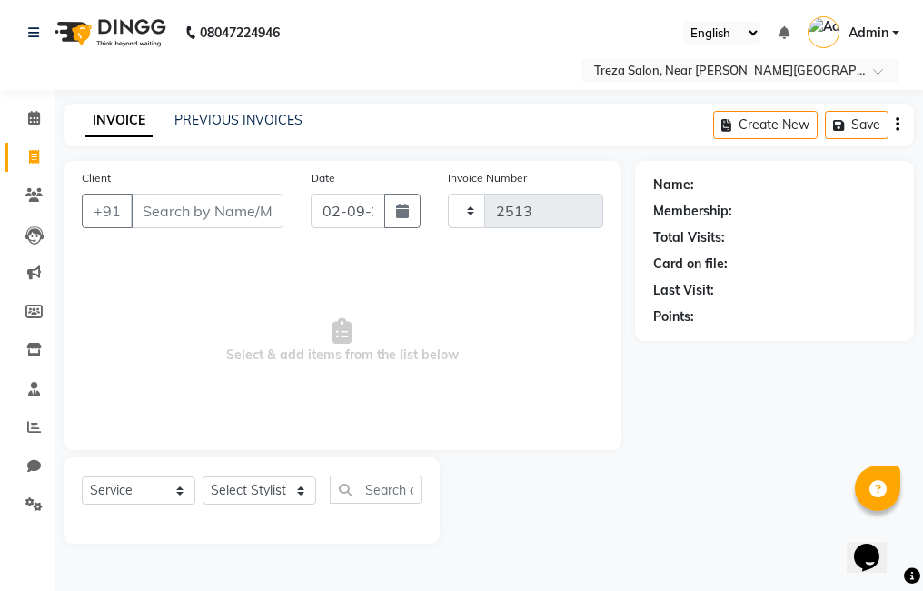
select select "7633"
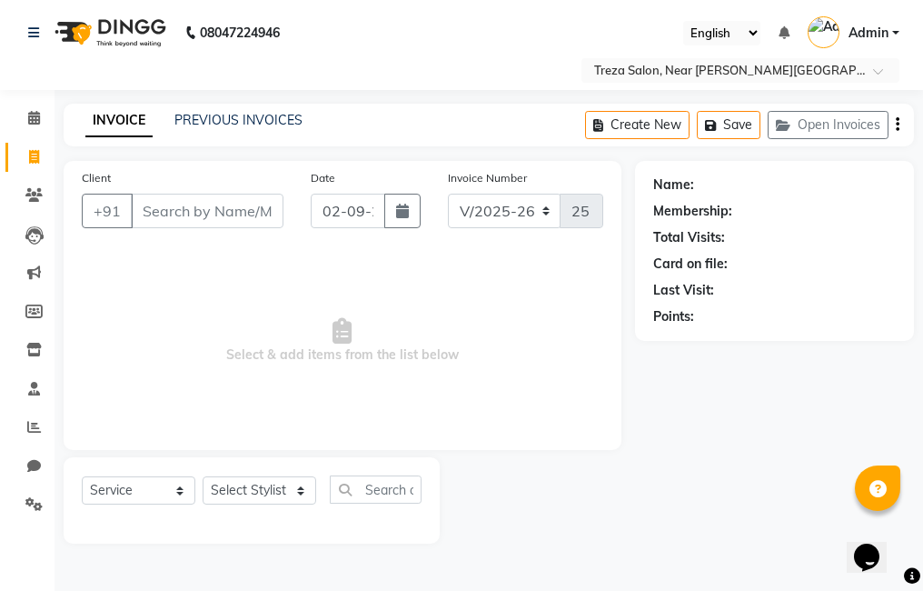
click at [182, 218] on input "Client" at bounding box center [207, 211] width 153 height 35
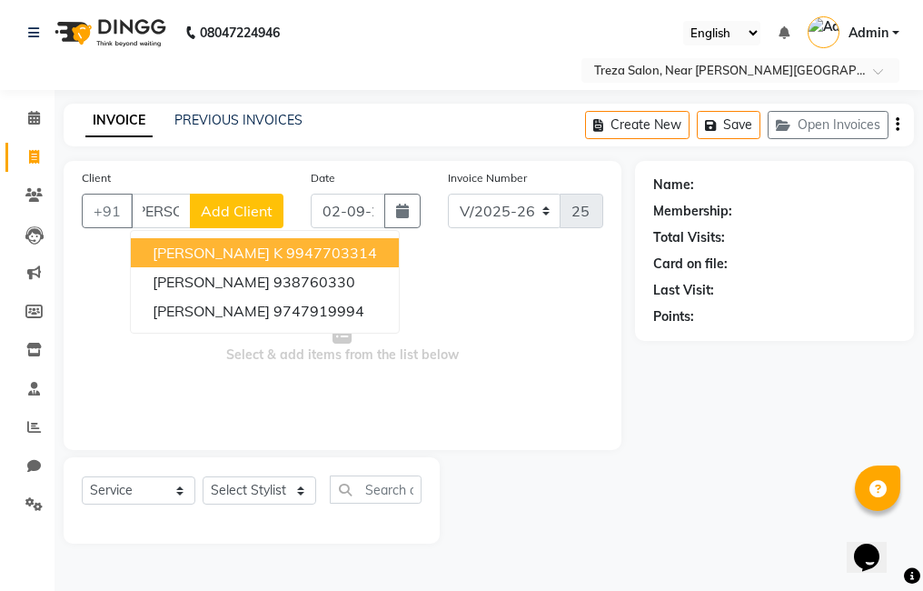
scroll to position [0, 19]
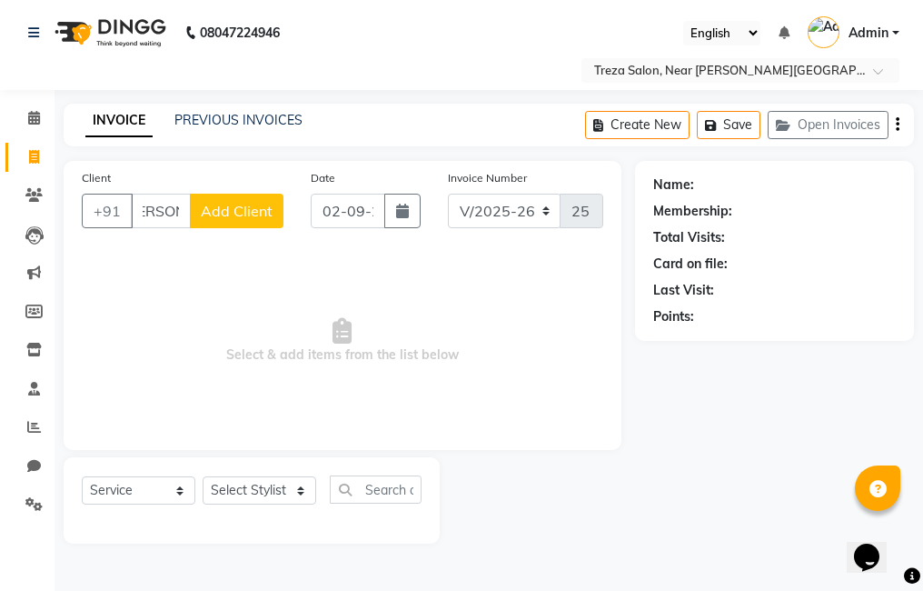
type input "Vyshakh"
click at [260, 259] on span "Select & add items from the list below" at bounding box center [343, 341] width 522 height 182
click at [232, 204] on span "Add Client" at bounding box center [237, 211] width 72 height 18
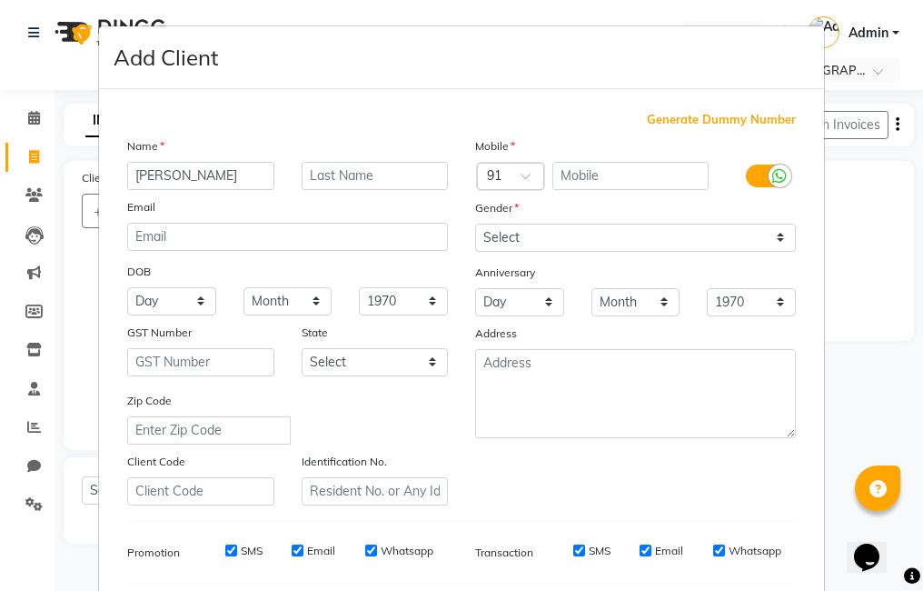
click at [693, 117] on span "Generate Dummy Number" at bounding box center [721, 120] width 149 height 18
type input "1337900000181"
checkbox input "false"
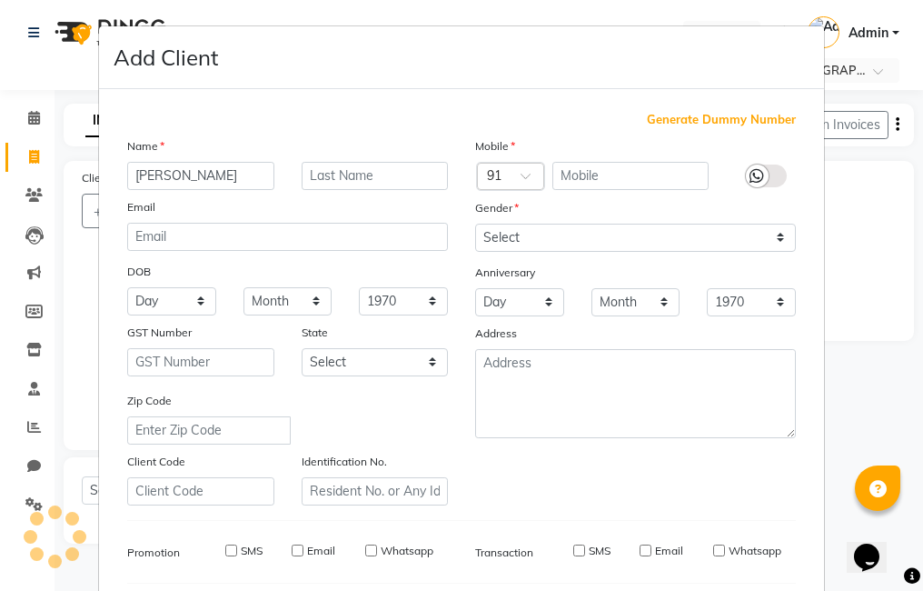
checkbox input "false"
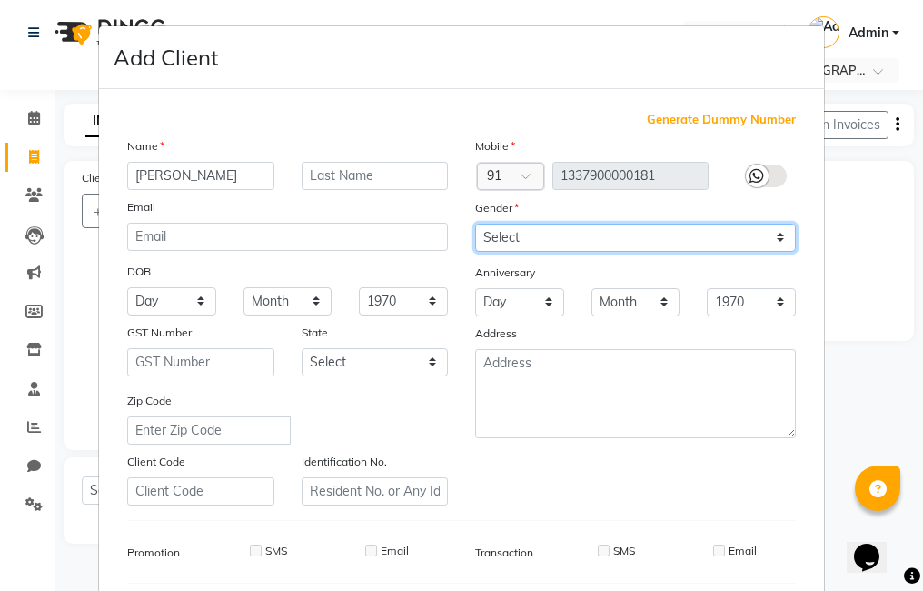
click at [580, 242] on select "Select Male Female Other Prefer Not To Say" at bounding box center [635, 238] width 321 height 28
select select "male"
click at [475, 224] on select "Select Male Female Other Prefer Not To Say" at bounding box center [635, 238] width 321 height 28
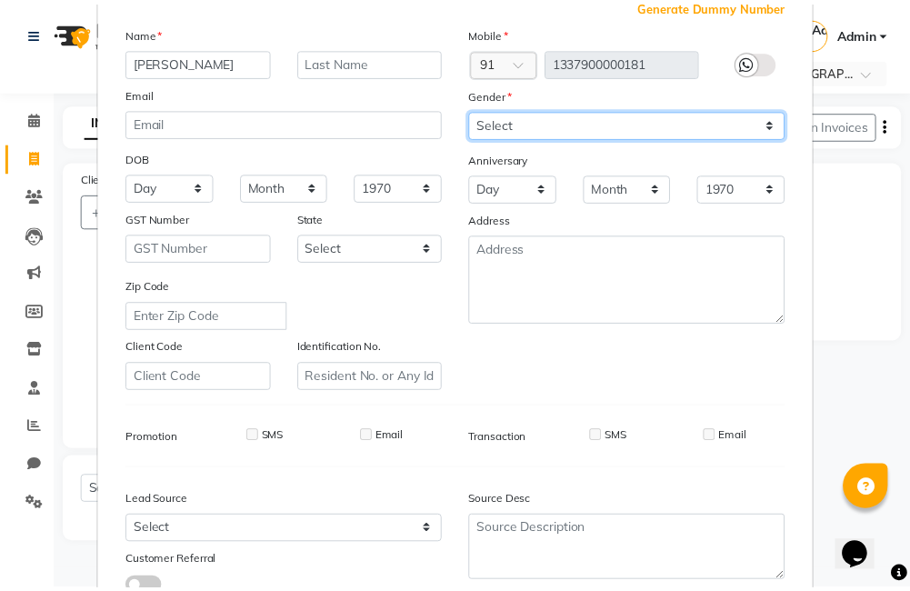
scroll to position [248, 0]
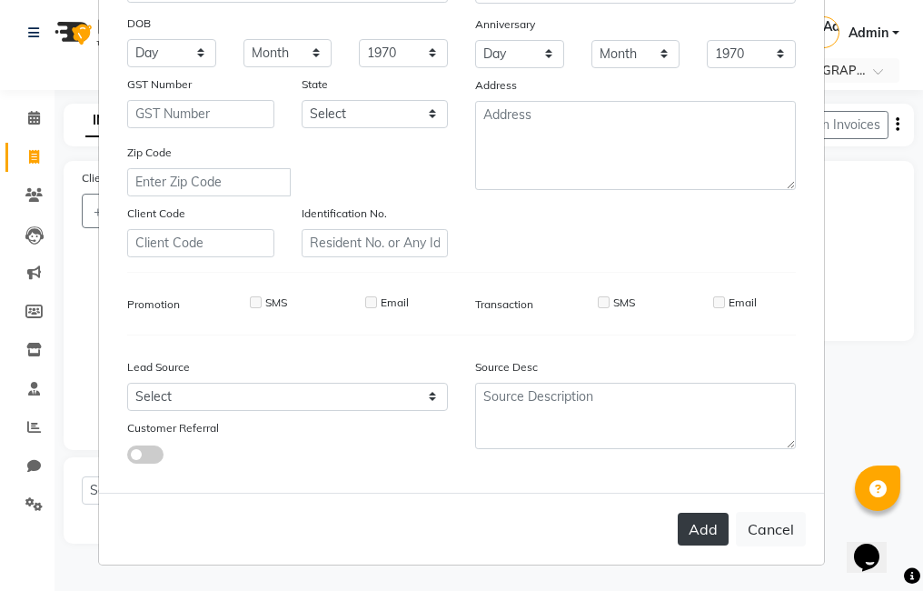
click at [709, 530] on button "Add" at bounding box center [703, 529] width 51 height 33
type input "1337900000181"
select select
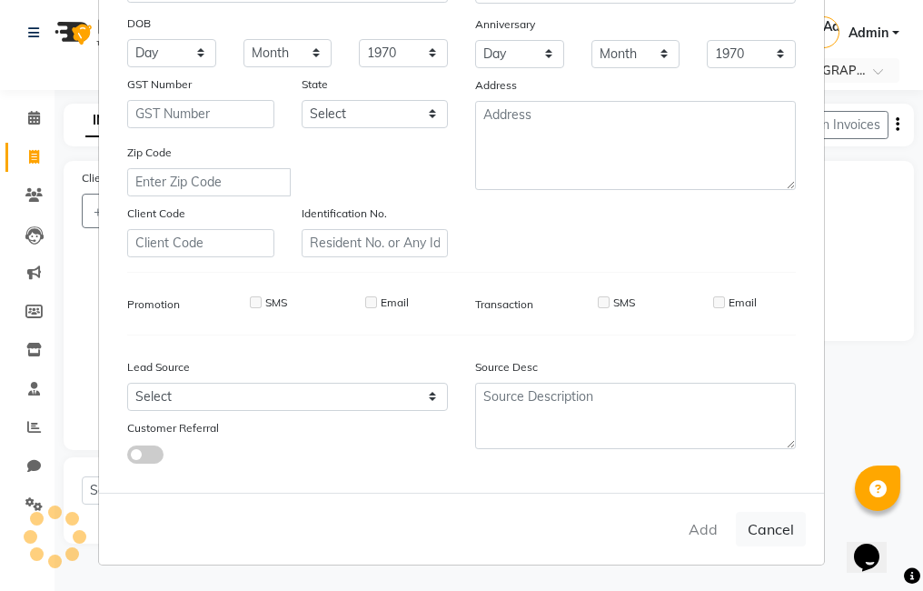
select select
checkbox input "false"
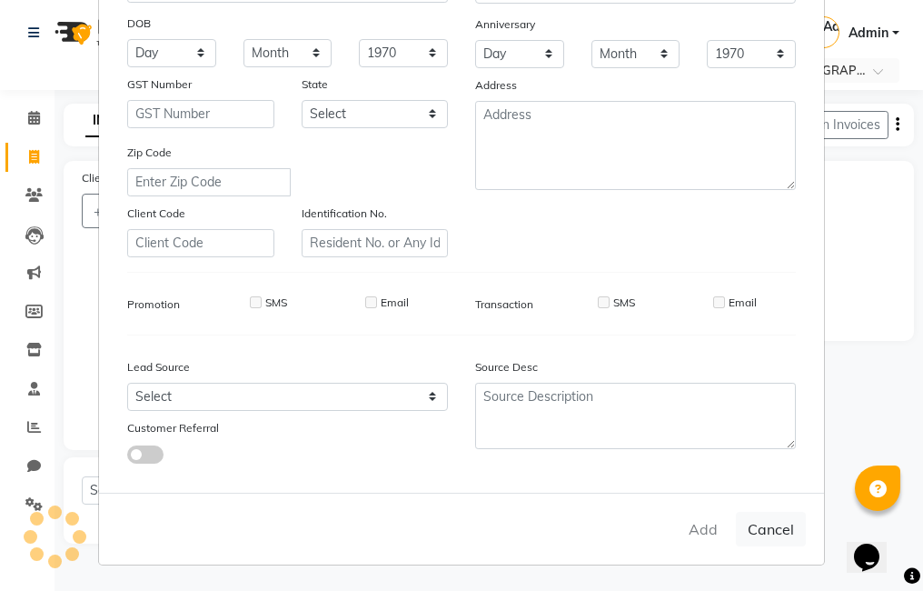
checkbox input "false"
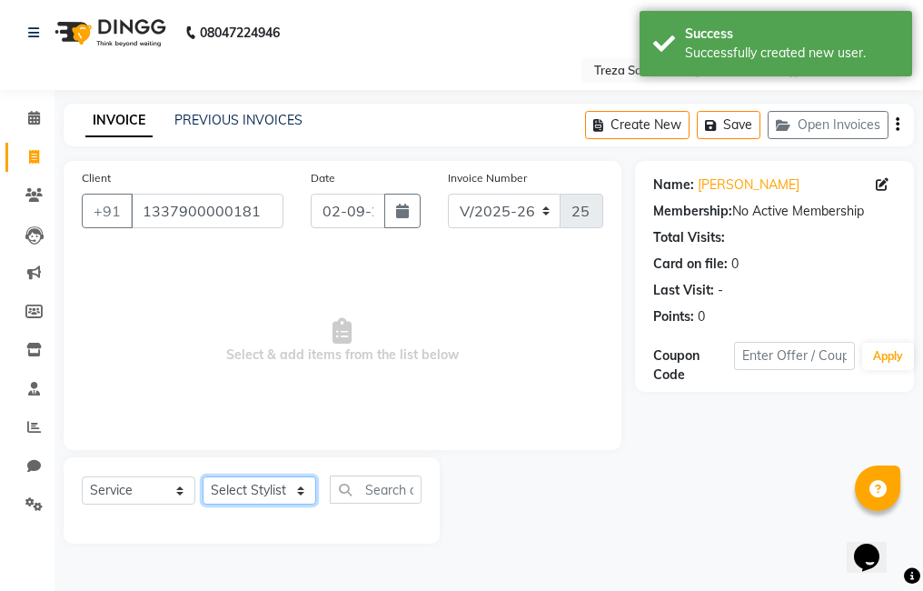
click at [261, 494] on select "Select Stylist Akhil krishna Akshay Amulie Anju Arun Ashish Jeeshma Krishna Pri…" at bounding box center [260, 490] width 114 height 28
select select "79935"
click at [203, 476] on select "Select Stylist Akhil krishna Akshay Amulie Anju Arun Ashish Jeeshma Krishna Pri…" at bounding box center [260, 490] width 114 height 28
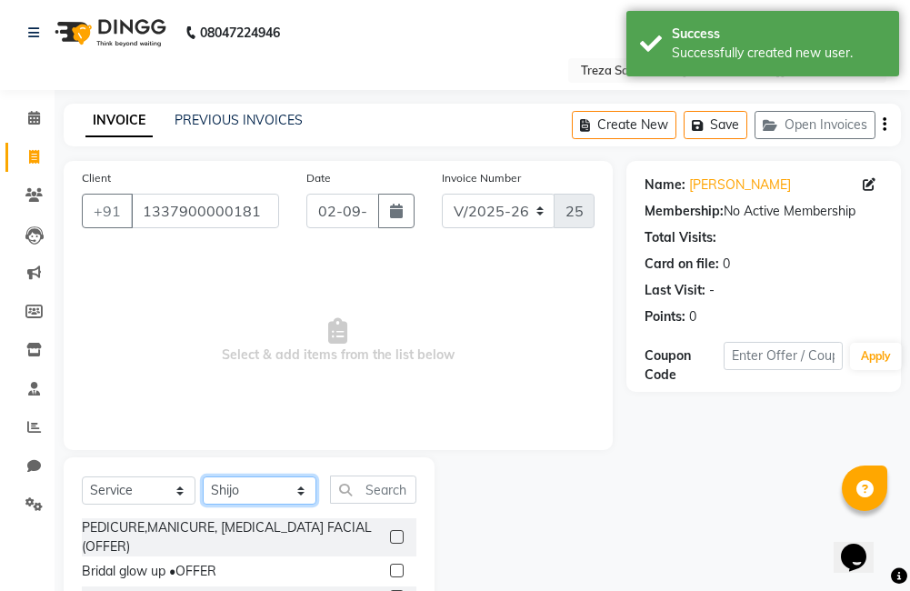
scroll to position [91, 0]
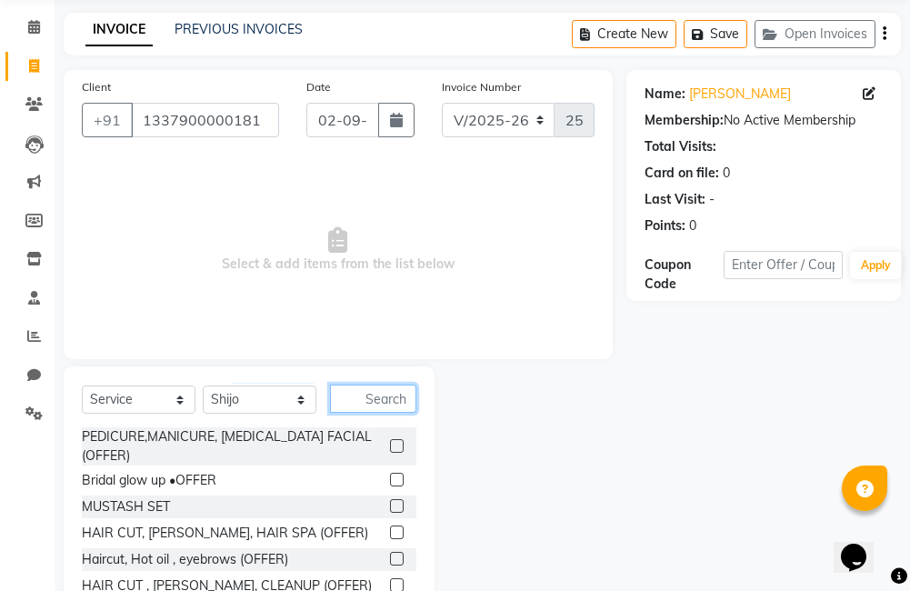
click at [366, 399] on input "text" at bounding box center [373, 398] width 86 height 28
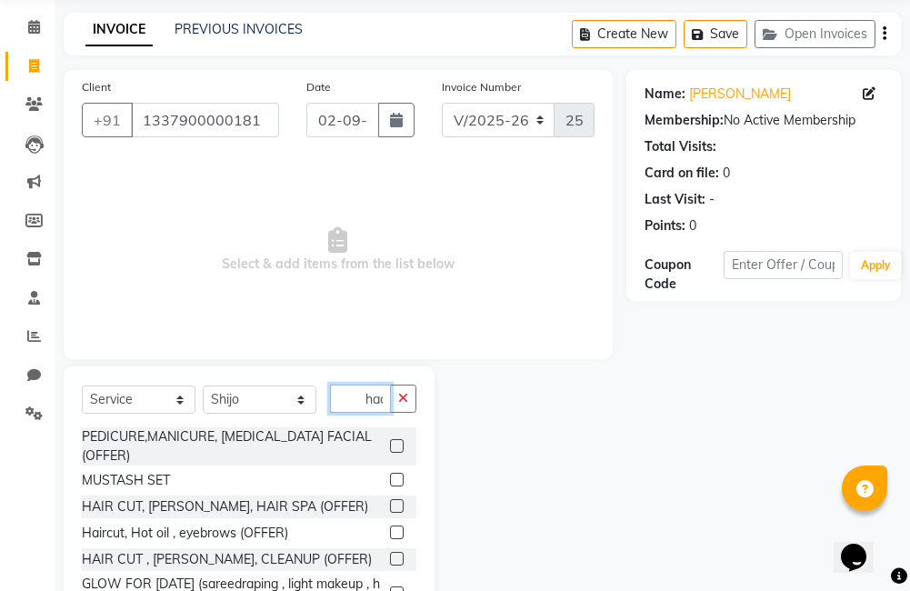
scroll to position [0, 0]
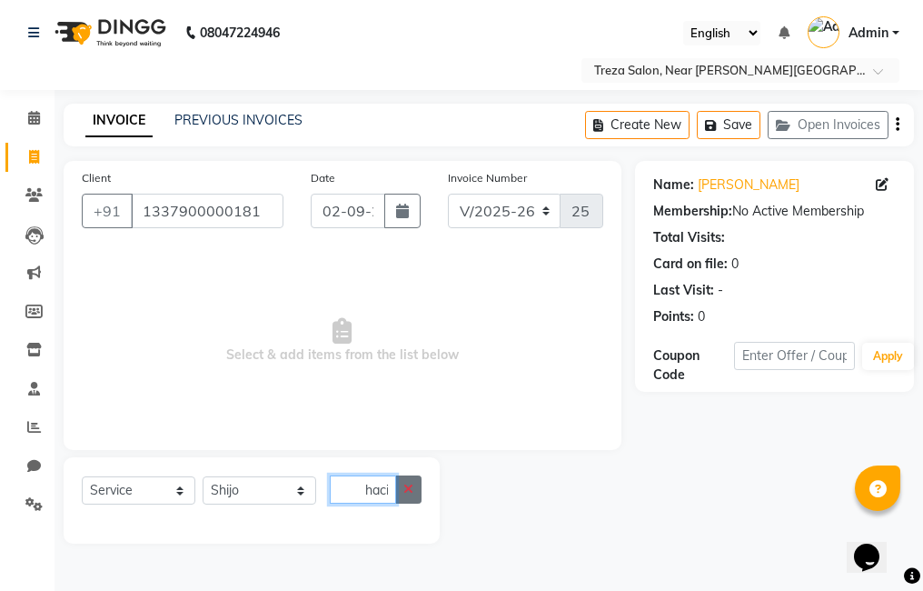
type input "haci"
drag, startPoint x: 416, startPoint y: 488, endPoint x: 404, endPoint y: 488, distance: 11.8
click at [416, 488] on button "button" at bounding box center [408, 489] width 26 height 28
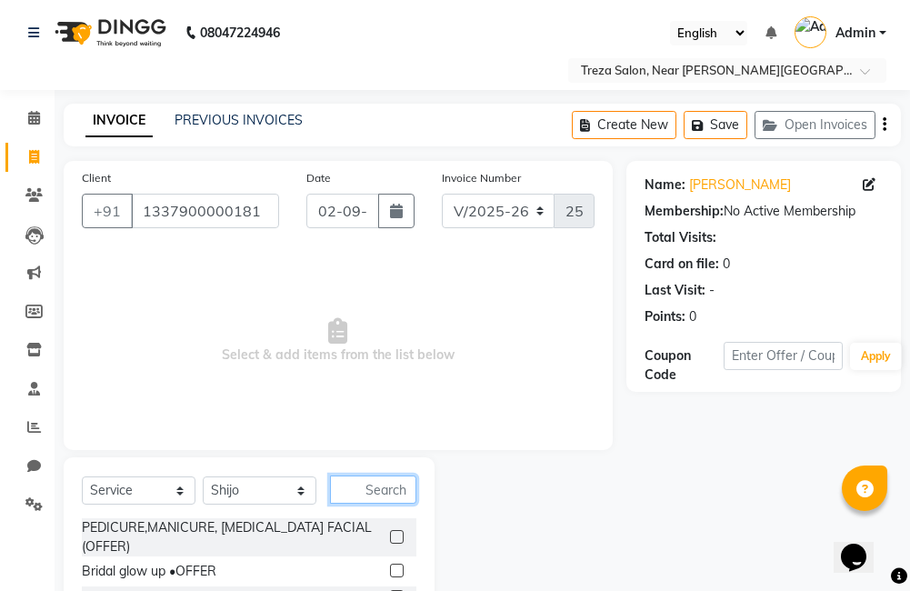
click at [381, 490] on input "text" at bounding box center [373, 489] width 86 height 28
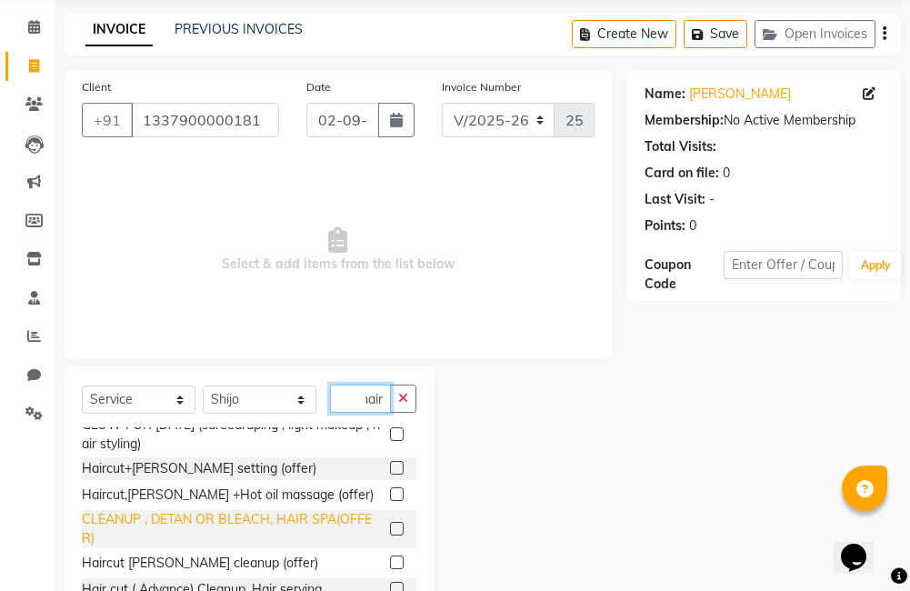
scroll to position [182, 0]
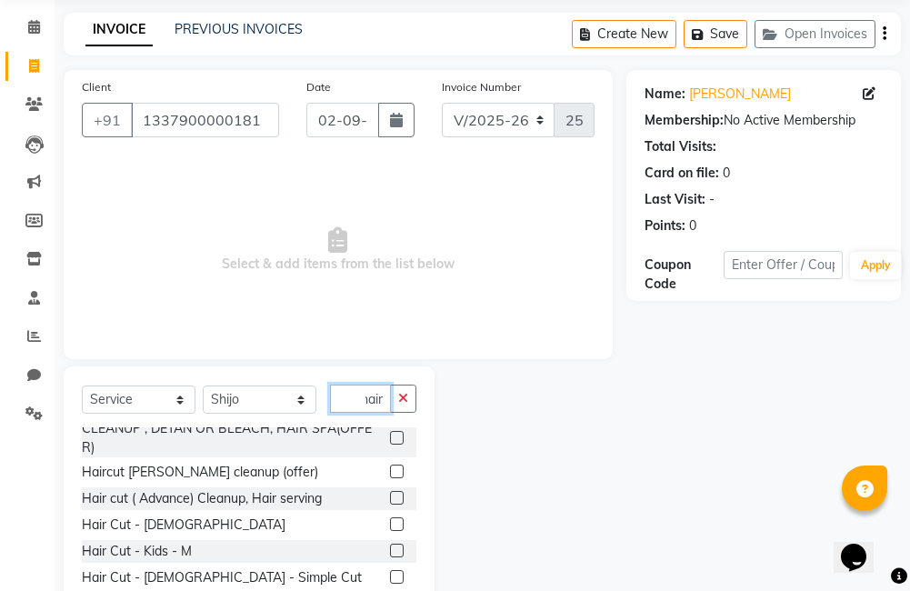
type input "hair"
click at [390, 529] on label at bounding box center [397, 524] width 14 height 14
click at [390, 529] on input "checkbox" at bounding box center [396, 525] width 12 height 12
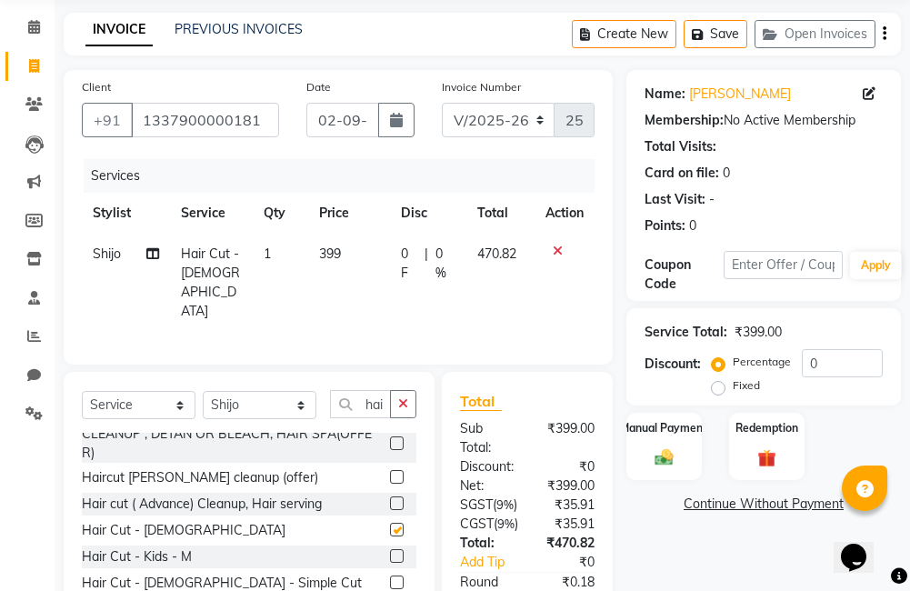
checkbox input "false"
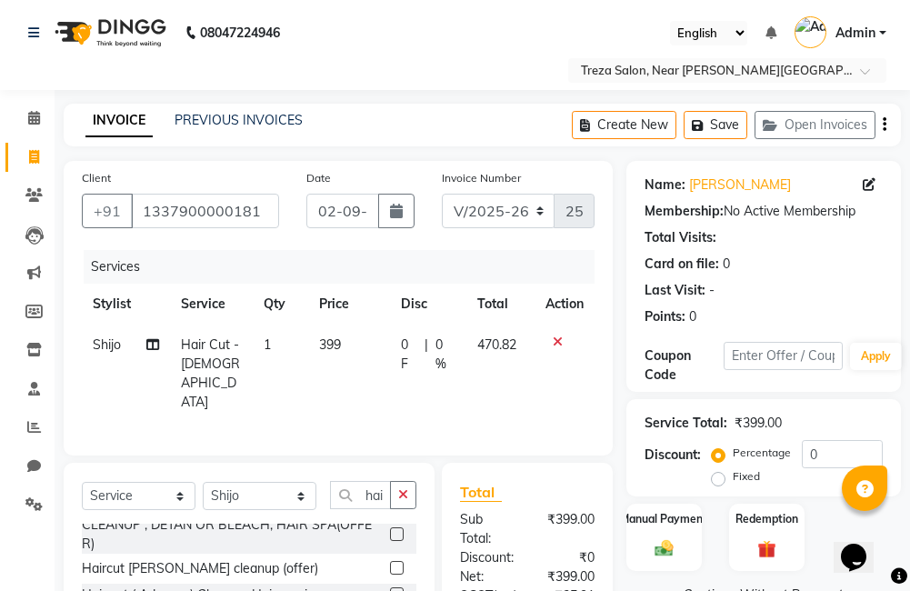
click at [884, 125] on icon "button" at bounding box center [884, 125] width 4 height 1
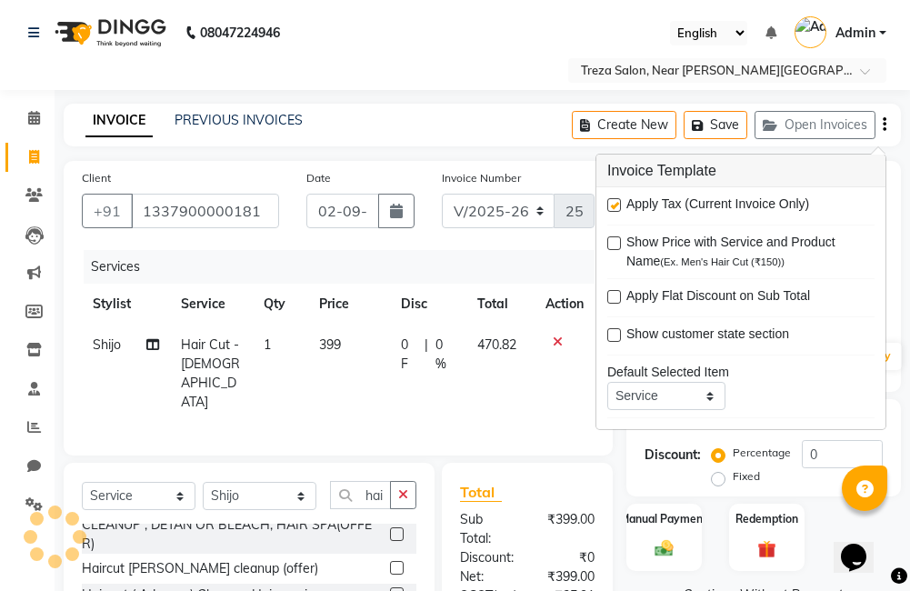
click at [613, 210] on label at bounding box center [614, 205] width 14 height 14
click at [613, 210] on input "checkbox" at bounding box center [613, 206] width 12 height 12
checkbox input "false"
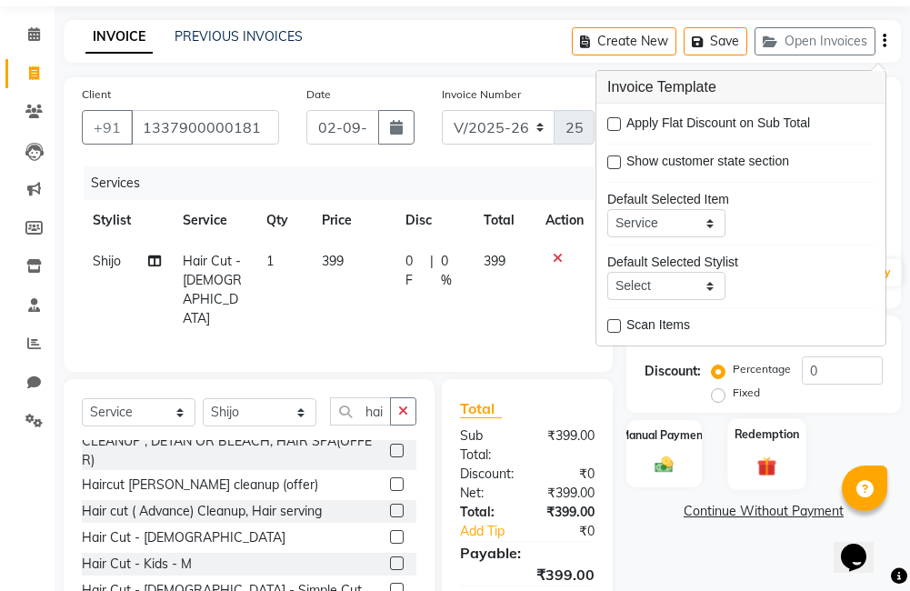
scroll to position [183, 0]
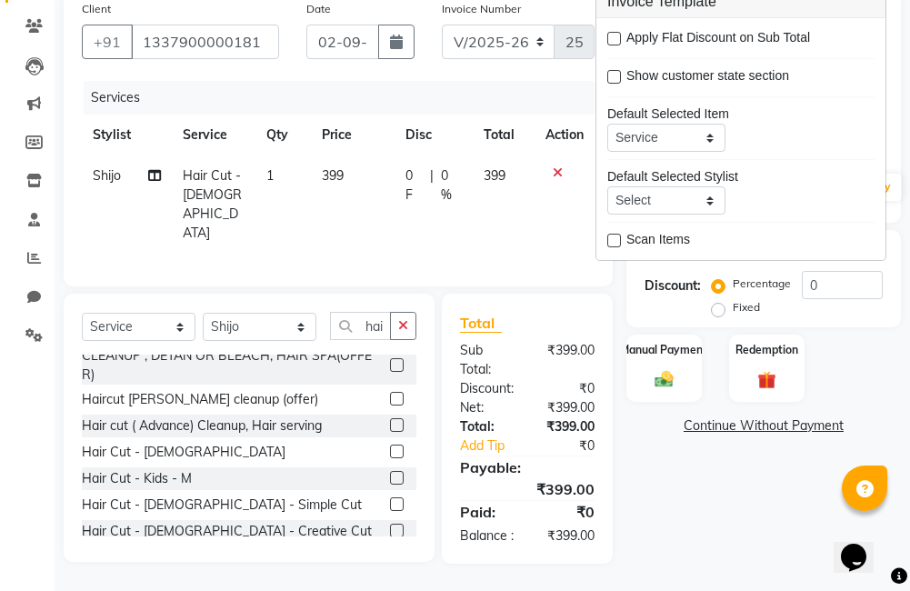
click at [726, 509] on div "Name: Vyshakh Membership: No Active Membership Total Visits: Card on file: 0 La…" at bounding box center [770, 278] width 288 height 572
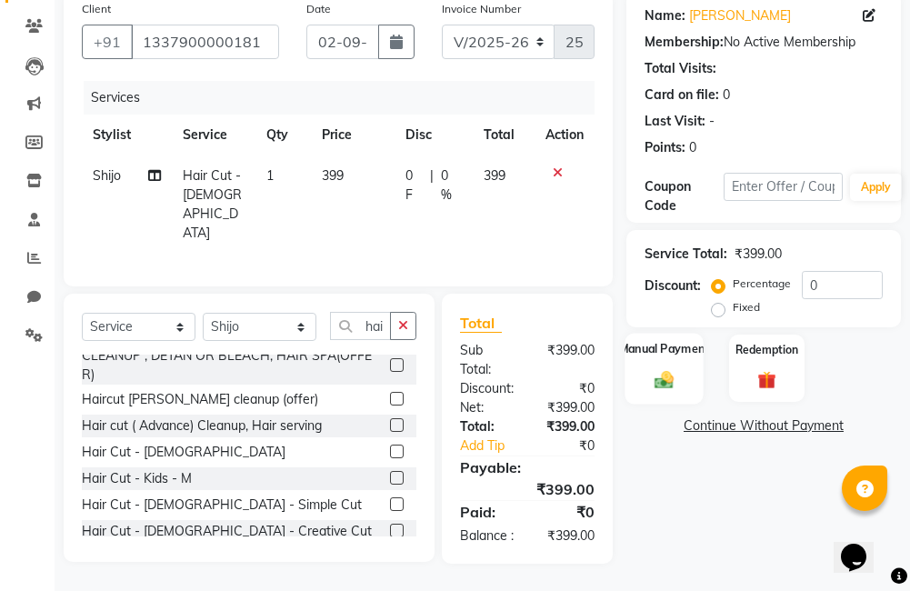
click at [664, 369] on img at bounding box center [664, 380] width 31 height 22
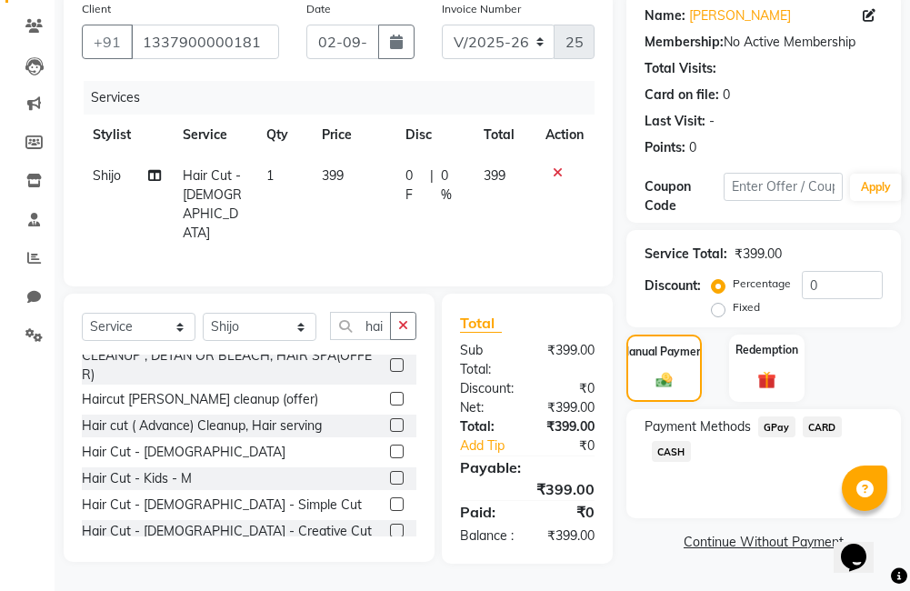
click at [787, 416] on span "GPay" at bounding box center [776, 426] width 37 height 21
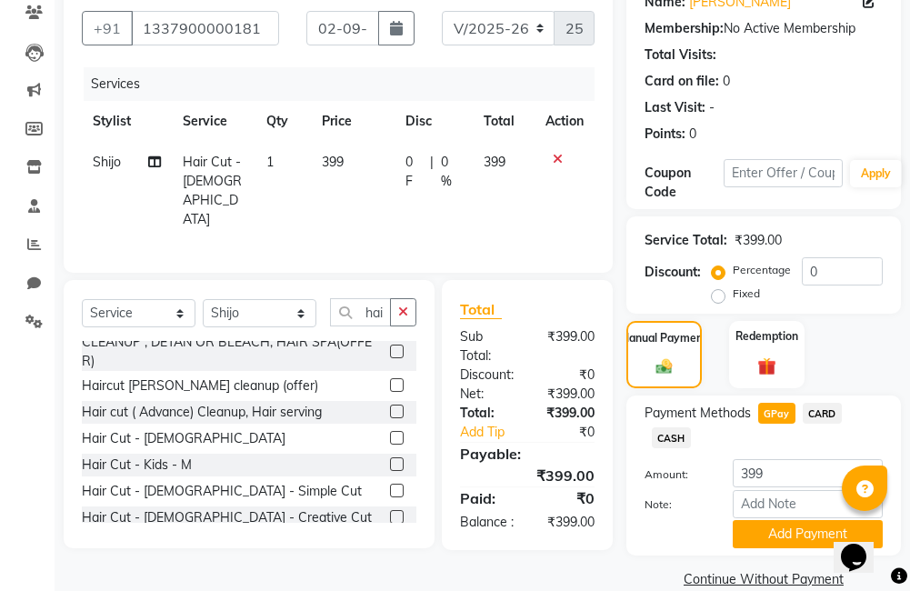
scroll to position [212, 0]
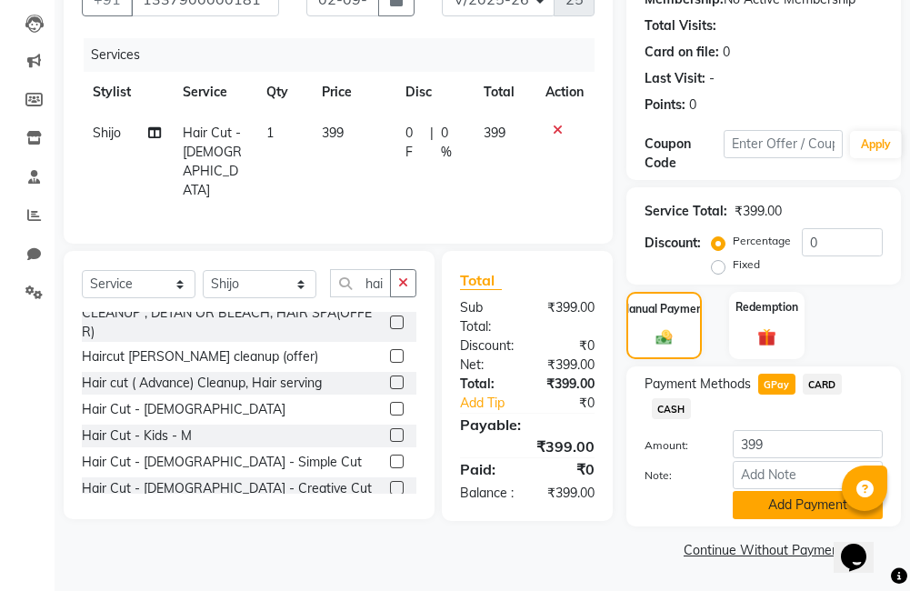
click at [777, 512] on button "Add Payment" at bounding box center [807, 505] width 150 height 28
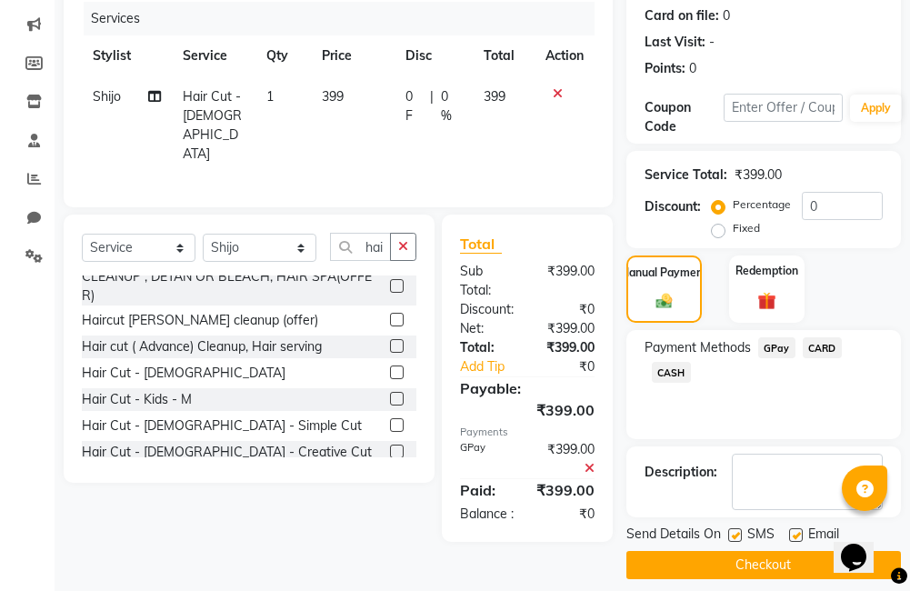
scroll to position [264, 0]
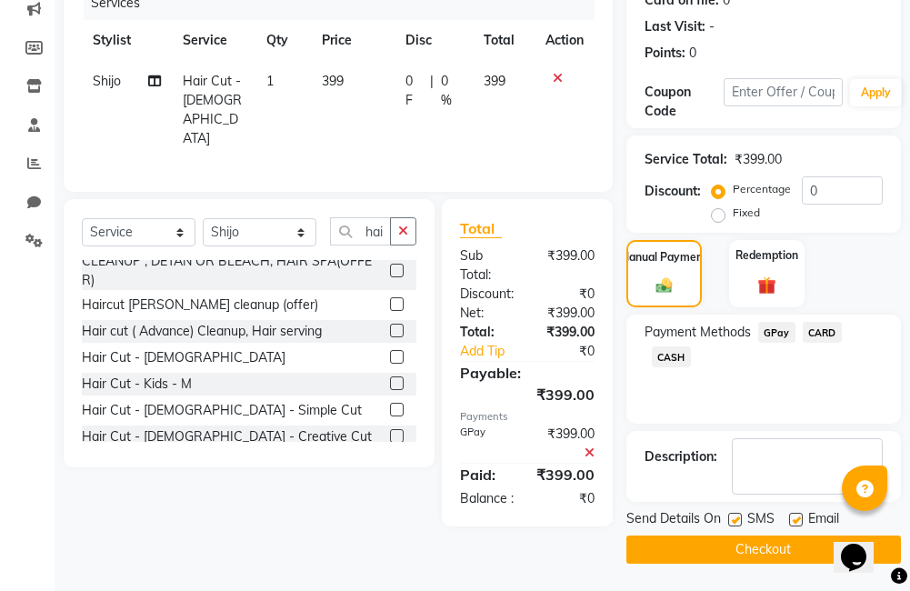
click at [772, 549] on button "Checkout" at bounding box center [763, 549] width 274 height 28
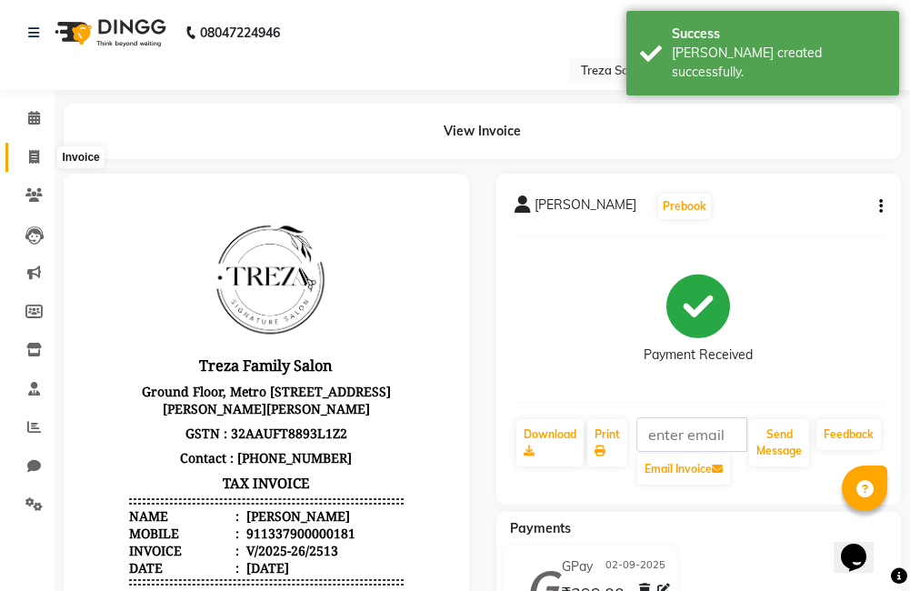
click at [37, 158] on icon at bounding box center [34, 157] width 10 height 14
select select "service"
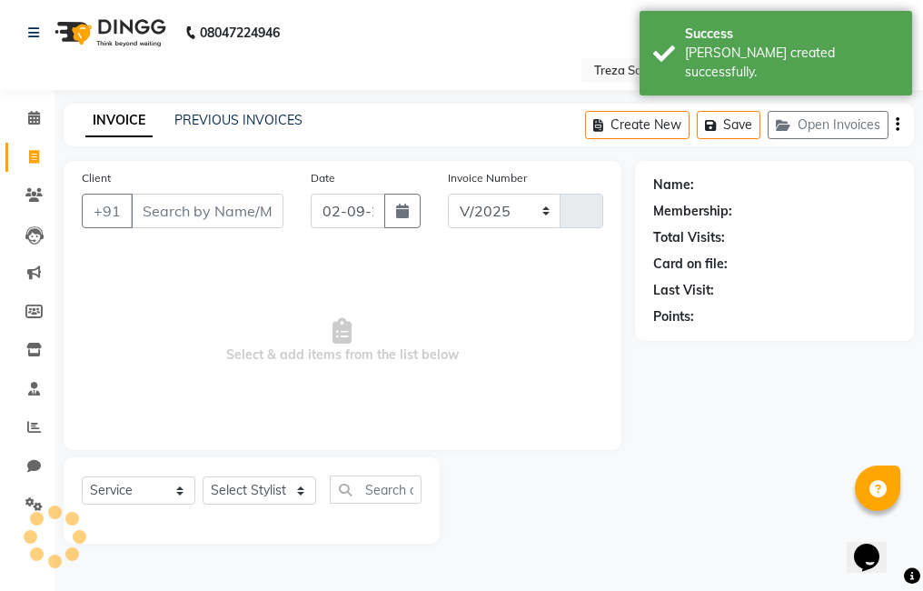
select select "7633"
type input "2514"
click at [250, 125] on link "PREVIOUS INVOICES" at bounding box center [238, 120] width 128 height 16
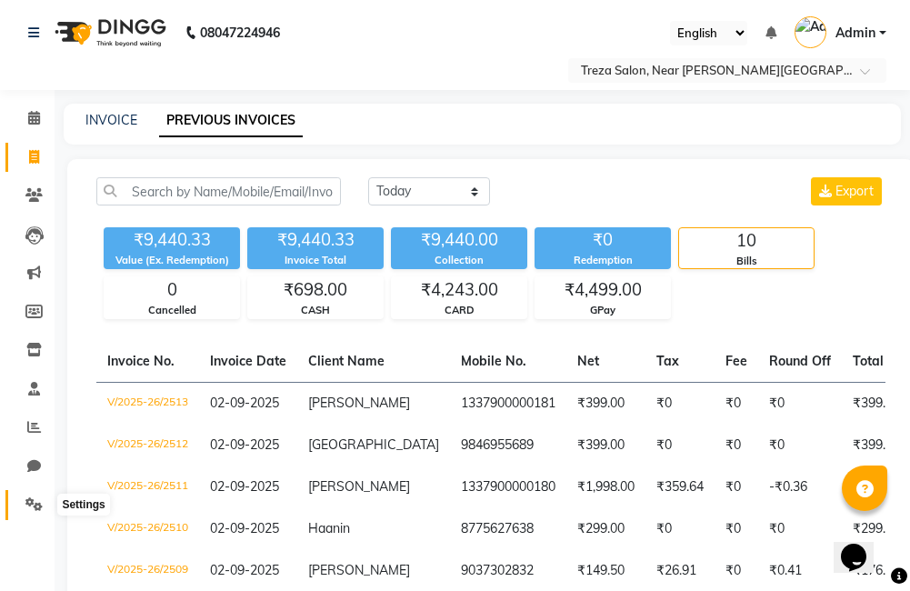
click at [25, 504] on span at bounding box center [34, 504] width 32 height 21
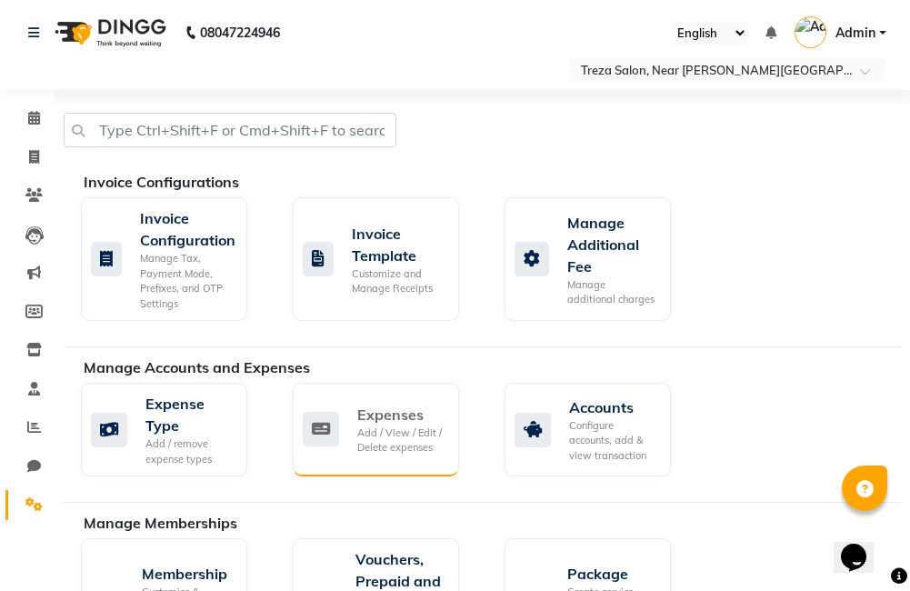
click at [335, 426] on icon at bounding box center [321, 429] width 36 height 35
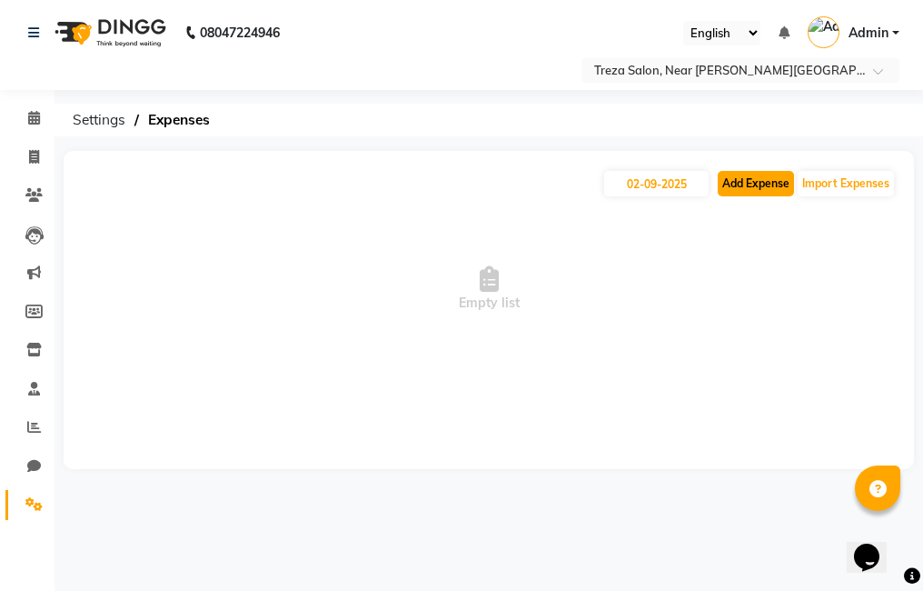
click at [752, 193] on button "Add Expense" at bounding box center [756, 183] width 76 height 25
select select "1"
select select "6763"
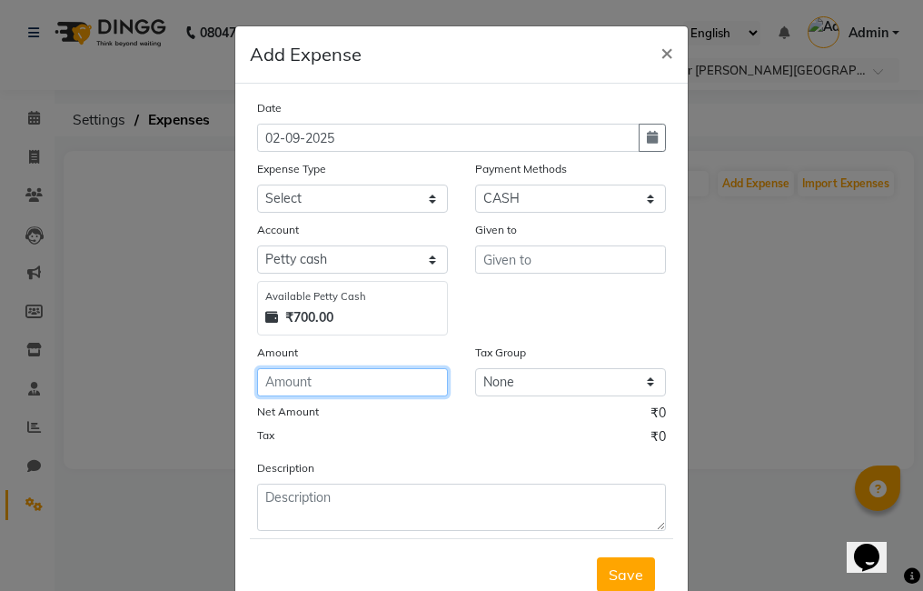
click at [368, 379] on input "number" at bounding box center [352, 382] width 191 height 28
type input "58"
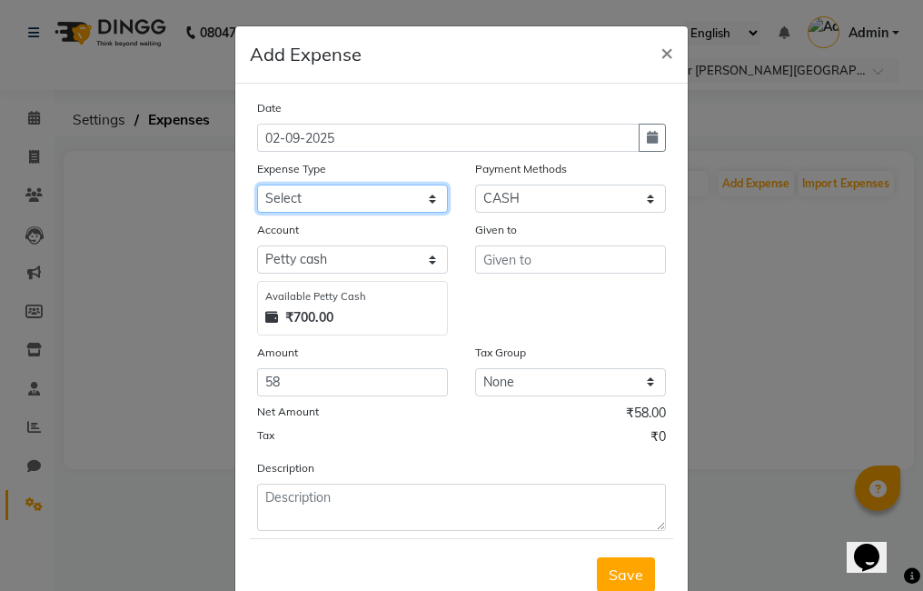
click at [349, 200] on select "Select Advance Salary Bank charges Car maintenance Cash transfer to bank Cash t…" at bounding box center [352, 198] width 191 height 28
select select "20381"
click at [257, 184] on select "Select Advance Salary Bank charges Car maintenance Cash transfer to bank Cash t…" at bounding box center [352, 198] width 191 height 28
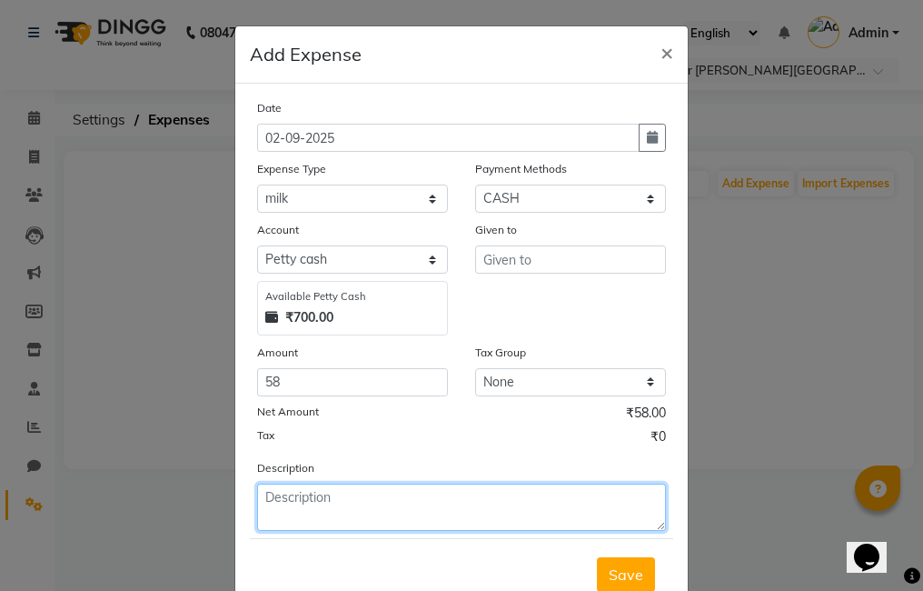
click at [344, 510] on textarea at bounding box center [461, 506] width 409 height 47
type textarea "Milk Purchased"
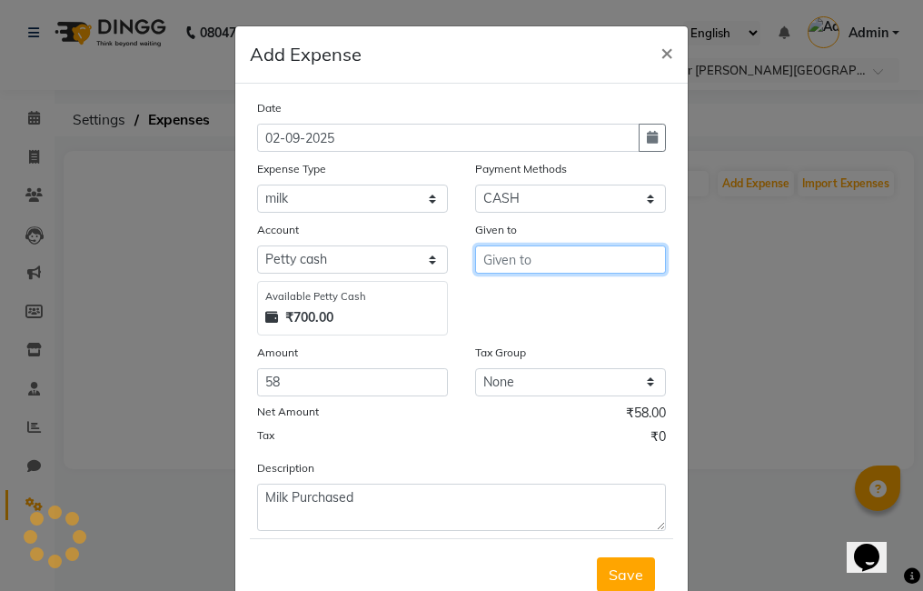
click at [526, 258] on input "text" at bounding box center [570, 259] width 191 height 28
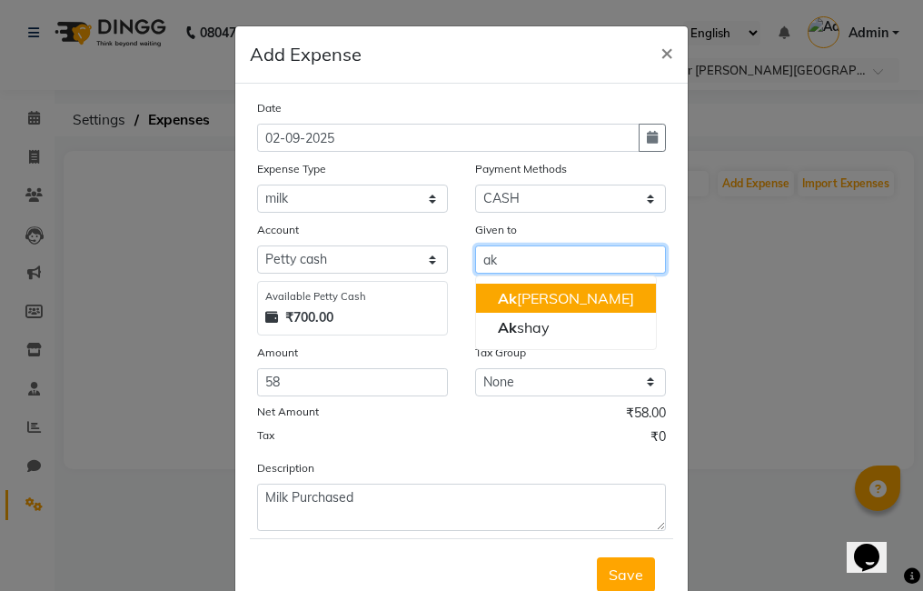
click at [563, 300] on ngb-highlight "Ak hil krishna" at bounding box center [566, 298] width 136 height 18
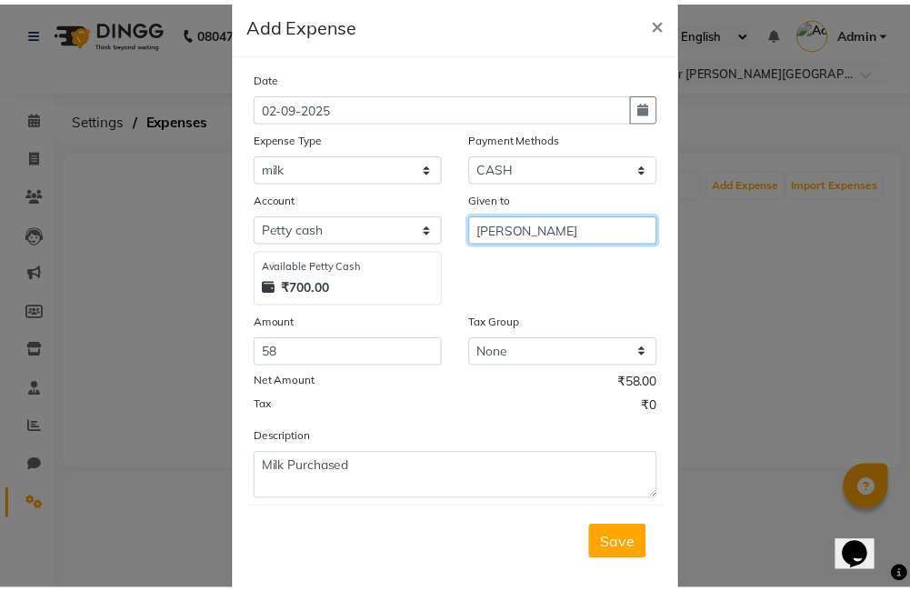
scroll to position [60, 0]
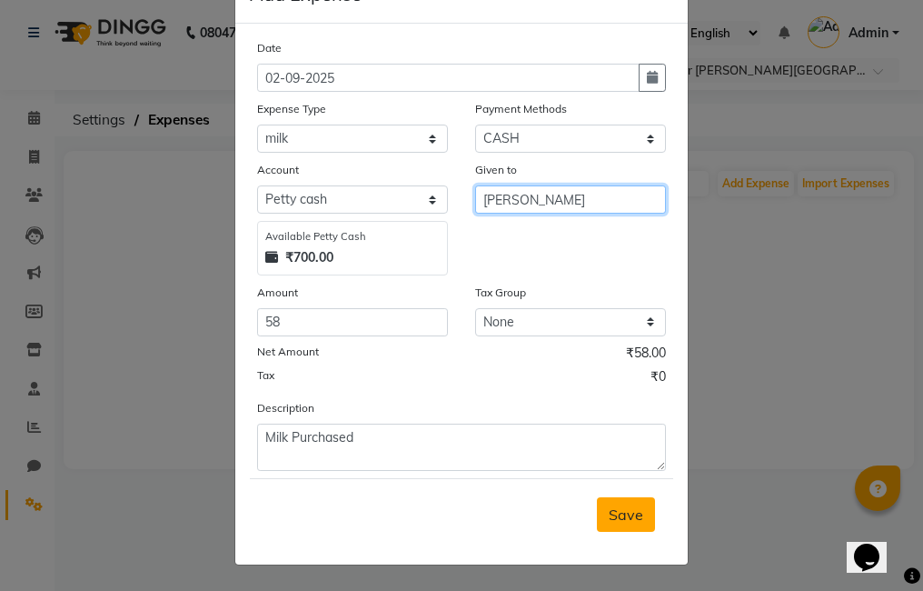
type input "Akhil krishna"
click at [625, 523] on span "Save" at bounding box center [626, 514] width 35 height 18
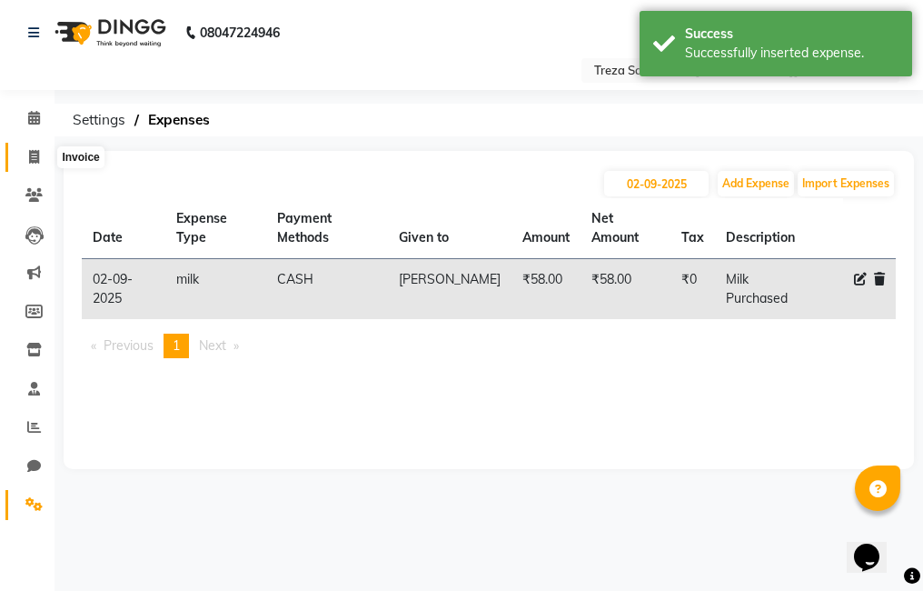
click at [30, 154] on icon at bounding box center [34, 157] width 10 height 14
select select "7633"
select select "service"
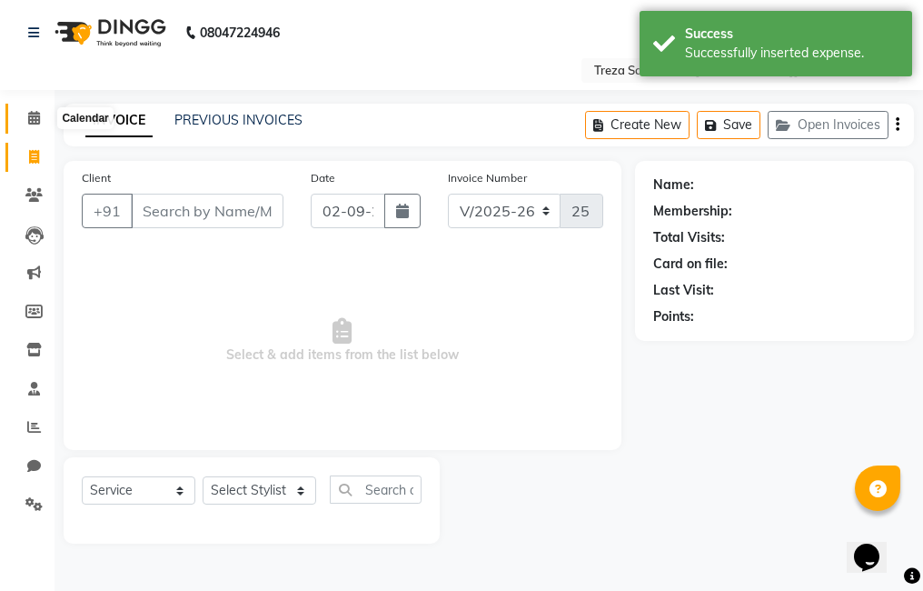
click at [28, 127] on span at bounding box center [34, 118] width 32 height 21
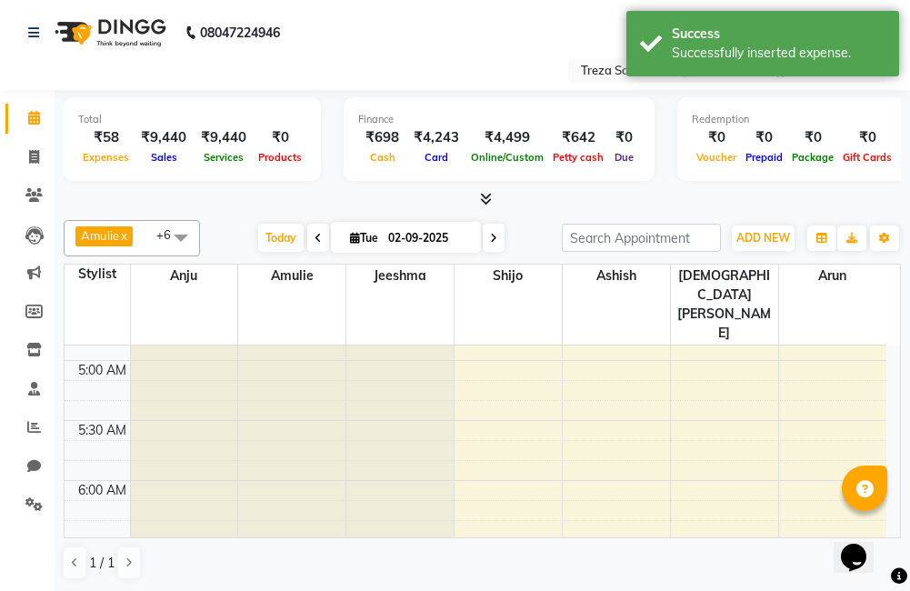
scroll to position [539, 0]
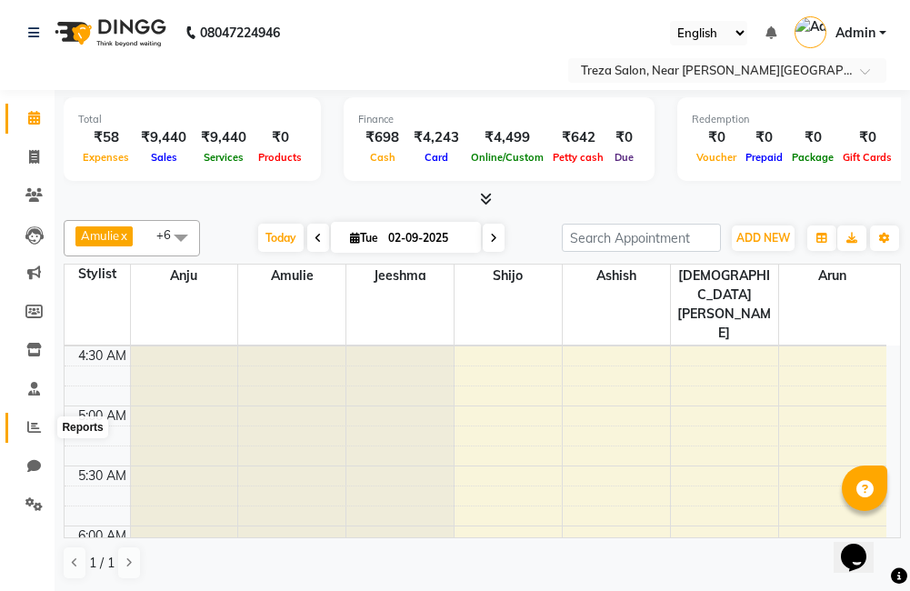
click at [27, 419] on span at bounding box center [34, 427] width 32 height 21
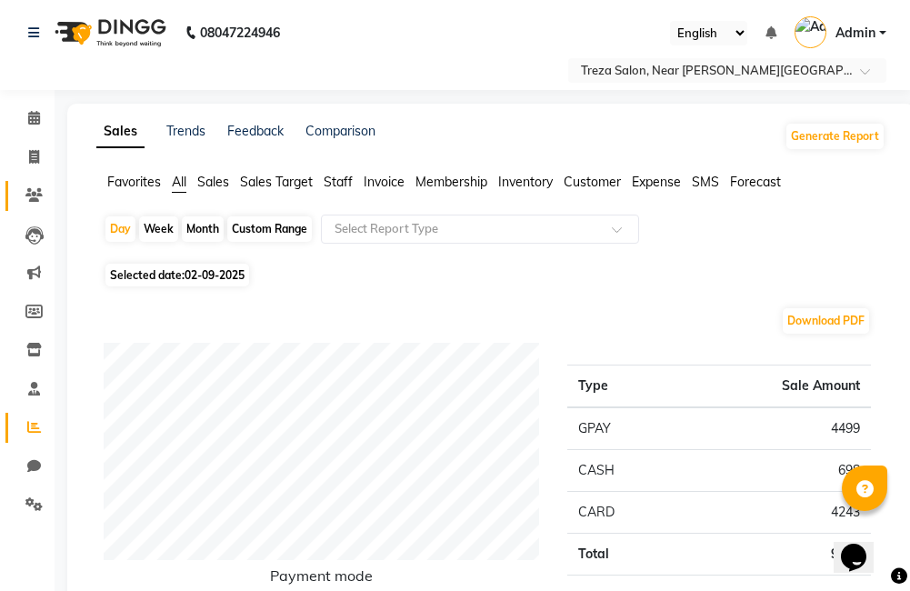
click at [39, 183] on link "Clients" at bounding box center [27, 196] width 44 height 30
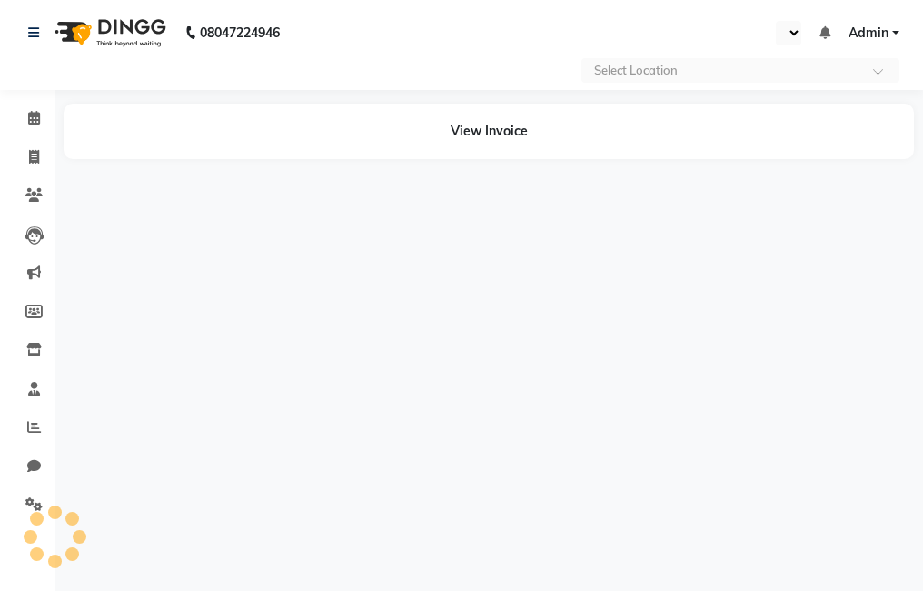
select select "en"
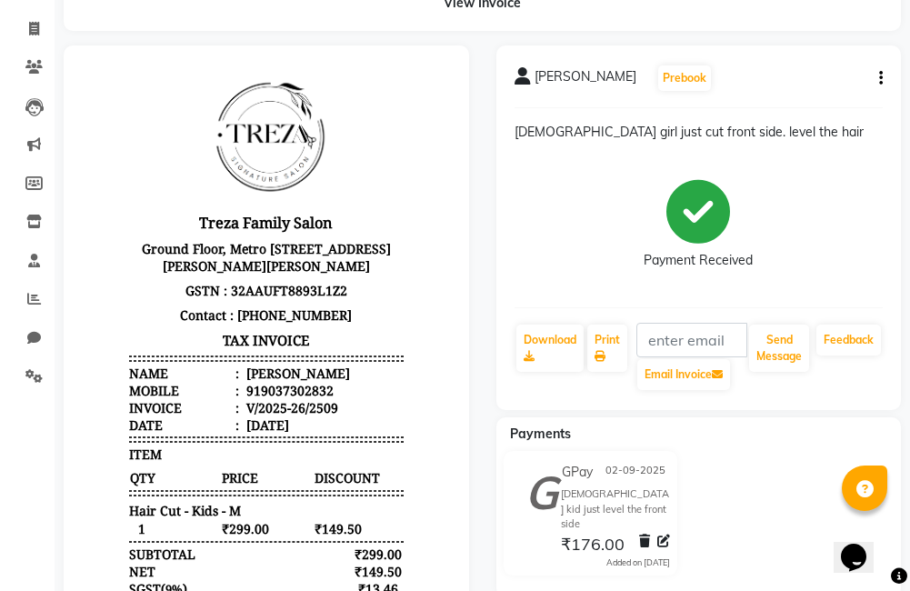
scroll to position [96, 0]
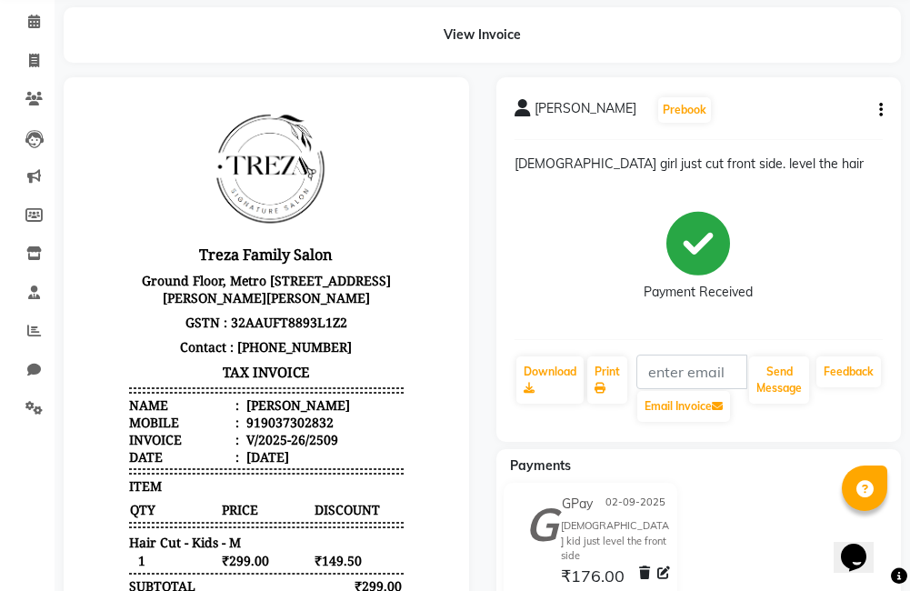
click at [880, 110] on icon "button" at bounding box center [881, 110] width 4 height 1
